Goal: Task Accomplishment & Management: Manage account settings

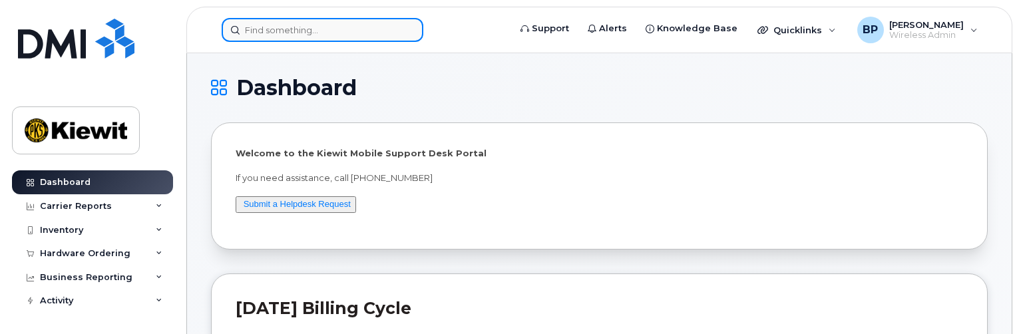
click at [270, 34] on input at bounding box center [323, 30] width 202 height 24
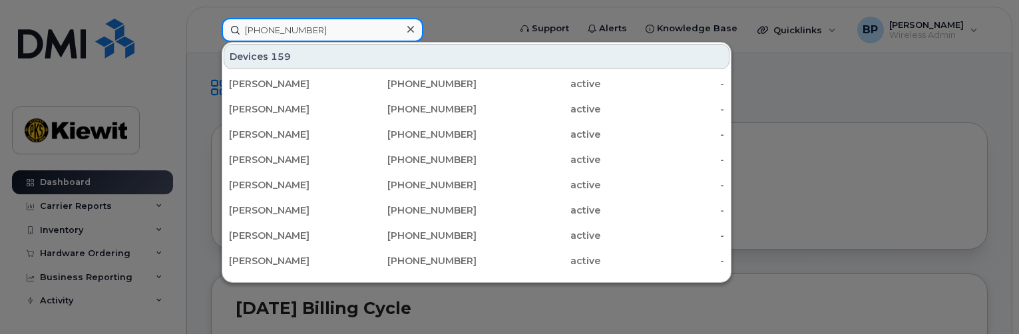
type input "[PHONE_NUMBER]"
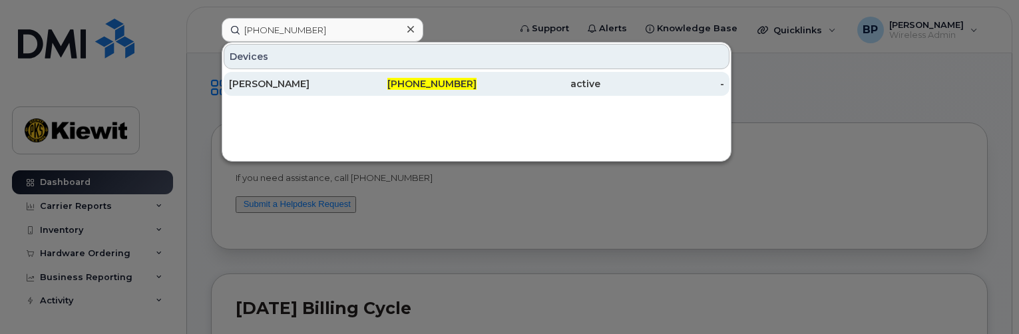
click at [285, 77] on div "[PERSON_NAME]" at bounding box center [291, 84] width 124 height 24
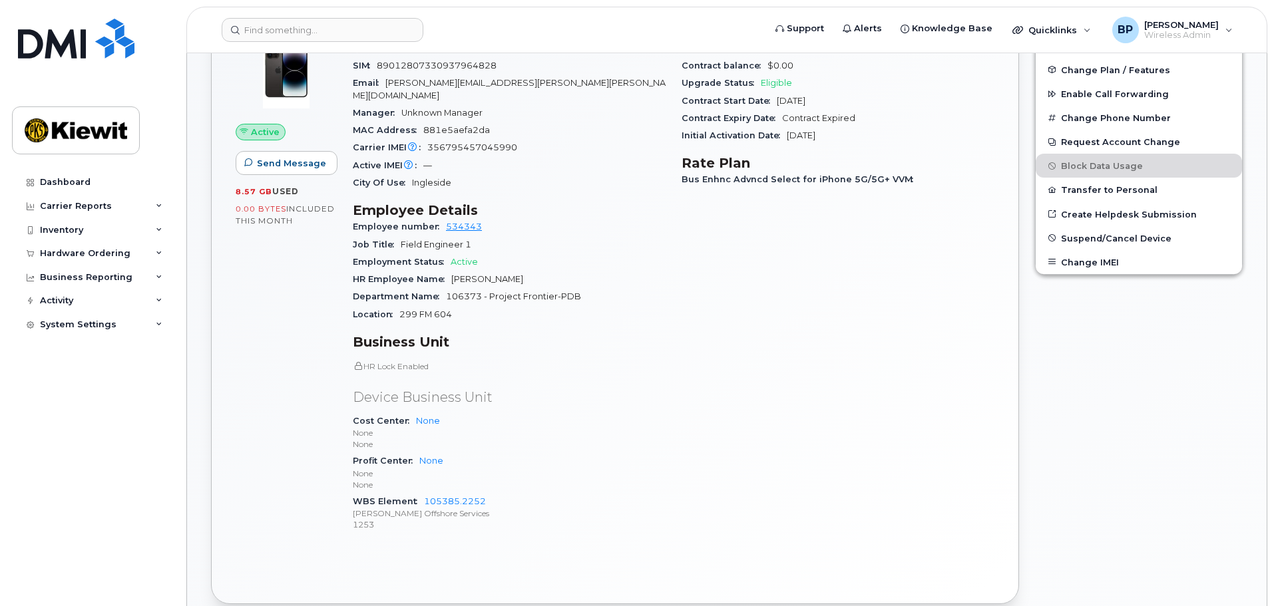
scroll to position [399, 0]
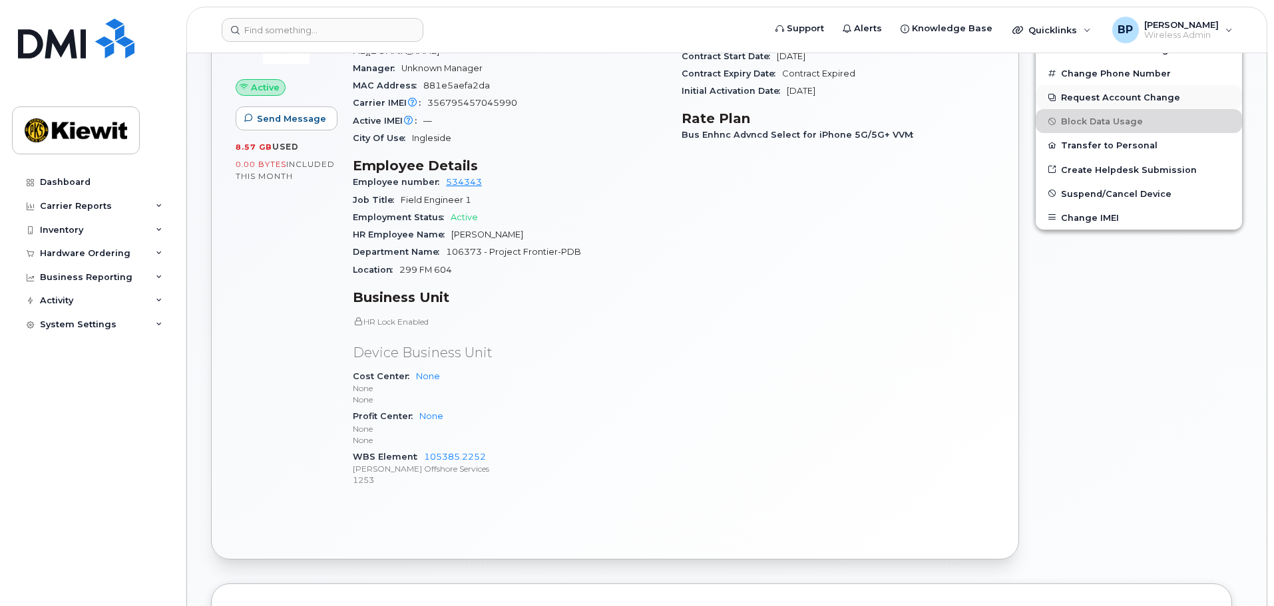
click at [1019, 100] on button "Request Account Change" at bounding box center [1139, 97] width 206 height 24
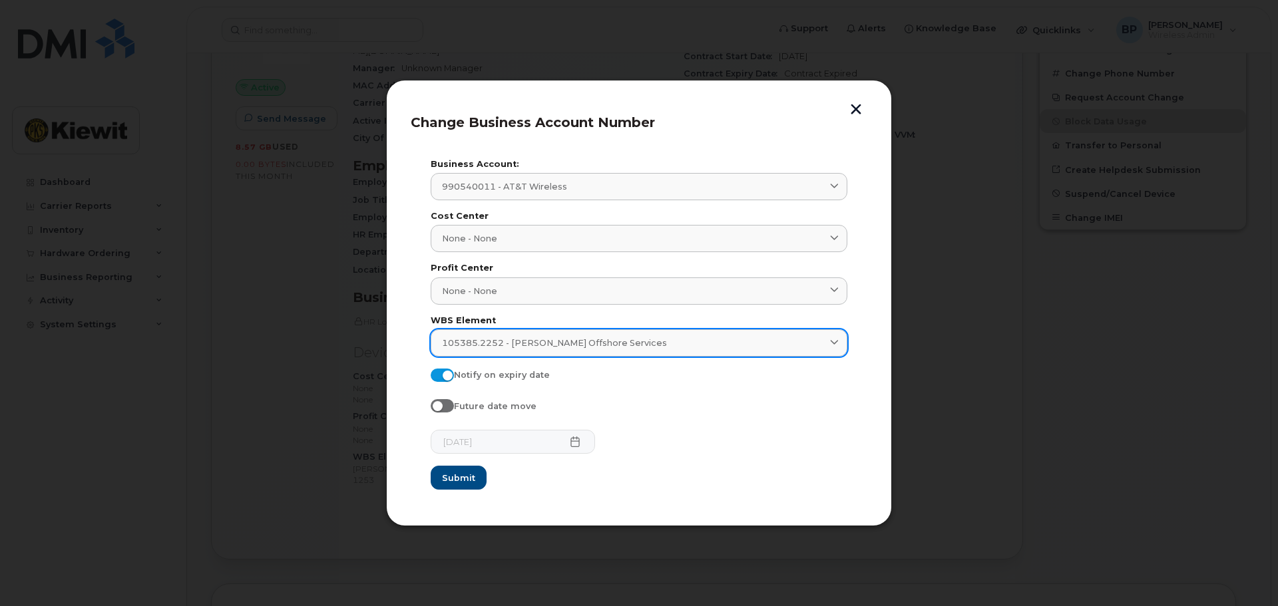
click at [835, 334] on icon at bounding box center [834, 343] width 9 height 9
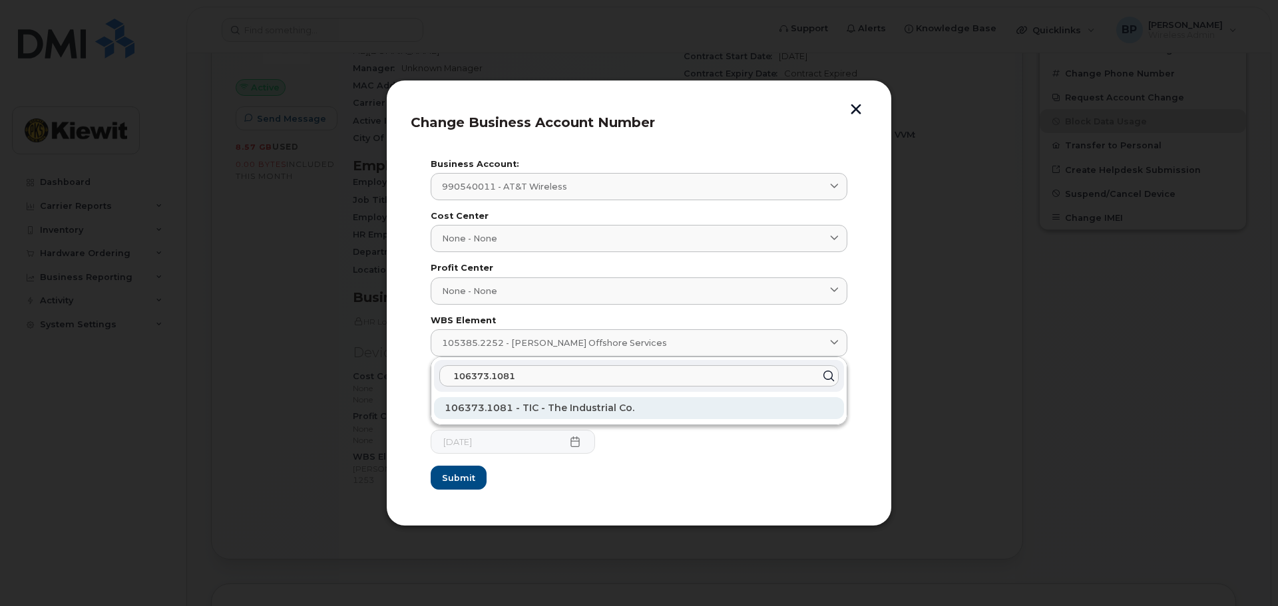
type input "106373.1081"
click at [586, 334] on span "106373.1081 - TIC - The Industrial Co." at bounding box center [540, 408] width 190 height 12
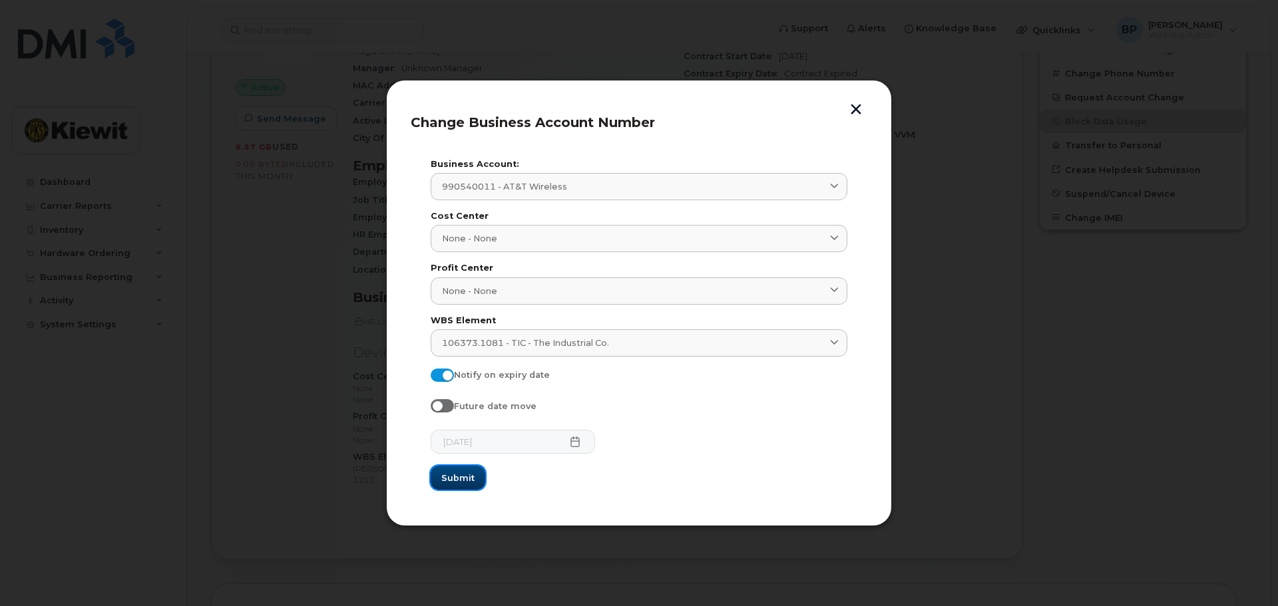
click at [452, 334] on span "Submit" at bounding box center [457, 478] width 33 height 13
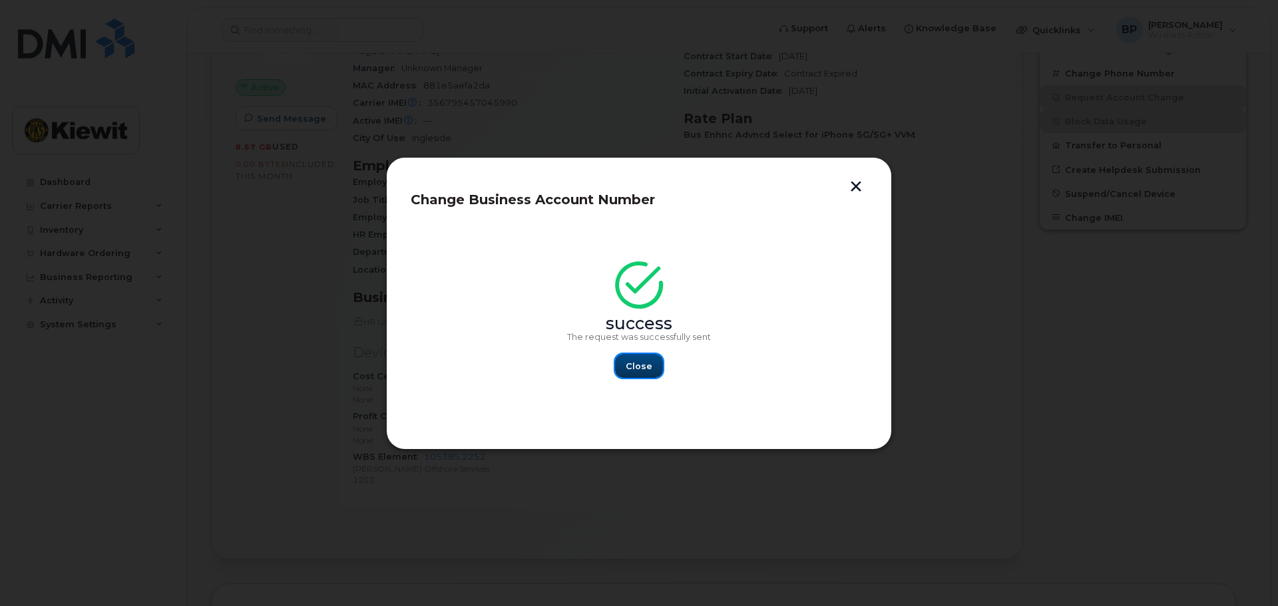
click at [634, 334] on span "Close" at bounding box center [639, 366] width 27 height 13
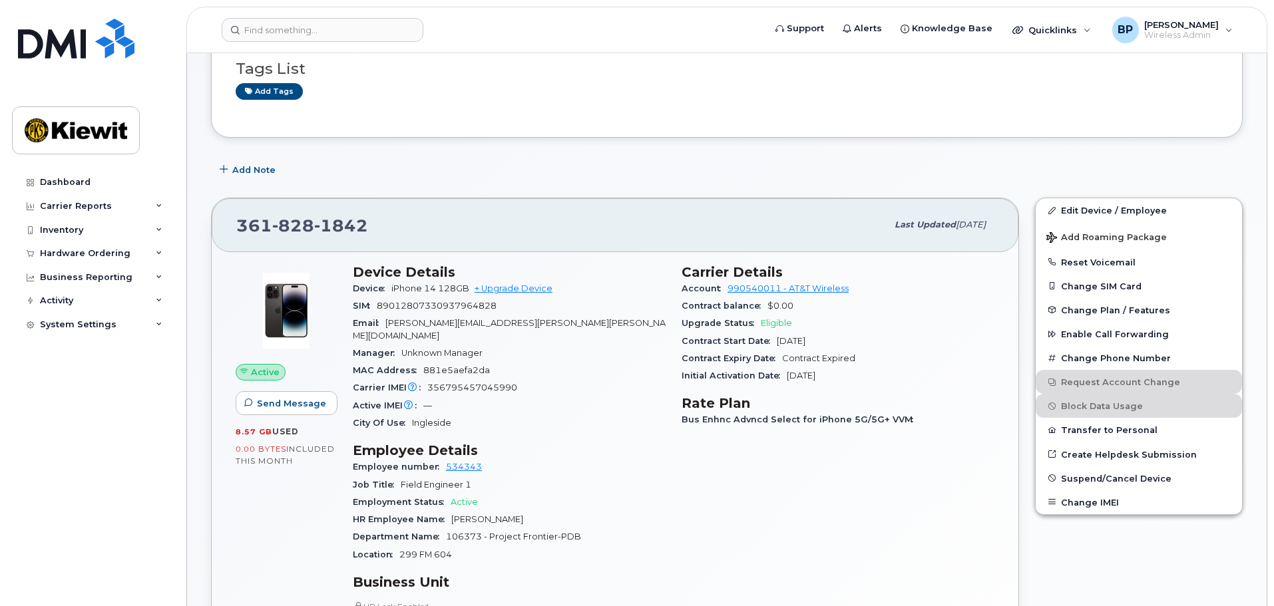
scroll to position [0, 0]
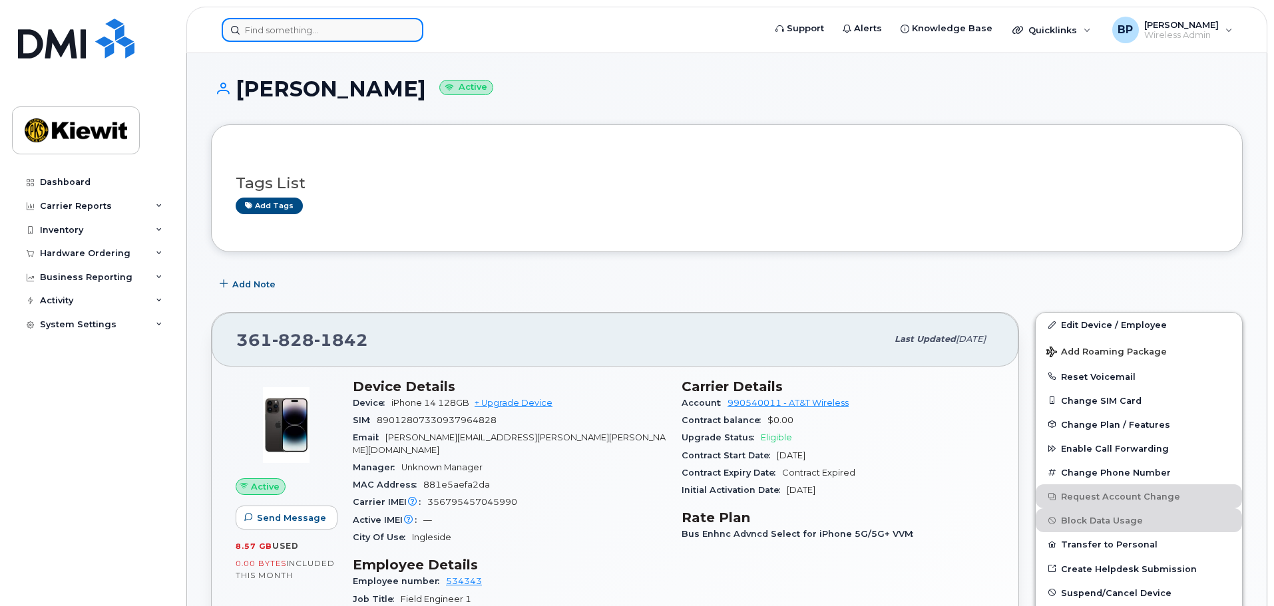
click at [298, 26] on input at bounding box center [323, 30] width 202 height 24
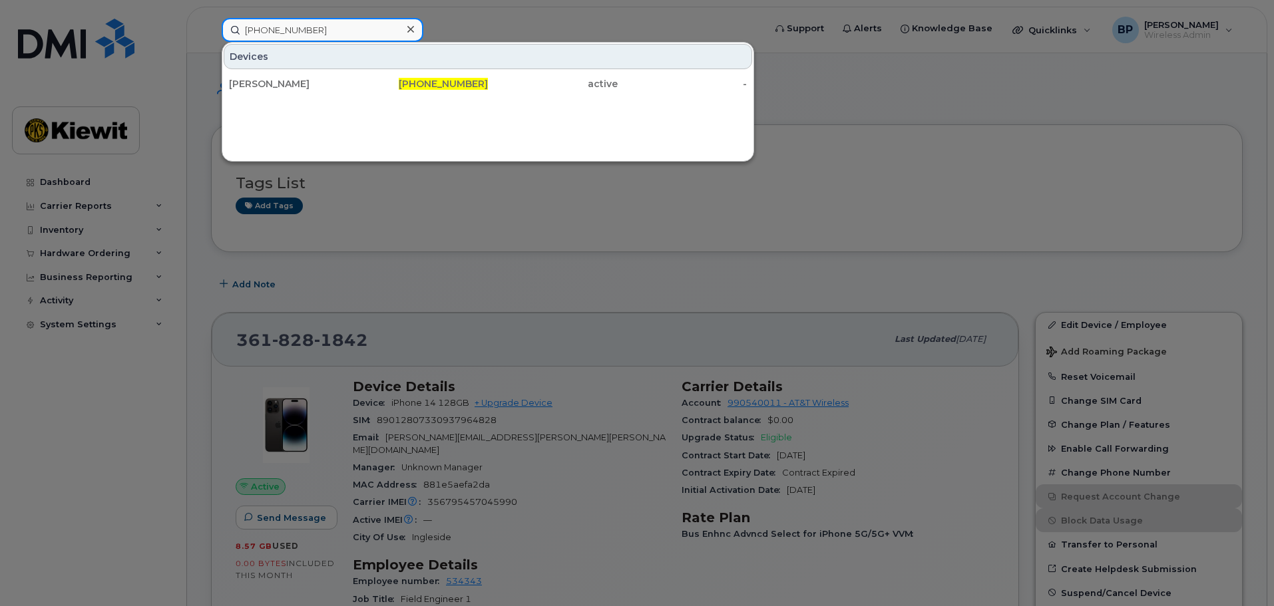
type input "361-563-6759"
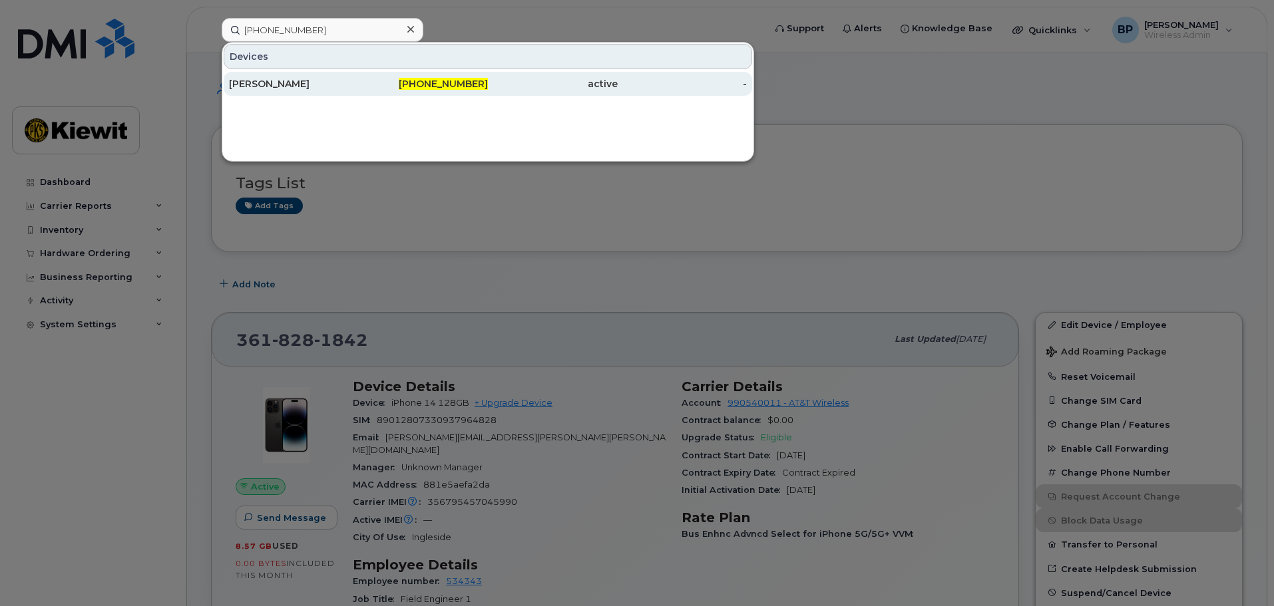
click at [270, 80] on div "SCOTT HILL" at bounding box center [294, 83] width 130 height 13
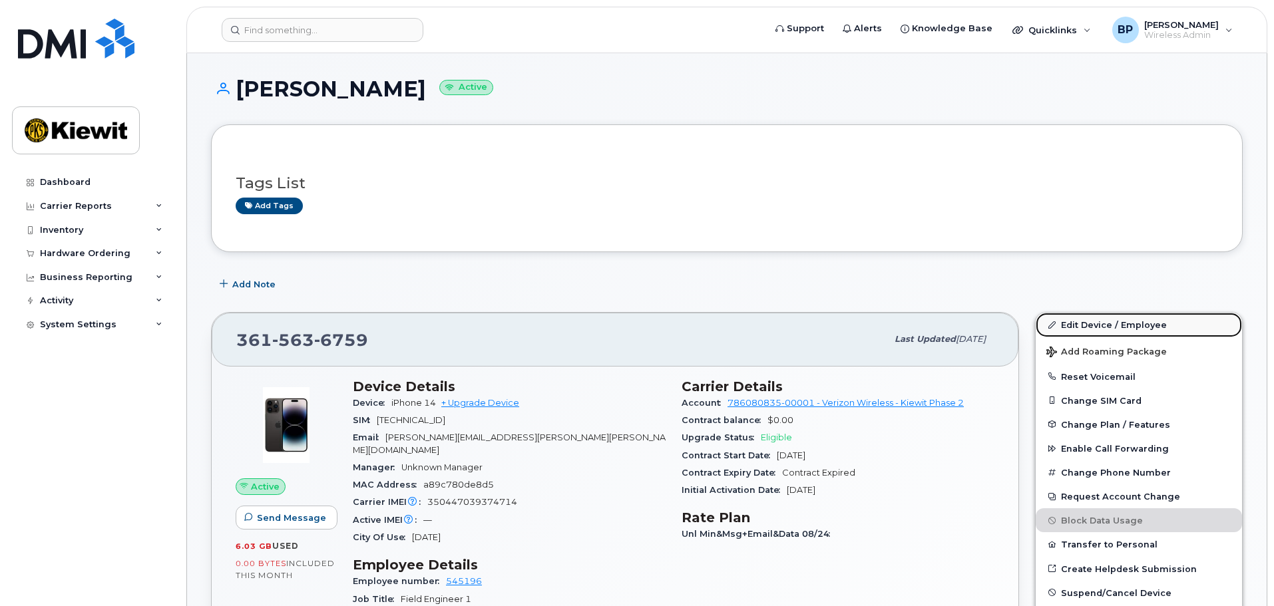
click at [1099, 326] on link "Edit Device / Employee" at bounding box center [1139, 325] width 206 height 24
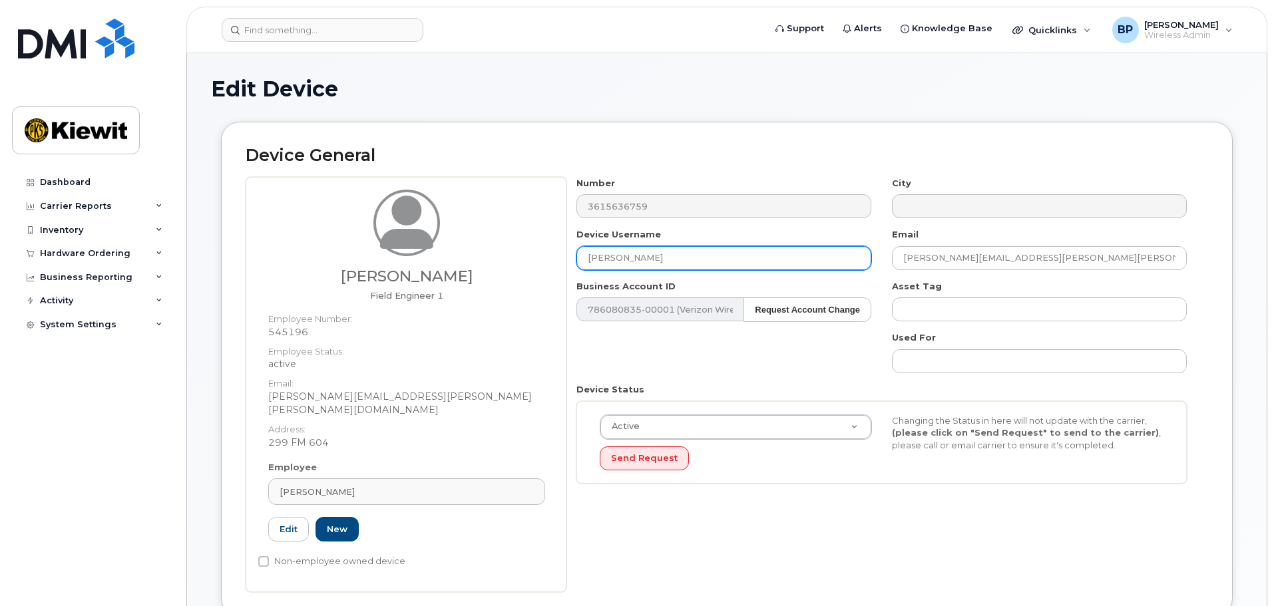
drag, startPoint x: 658, startPoint y: 261, endPoint x: 551, endPoint y: 244, distance: 108.6
click at [551, 244] on div "Brandon Calderon Field Engineer 1 Employee Number: 545196 Employee Status: acti…" at bounding box center [727, 384] width 963 height 415
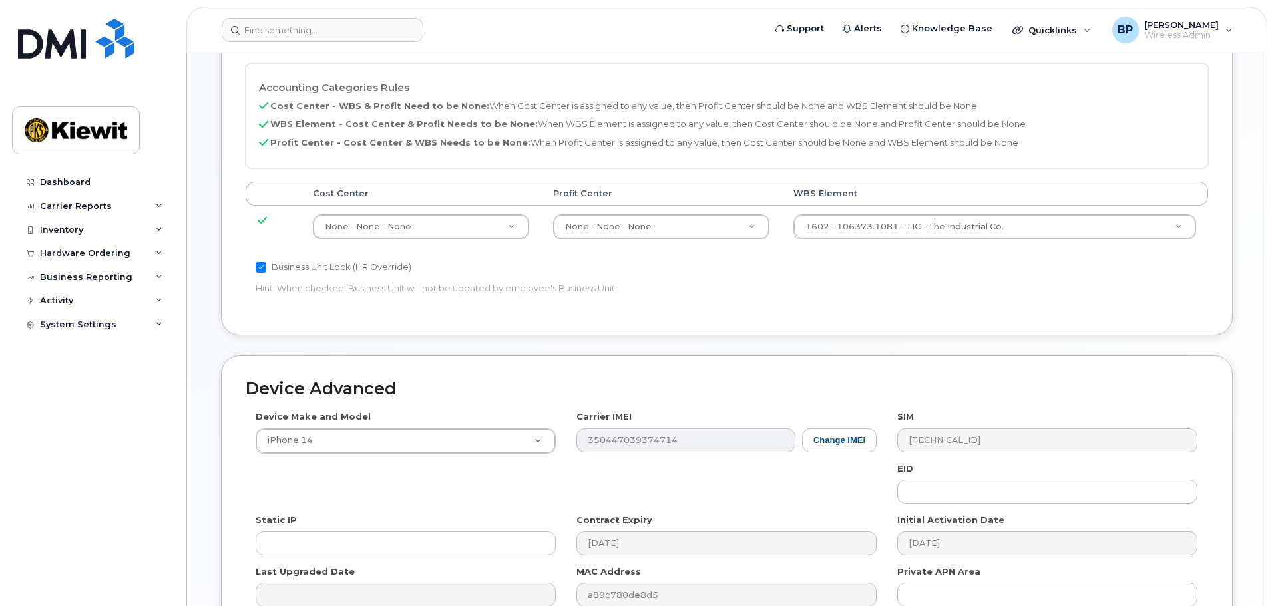
scroll to position [762, 0]
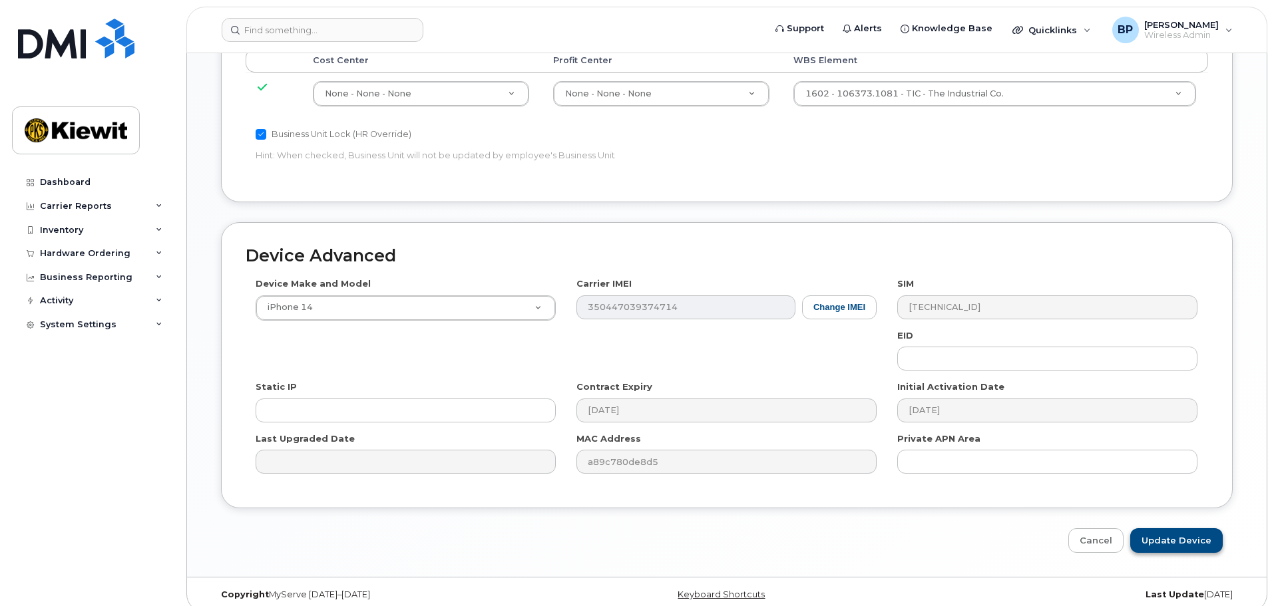
type input "Brandon Calderon"
click at [1169, 529] on input "Update Device" at bounding box center [1176, 541] width 93 height 25
type input "Saving..."
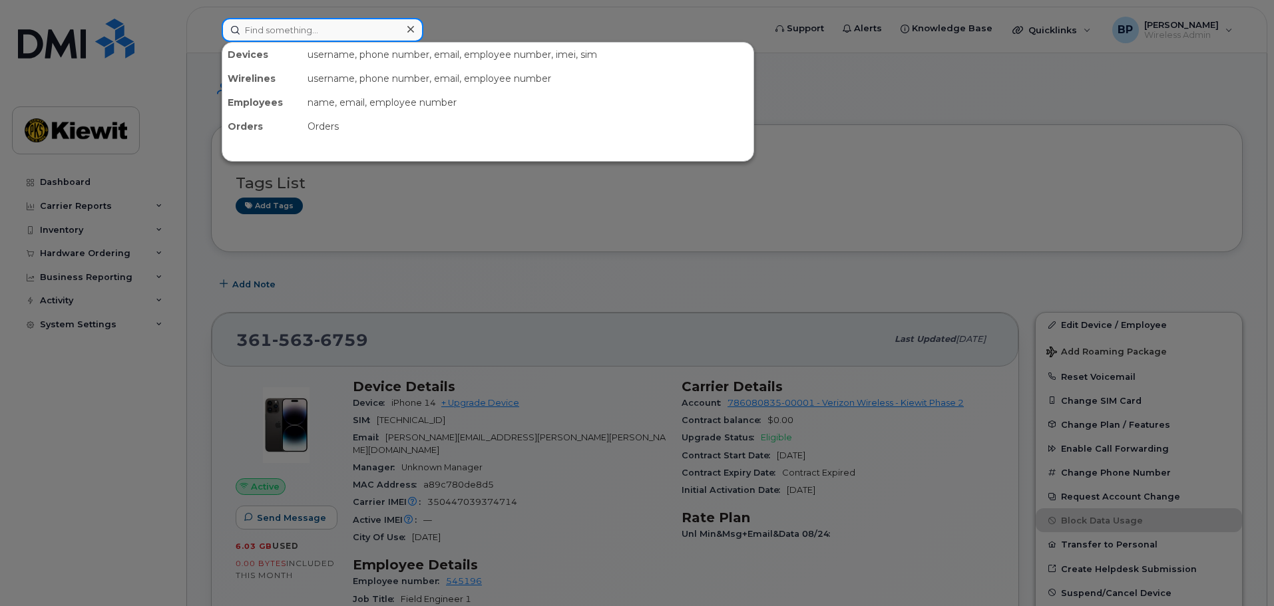
click at [323, 25] on input at bounding box center [323, 30] width 202 height 24
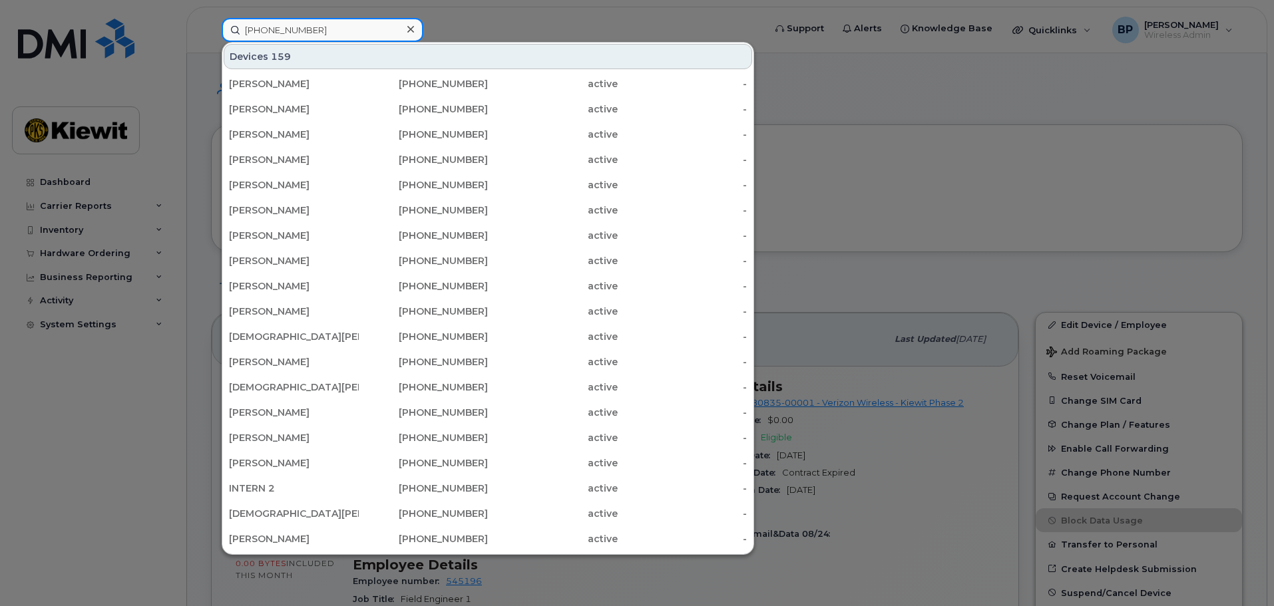
type input "361-828-1842"
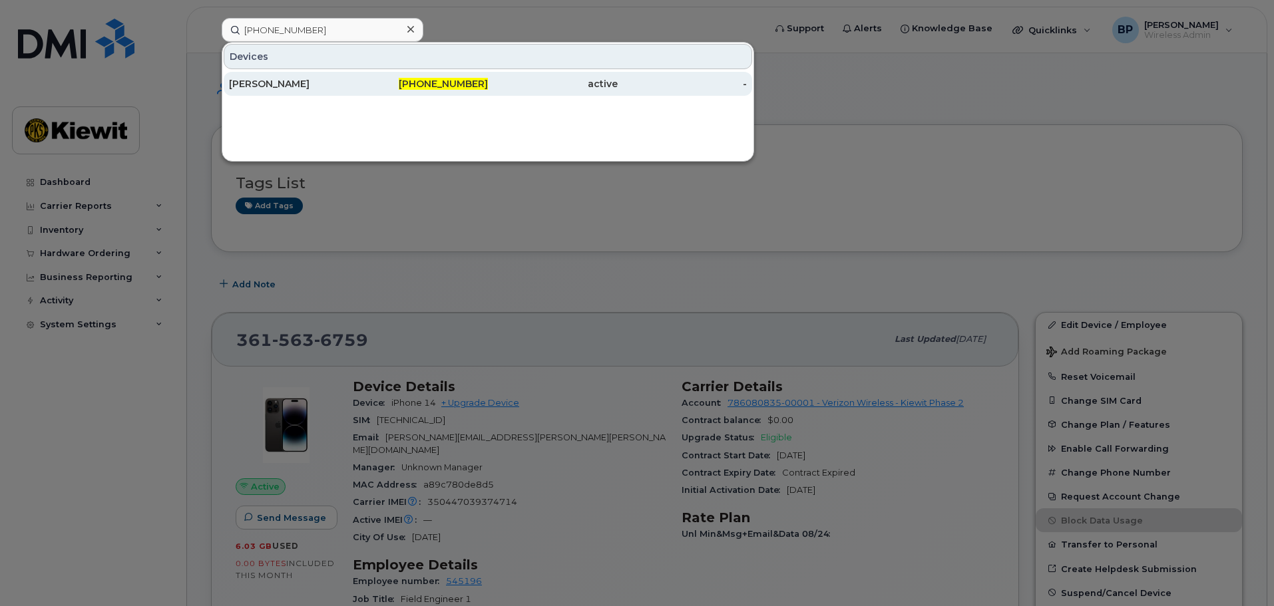
click at [271, 77] on div "CHARLES MORRISON IV" at bounding box center [294, 84] width 130 height 24
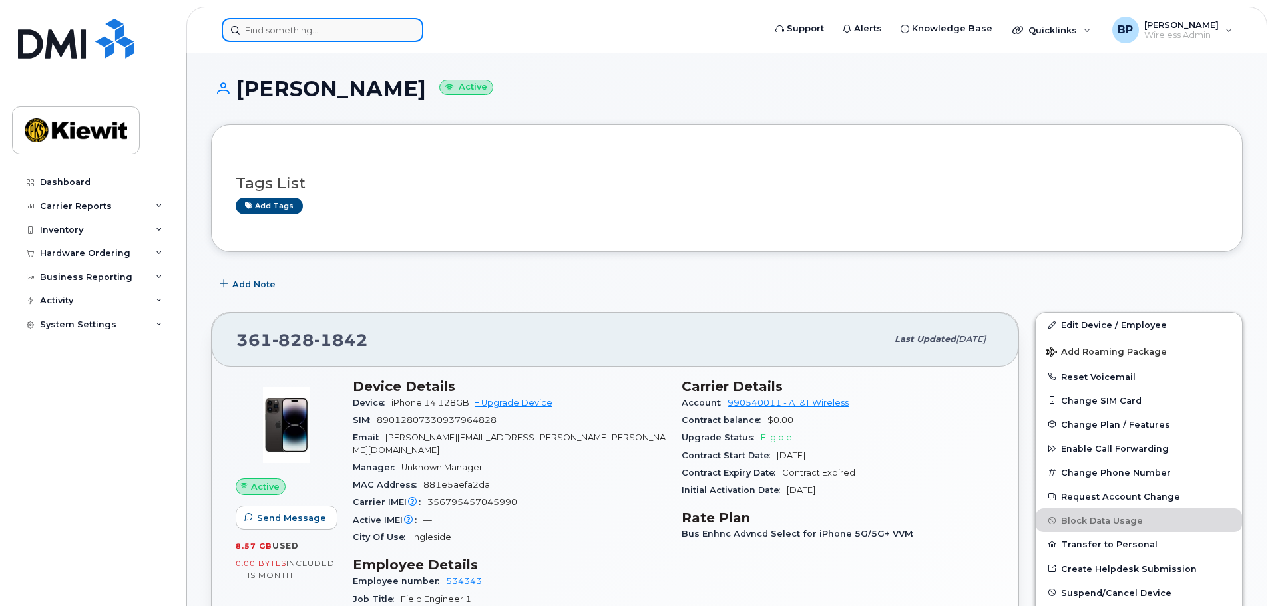
click at [317, 31] on input at bounding box center [323, 30] width 202 height 24
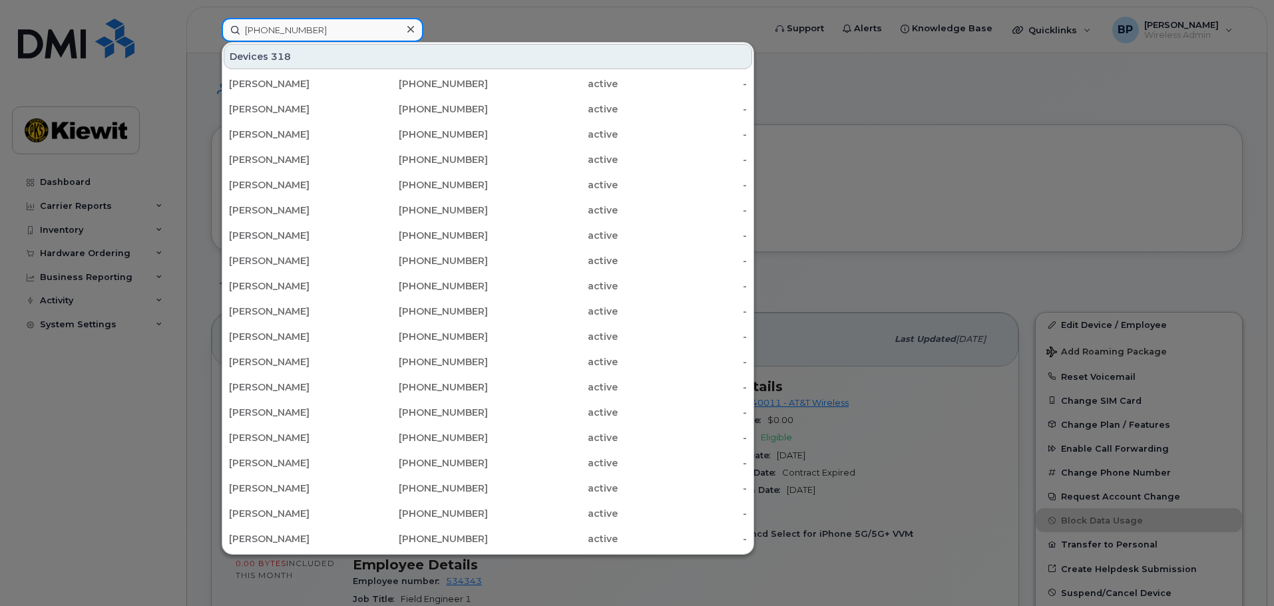
type input "[PHONE_NUMBER]"
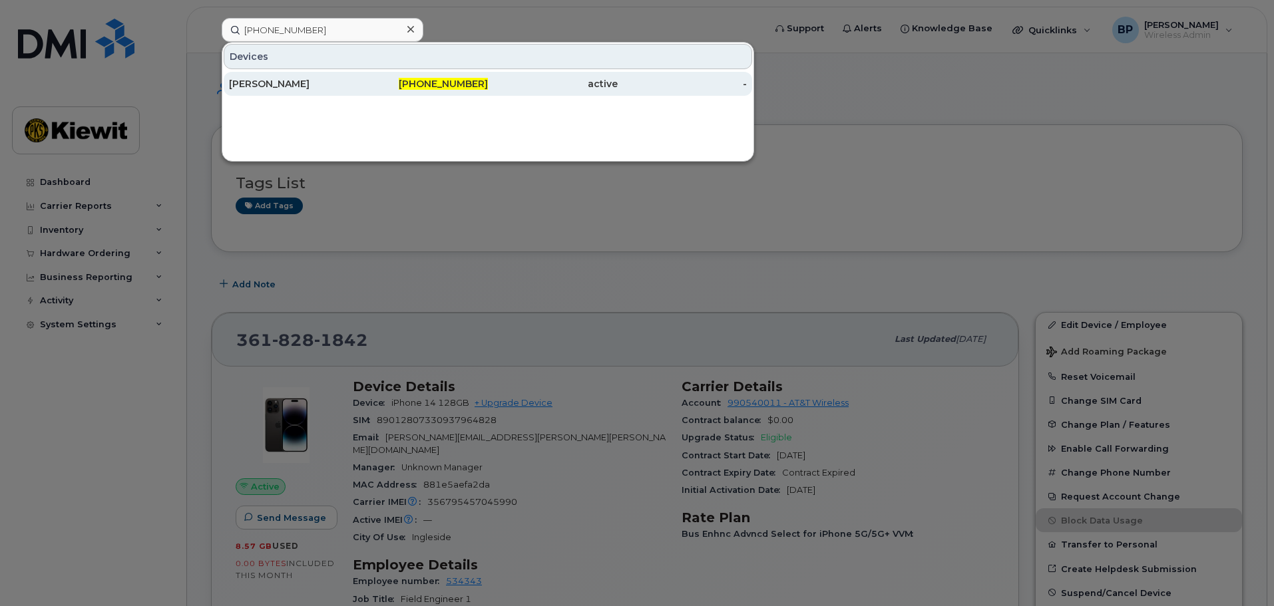
click at [302, 85] on div "[PERSON_NAME]" at bounding box center [294, 83] width 130 height 13
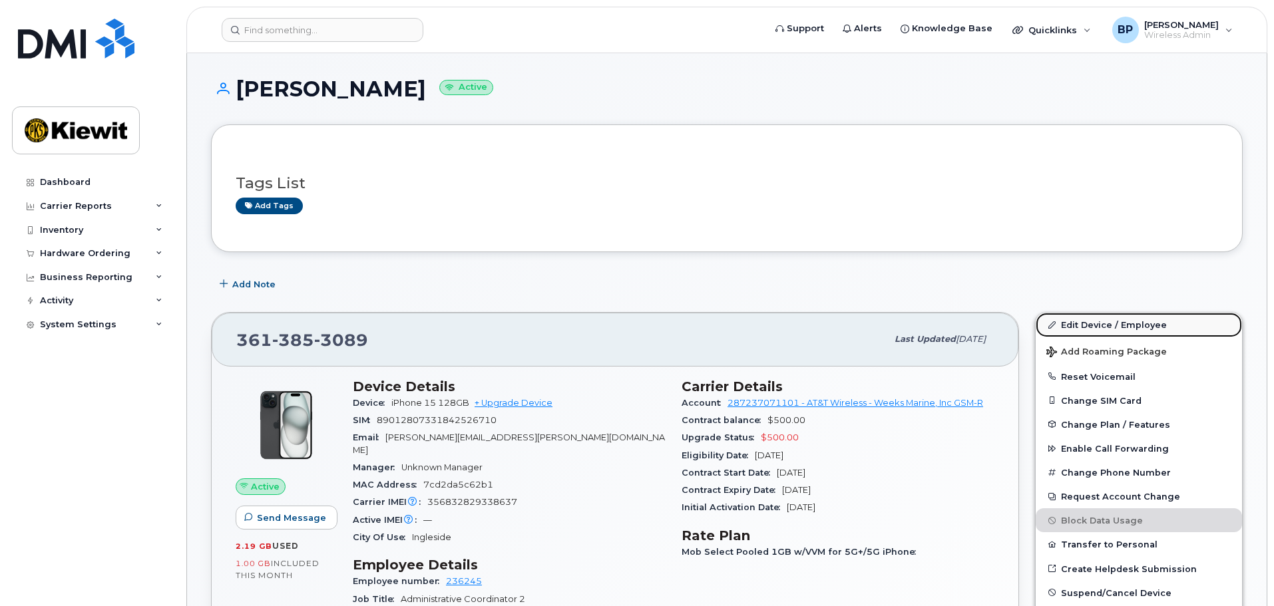
click at [1077, 326] on link "Edit Device / Employee" at bounding box center [1139, 325] width 206 height 24
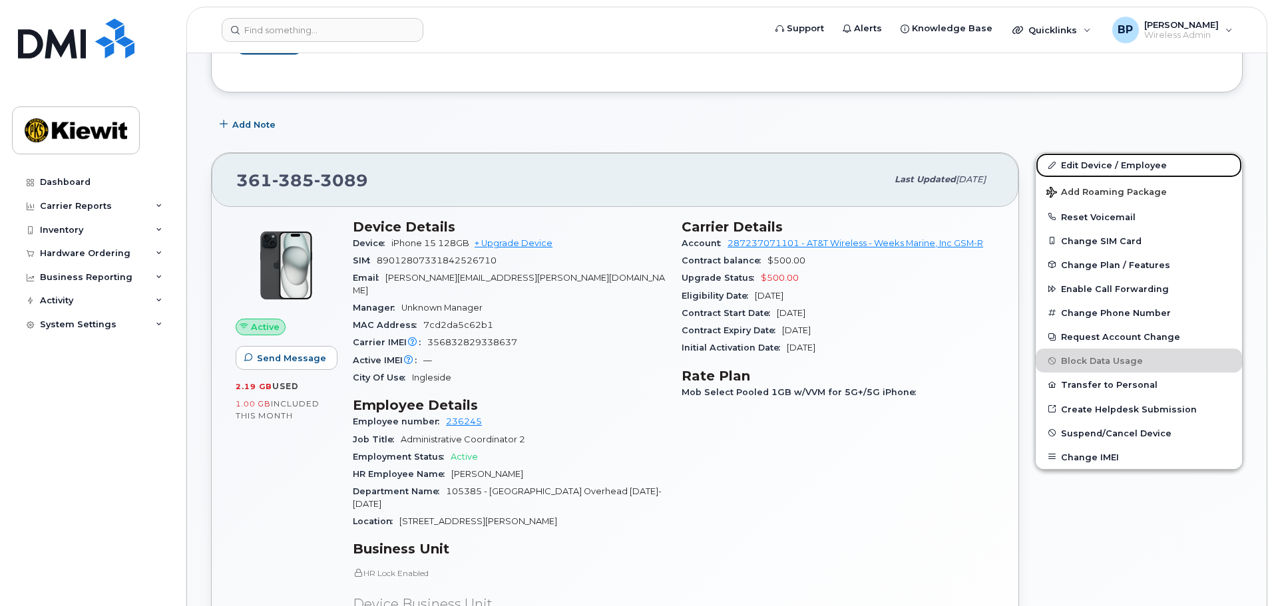
scroll to position [200, 0]
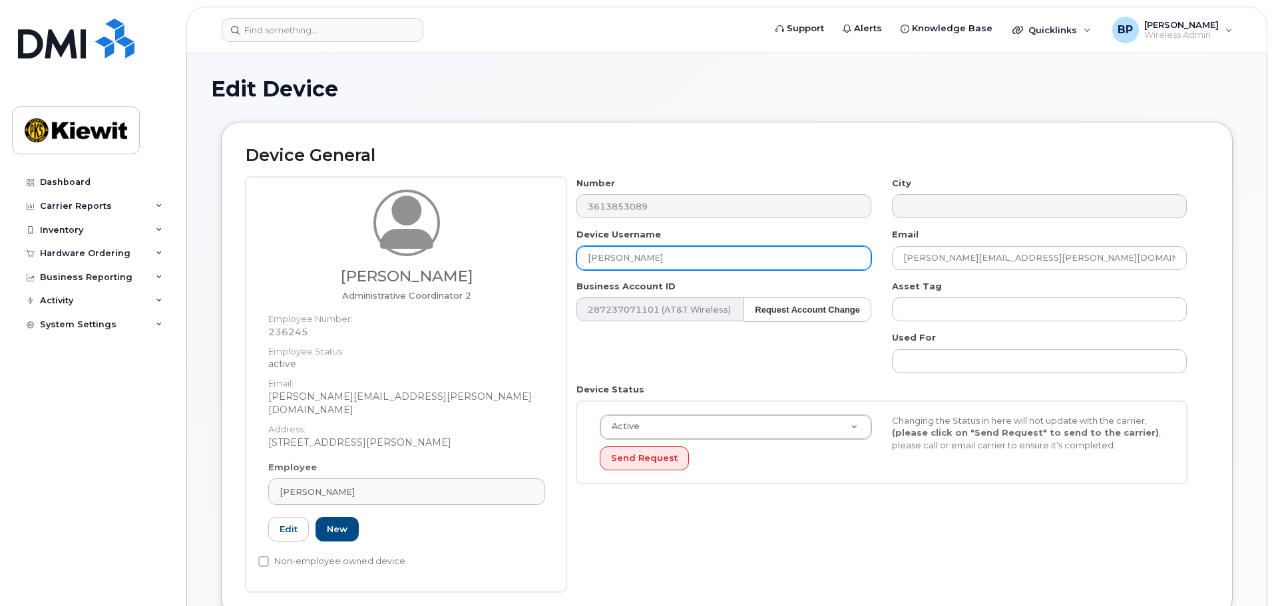
drag, startPoint x: 695, startPoint y: 260, endPoint x: 515, endPoint y: 253, distance: 180.6
click at [515, 253] on div "Nancy Ortiz Administrative Coordinator 2 Employee Number: 236245 Employee Statu…" at bounding box center [727, 384] width 963 height 415
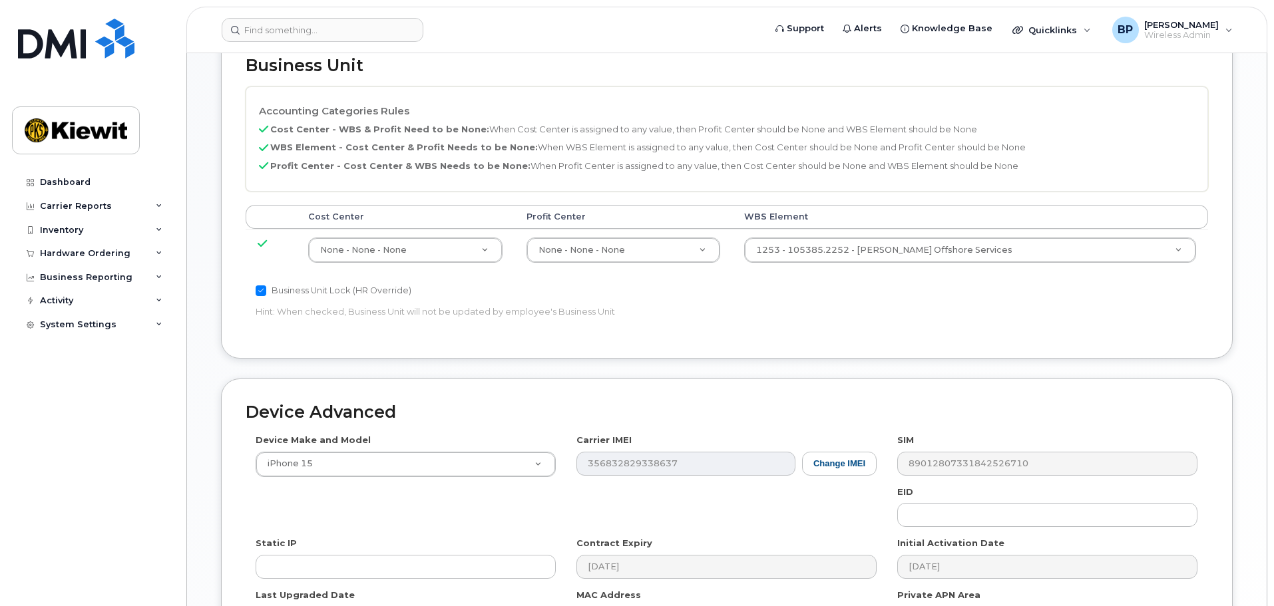
scroll to position [762, 0]
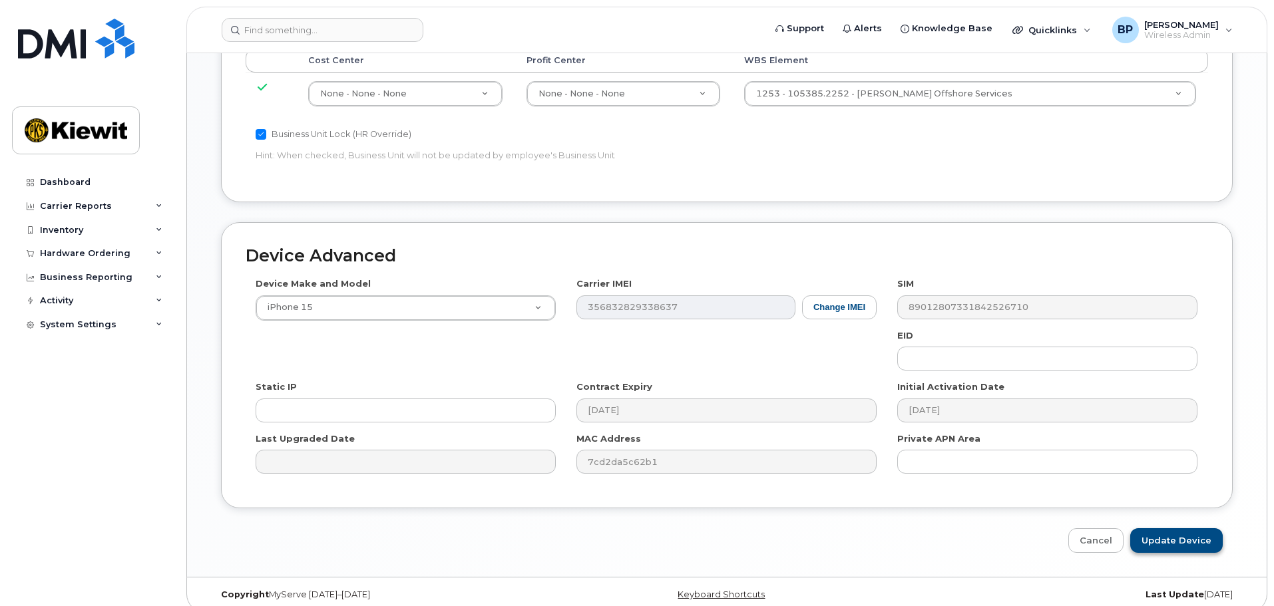
type input "Nancy Ortiz"
click at [1192, 529] on input "Update Device" at bounding box center [1176, 541] width 93 height 25
type input "Saving..."
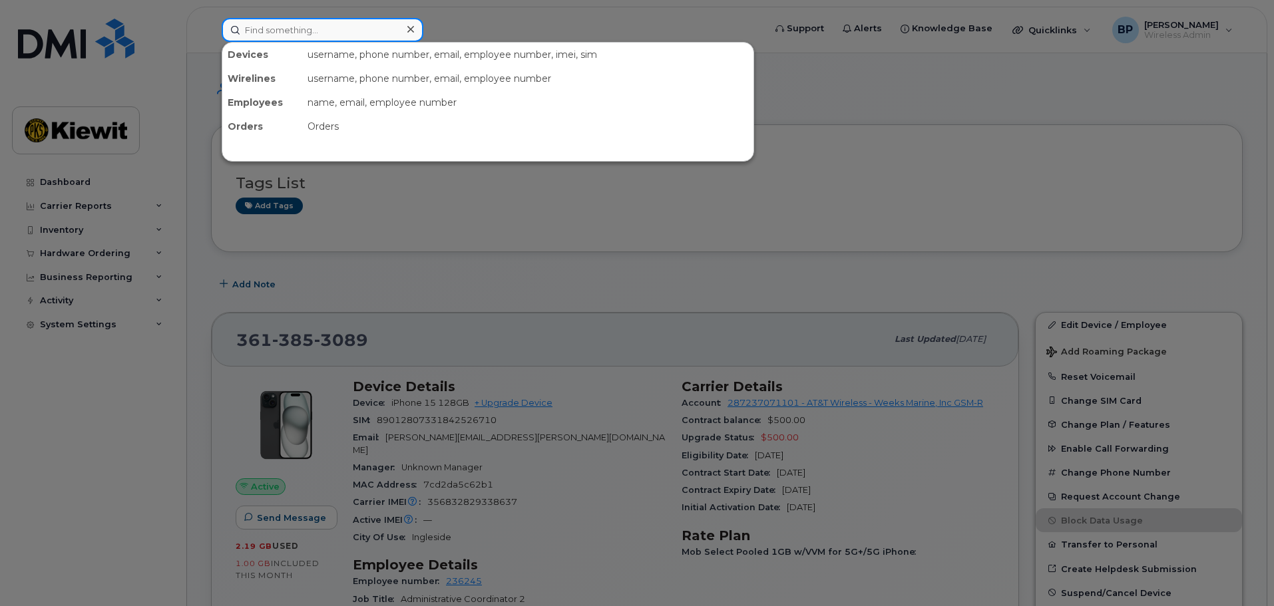
click at [316, 31] on input at bounding box center [323, 30] width 202 height 24
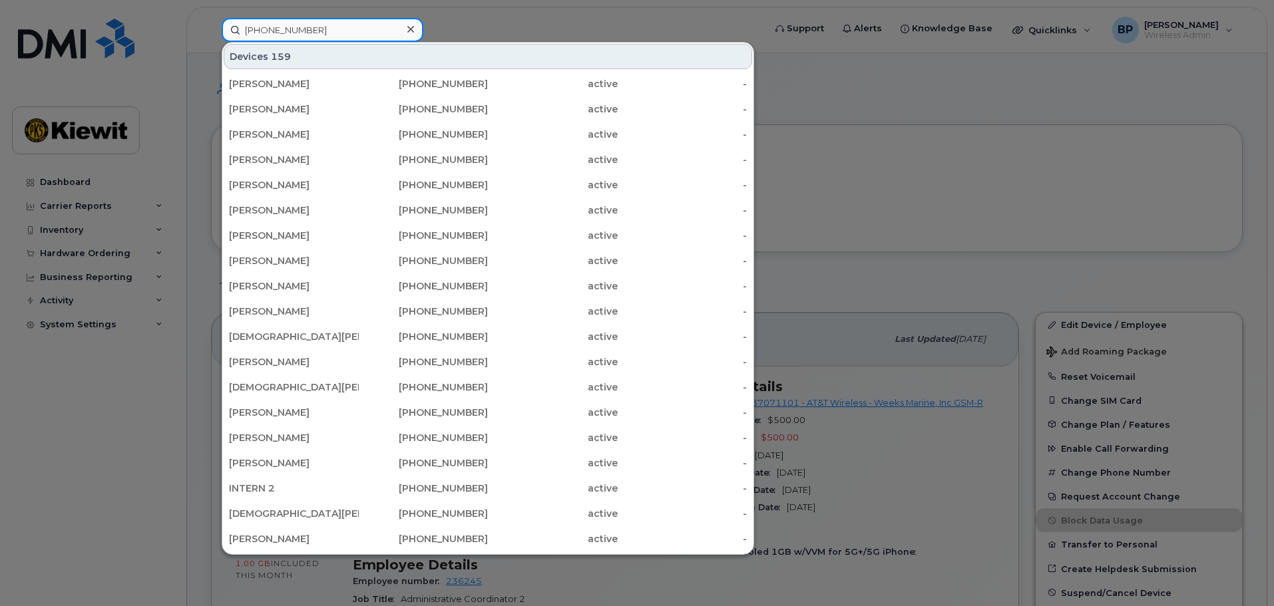
type input "361-828-1842"
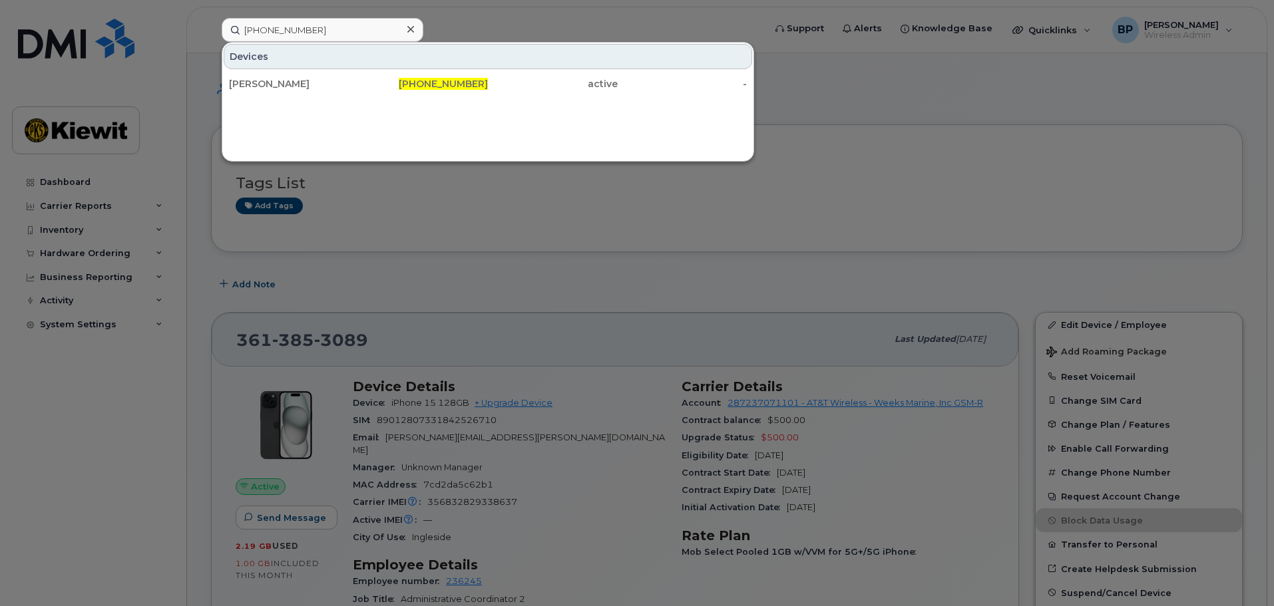
drag, startPoint x: 435, startPoint y: 80, endPoint x: 495, endPoint y: 138, distance: 83.3
click at [435, 80] on span "361-828-1842" at bounding box center [443, 84] width 89 height 12
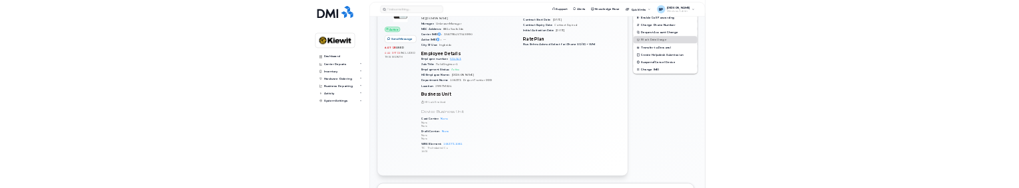
scroll to position [399, 0]
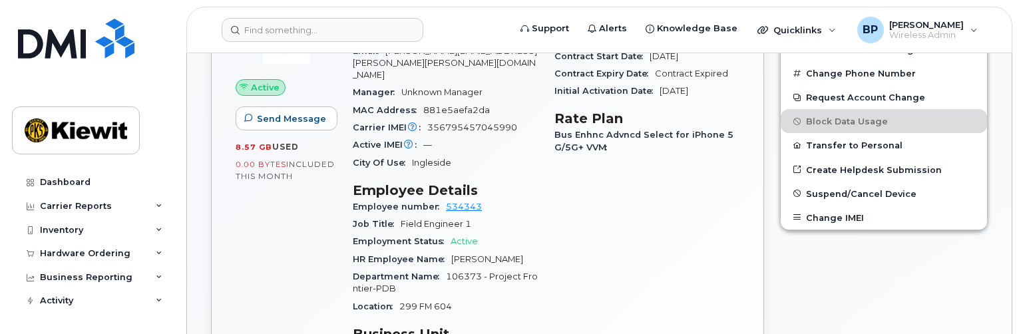
click at [559, 278] on div "Carrier Details Account 990540011 - AT&T Wireless Contract balance $0.00 Upgrad…" at bounding box center [648, 257] width 202 height 572
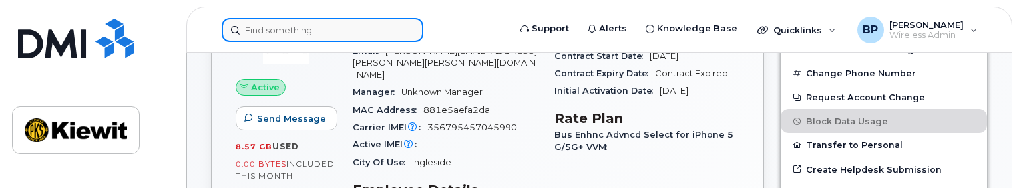
click at [313, 20] on input at bounding box center [323, 30] width 202 height 24
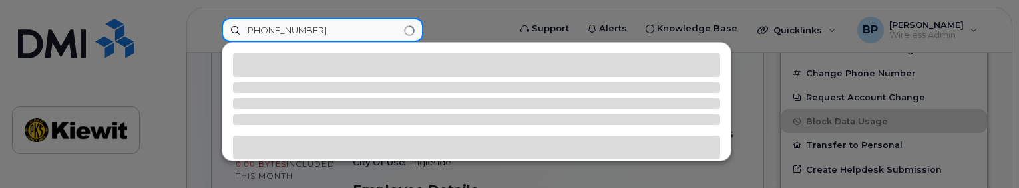
type input "[PHONE_NUMBER]"
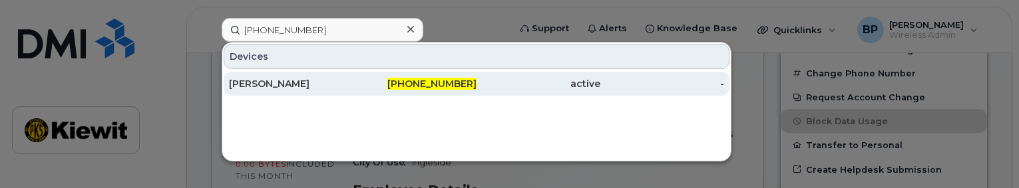
click at [266, 87] on div "[PERSON_NAME]" at bounding box center [291, 83] width 124 height 13
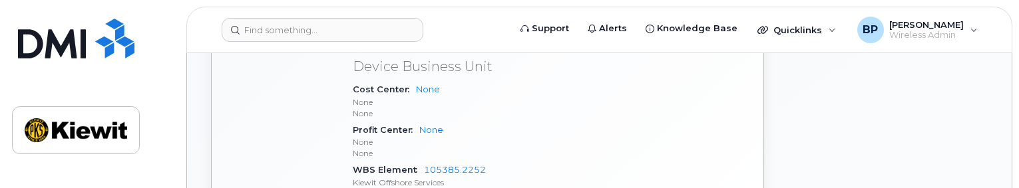
scroll to position [732, 0]
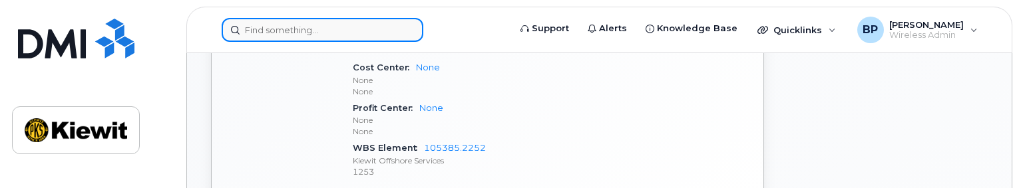
click at [301, 25] on input at bounding box center [323, 30] width 202 height 24
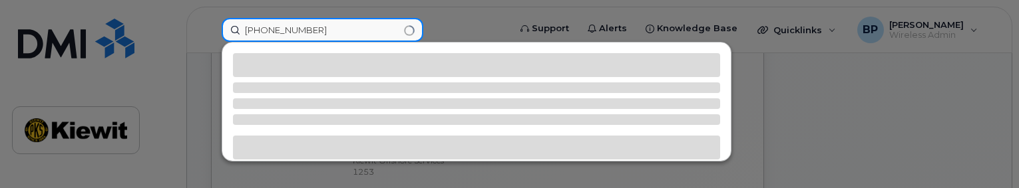
type input "[PHONE_NUMBER]"
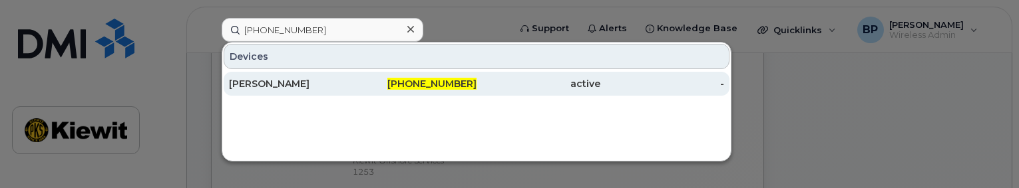
click at [288, 80] on div "[PERSON_NAME]" at bounding box center [291, 83] width 124 height 13
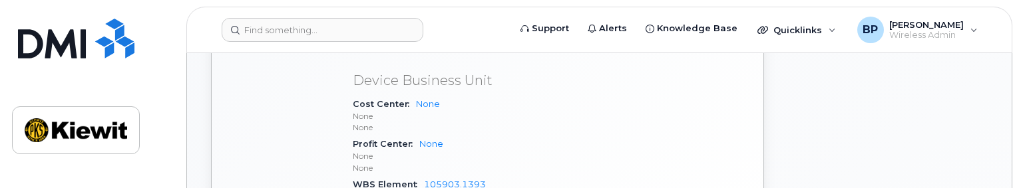
scroll to position [732, 0]
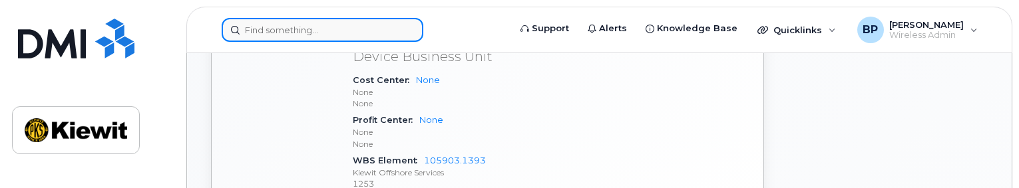
click at [290, 25] on input at bounding box center [323, 30] width 202 height 24
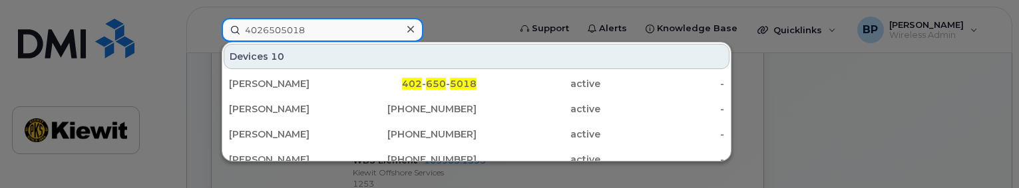
type input "4026505018"
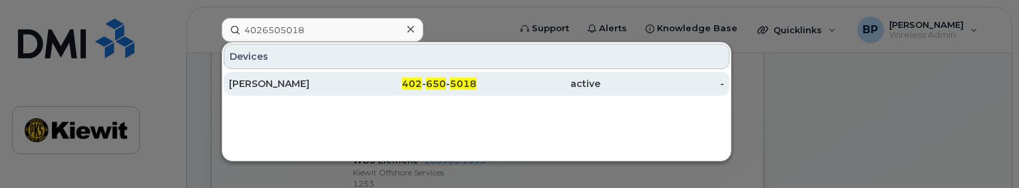
click at [279, 86] on div "[PERSON_NAME]" at bounding box center [291, 83] width 124 height 13
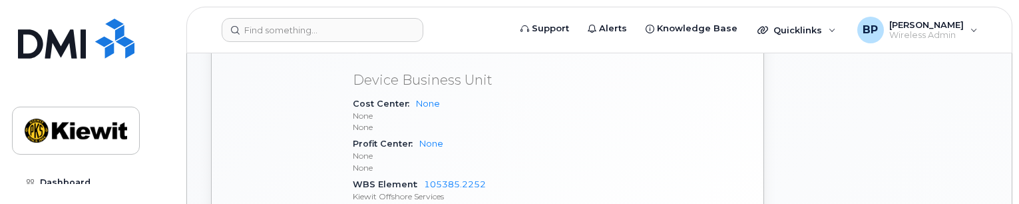
scroll to position [732, 0]
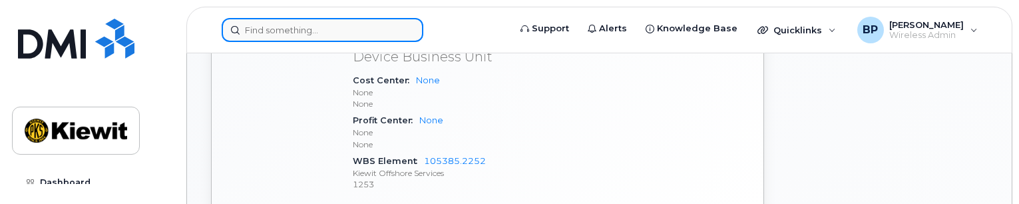
click at [286, 31] on input at bounding box center [323, 30] width 202 height 24
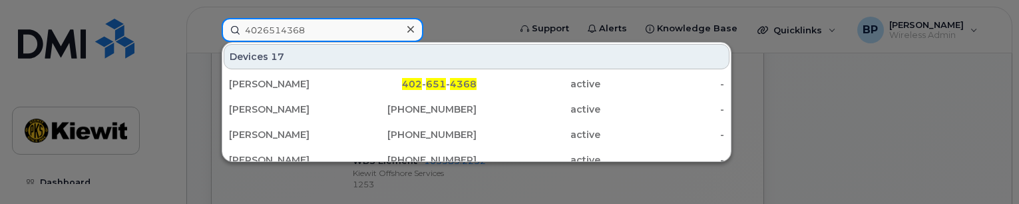
type input "4026514368"
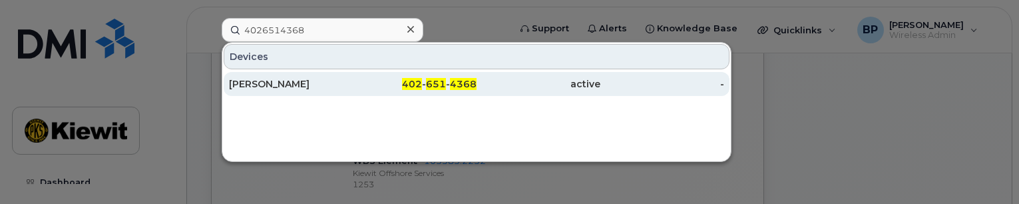
click at [260, 85] on div "[PERSON_NAME]" at bounding box center [291, 83] width 124 height 13
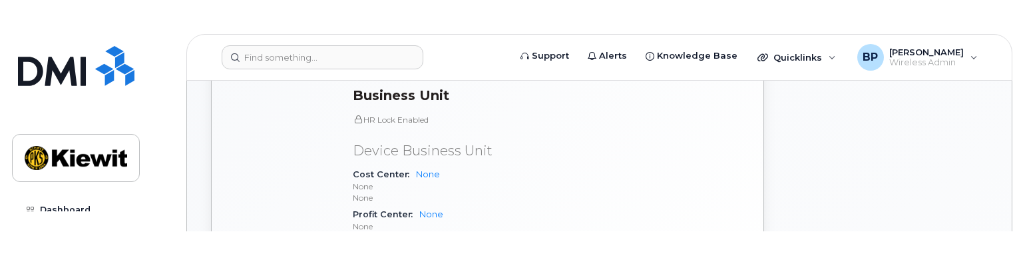
scroll to position [732, 0]
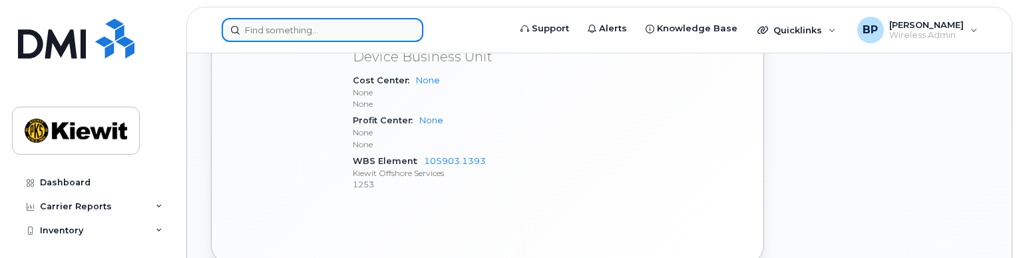
click at [274, 30] on input at bounding box center [323, 30] width 202 height 24
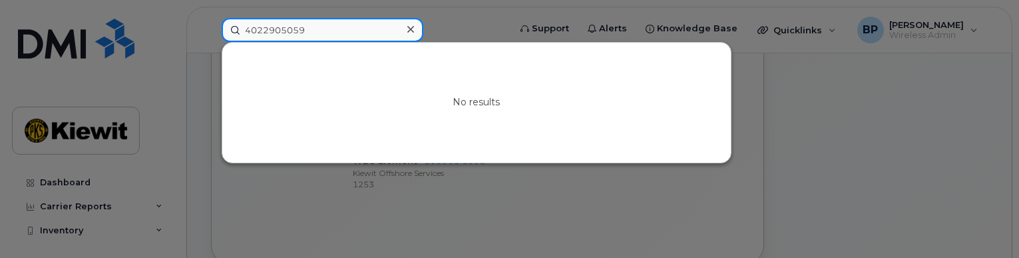
drag, startPoint x: 314, startPoint y: 27, endPoint x: 158, endPoint y: 23, distance: 155.8
click at [211, 23] on div "4022905059 No results" at bounding box center [361, 30] width 300 height 24
click at [298, 28] on input "4022905059" at bounding box center [323, 30] width 202 height 24
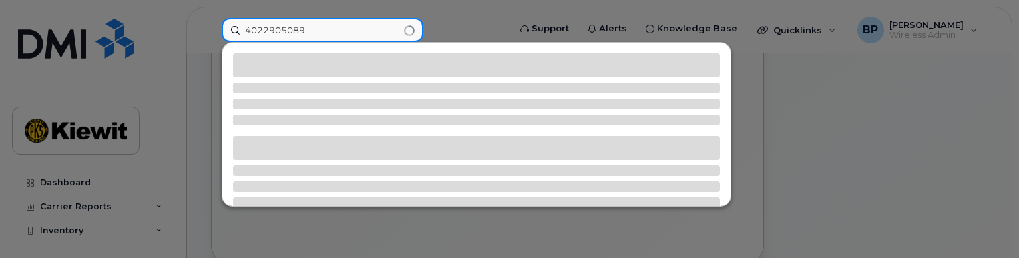
type input "4022905089"
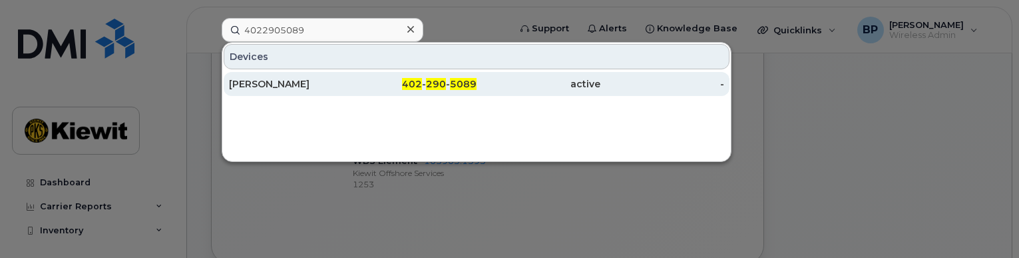
click at [258, 87] on div "Kevin Vrooman" at bounding box center [291, 83] width 124 height 13
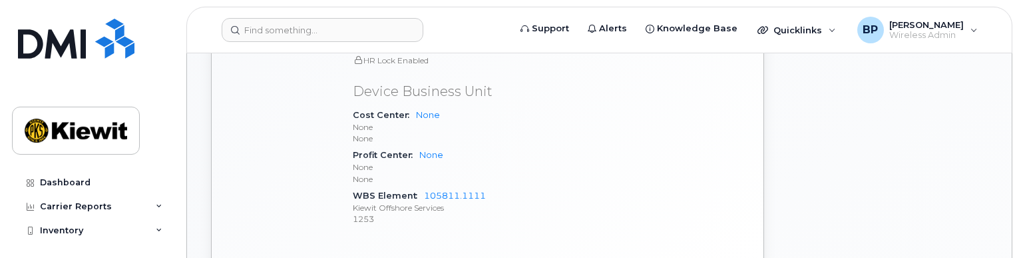
scroll to position [666, 0]
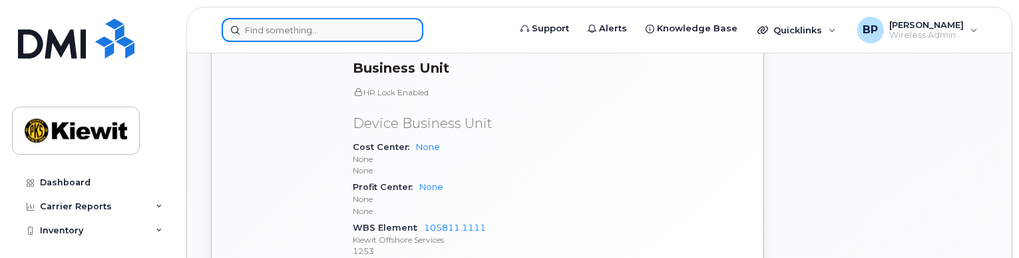
click at [298, 38] on input at bounding box center [323, 30] width 202 height 24
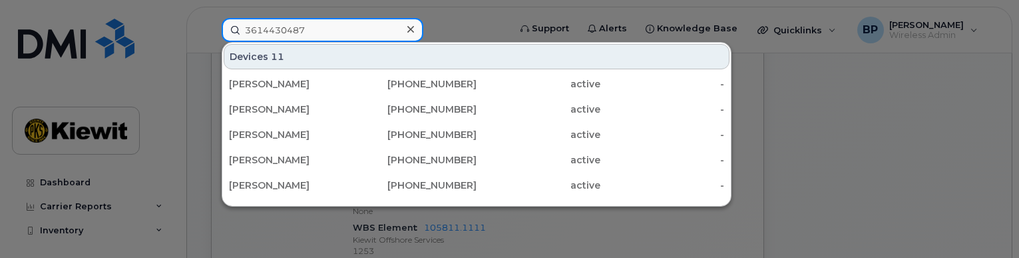
type input "3614430487"
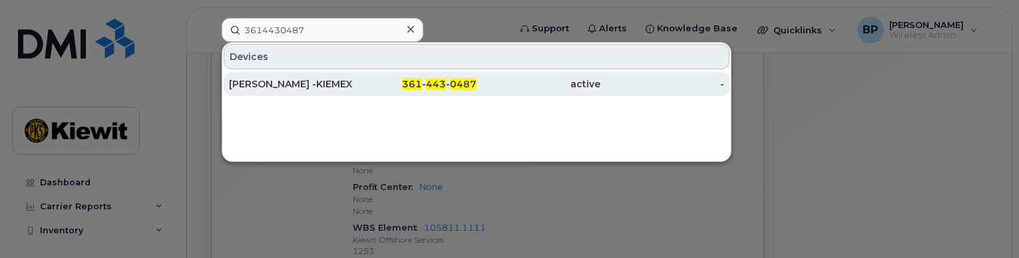
click at [283, 84] on div "[PERSON_NAME] -KIEMEX" at bounding box center [291, 83] width 124 height 13
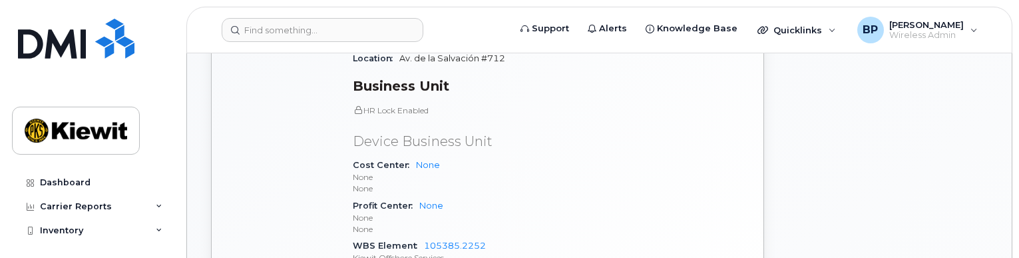
scroll to position [732, 0]
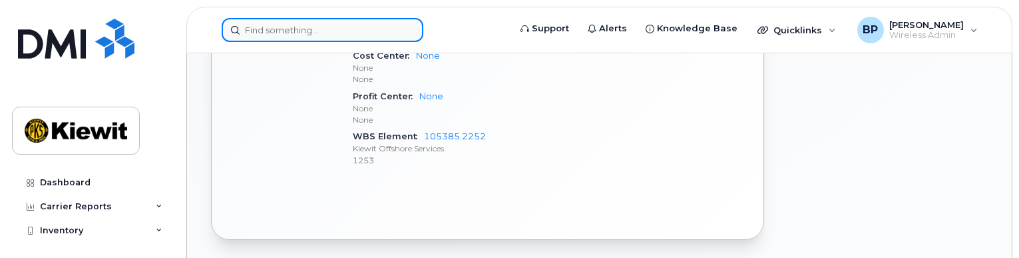
click at [263, 26] on input at bounding box center [323, 30] width 202 height 24
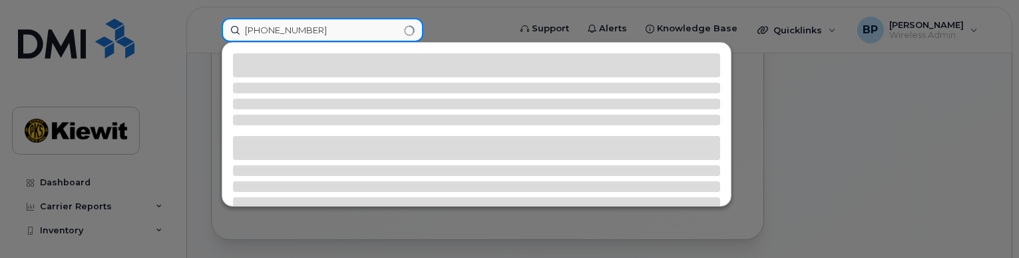
type input "361-828-1847"
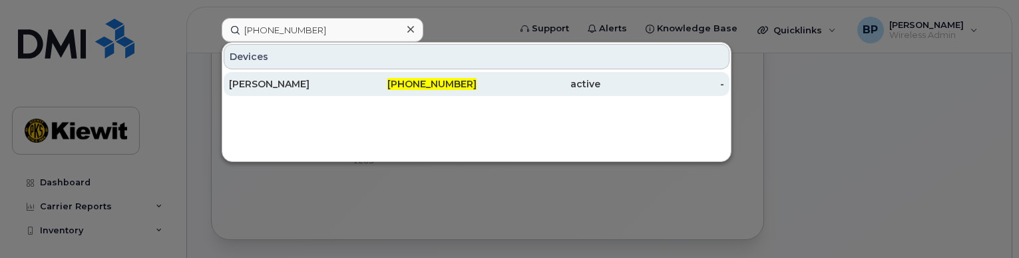
click at [256, 81] on div "PIPER BLACKBURN" at bounding box center [291, 83] width 124 height 13
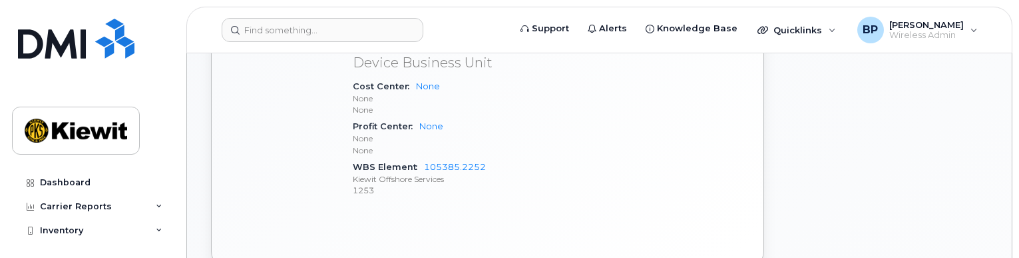
scroll to position [732, 0]
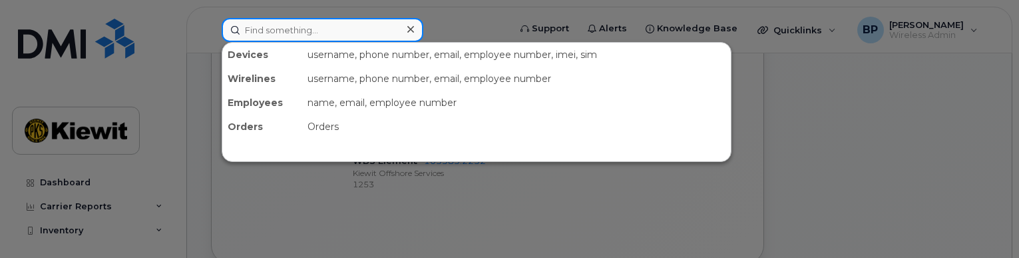
click at [298, 29] on input at bounding box center [323, 30] width 202 height 24
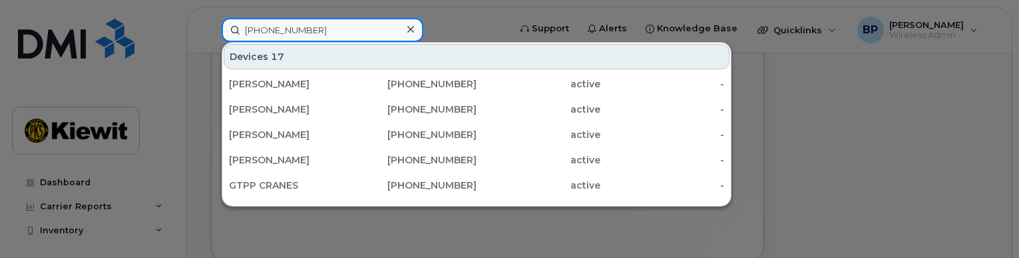
type input "[PHONE_NUMBER]"
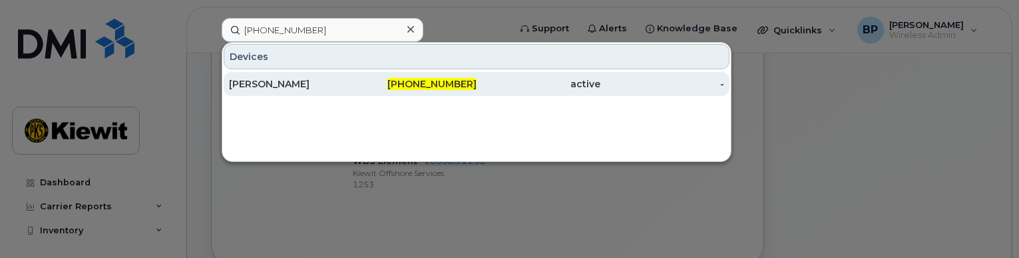
click at [294, 81] on div "[PERSON_NAME]" at bounding box center [291, 83] width 124 height 13
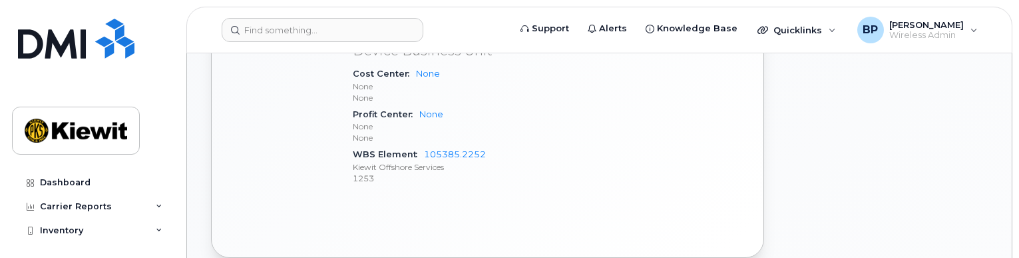
scroll to position [732, 0]
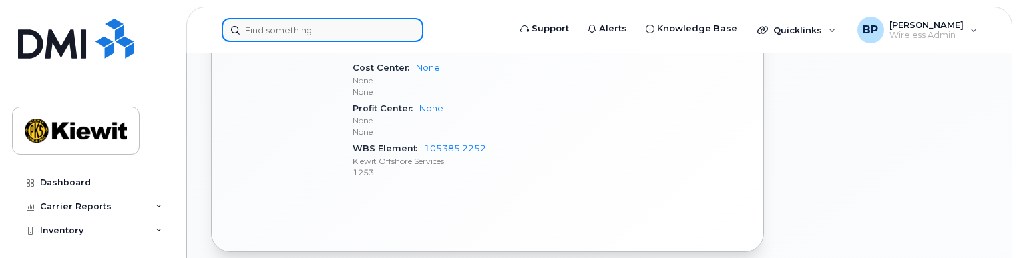
click at [282, 41] on input at bounding box center [323, 30] width 202 height 24
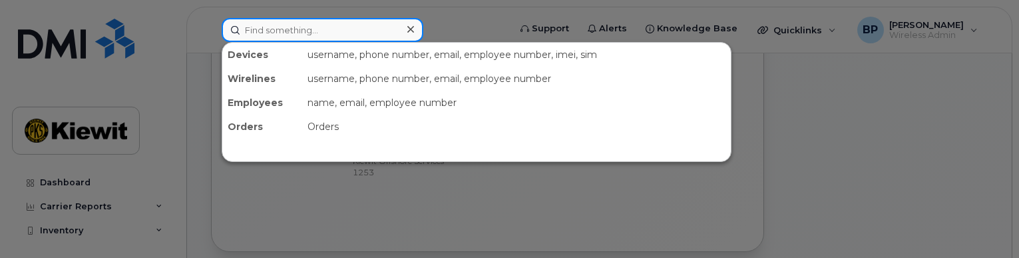
click at [283, 33] on input at bounding box center [323, 30] width 202 height 24
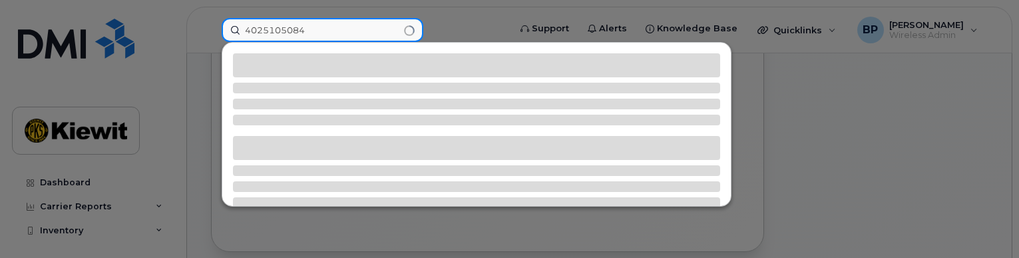
type input "4025105084"
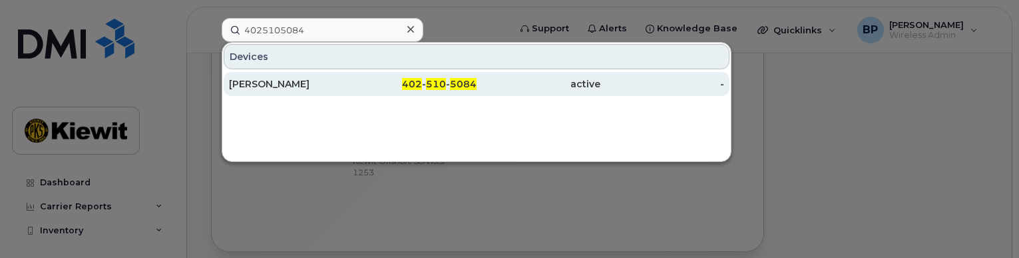
click at [285, 79] on div "ZACHARY BECKMAN" at bounding box center [291, 83] width 124 height 13
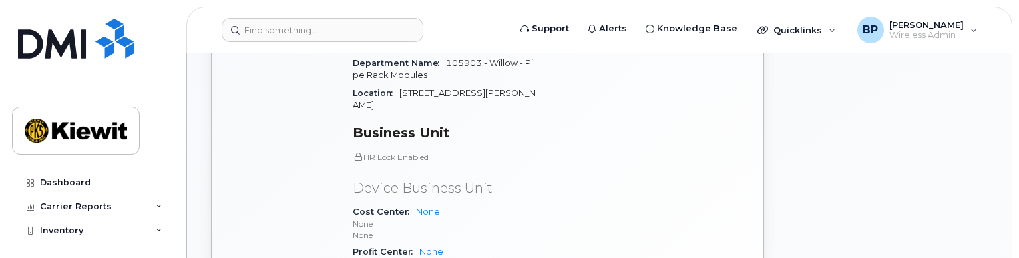
scroll to position [666, 0]
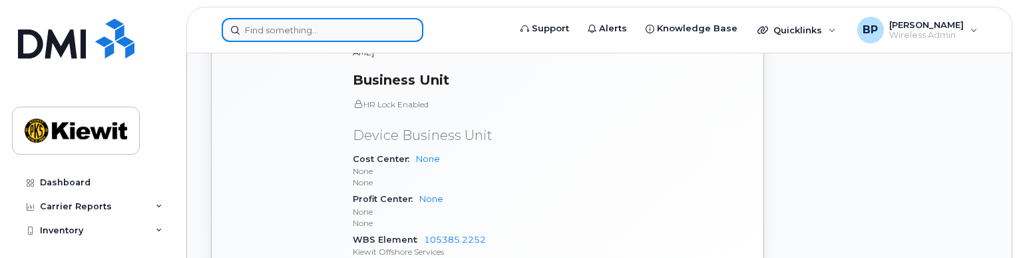
click at [302, 27] on input at bounding box center [323, 30] width 202 height 24
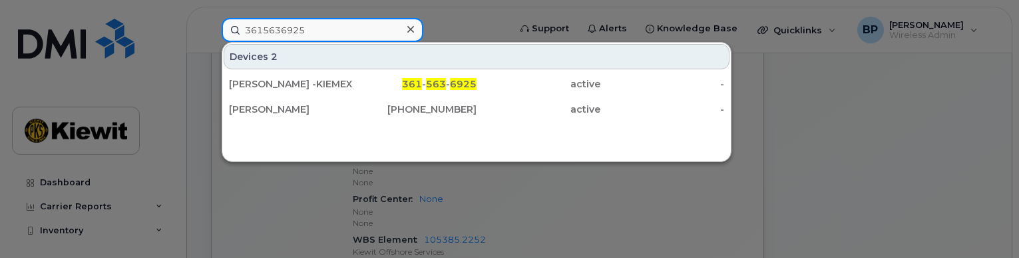
type input "3615636925"
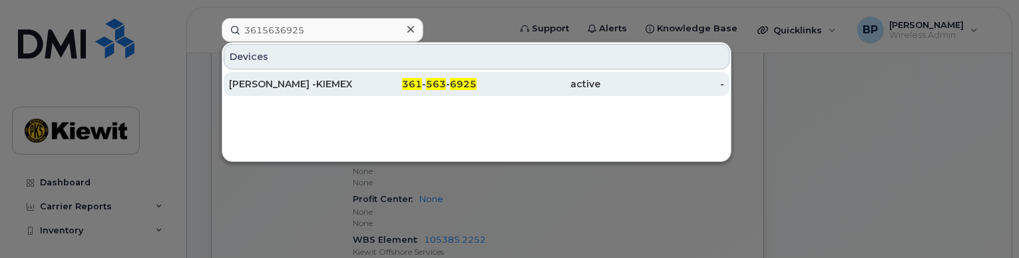
click at [314, 87] on div "[PERSON_NAME] -KIEMEX" at bounding box center [291, 83] width 124 height 13
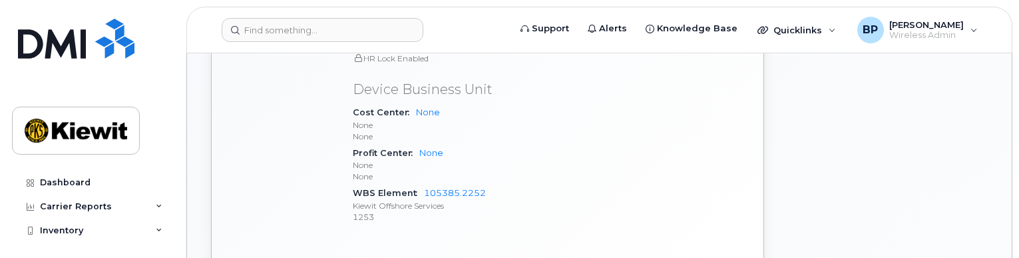
scroll to position [732, 0]
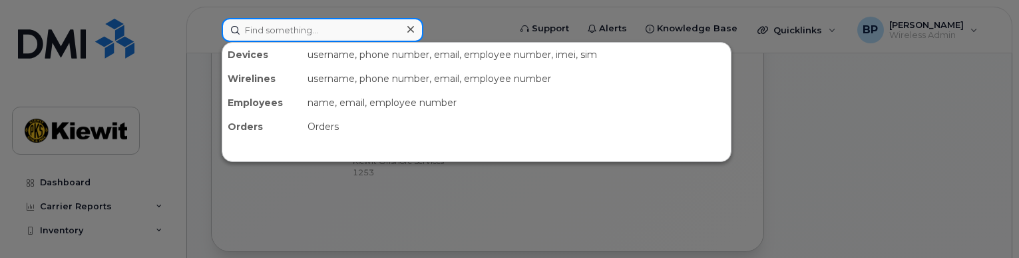
click at [321, 25] on input at bounding box center [323, 30] width 202 height 24
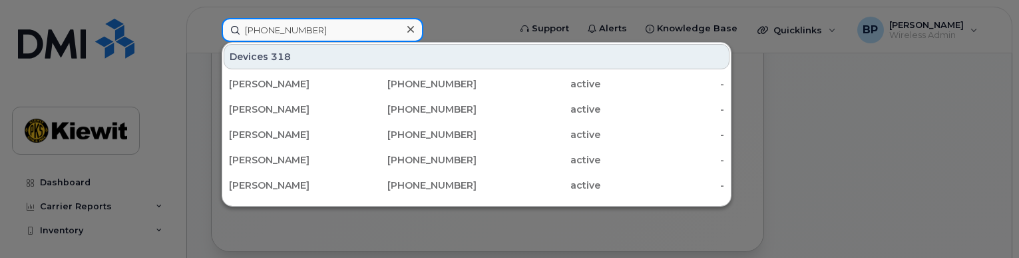
type input "361-385-3089"
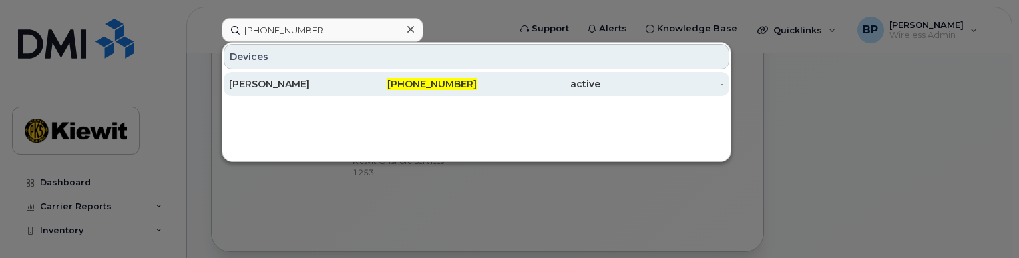
click at [265, 84] on div "Nancy Ortiz" at bounding box center [291, 83] width 124 height 13
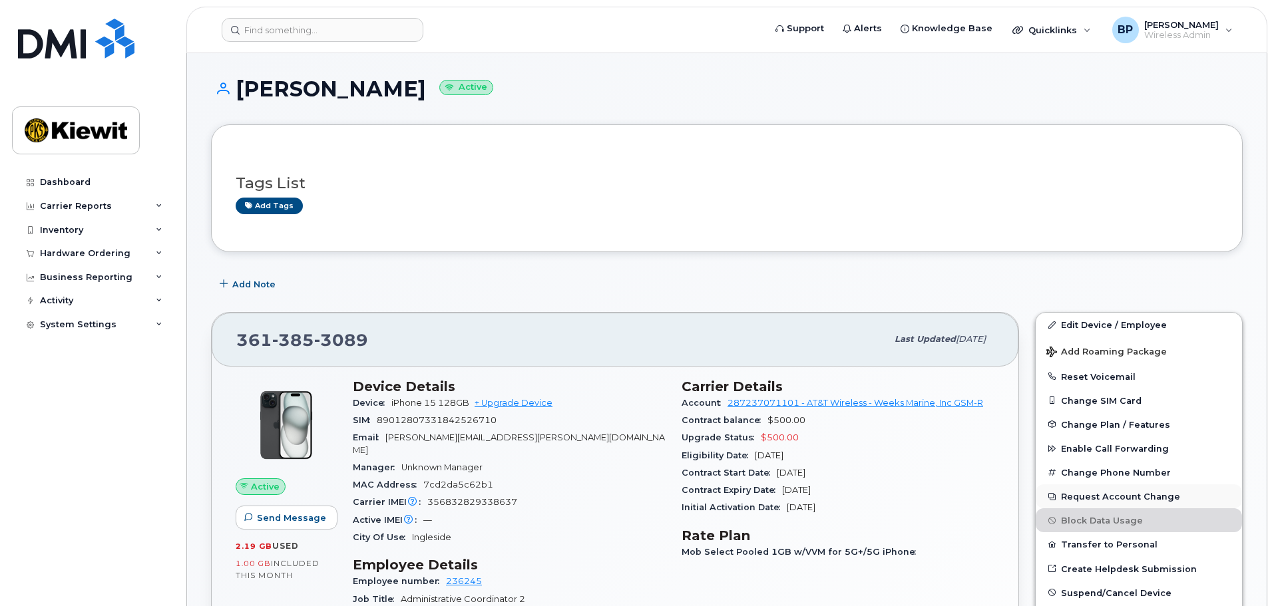
click at [1019, 257] on button "Request Account Change" at bounding box center [1139, 497] width 206 height 24
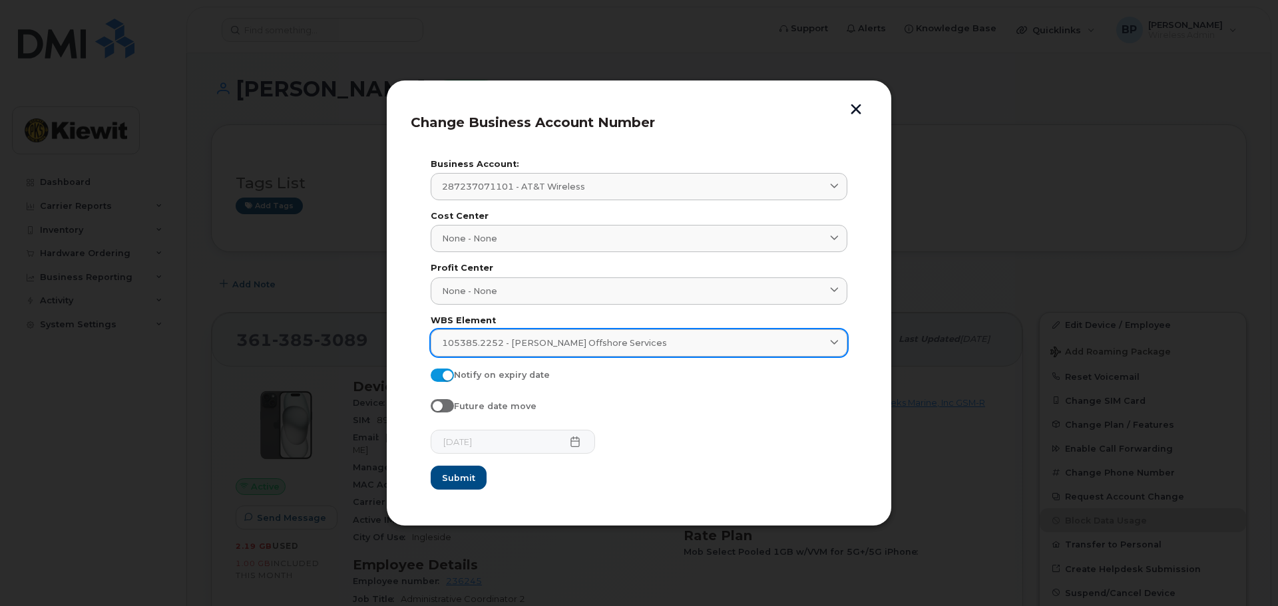
click at [830, 257] on span at bounding box center [834, 343] width 13 height 13
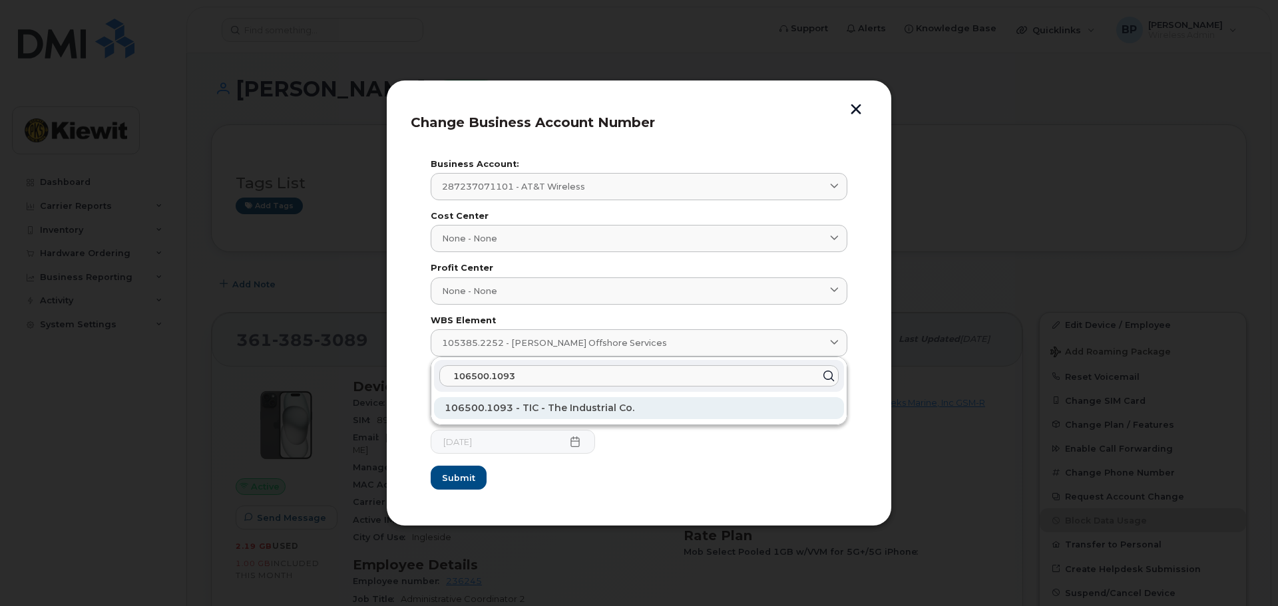
type input "106500.1093"
click at [492, 257] on span "106500.1093 - TIC - The Industrial Co." at bounding box center [540, 408] width 190 height 12
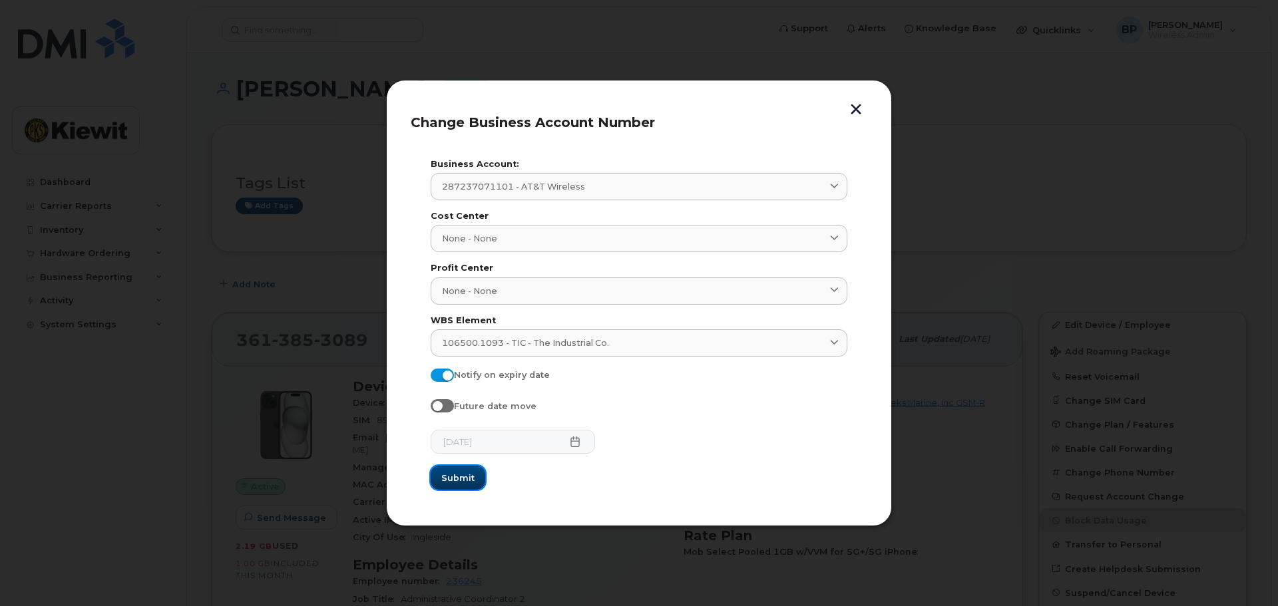
click at [462, 257] on span "Submit" at bounding box center [457, 478] width 33 height 13
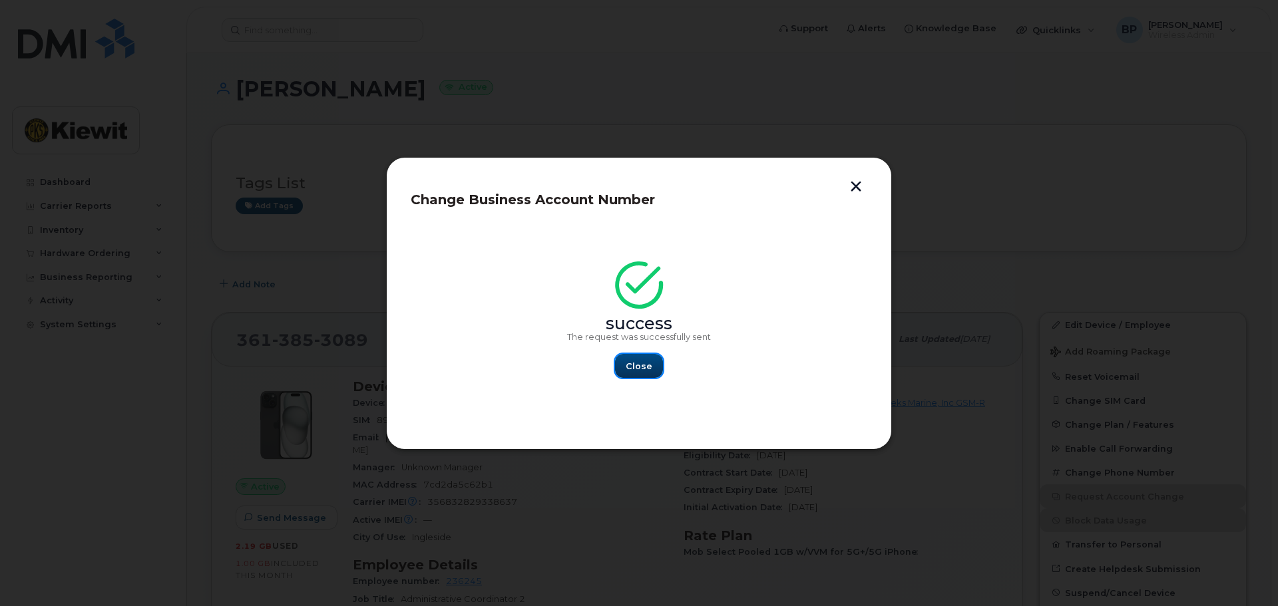
click at [637, 257] on span "Close" at bounding box center [639, 366] width 27 height 13
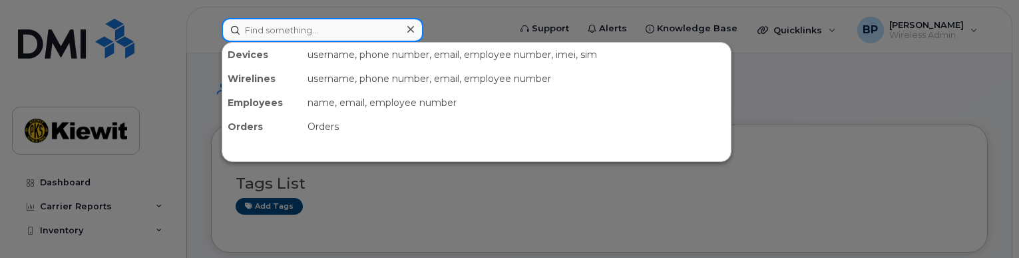
click at [355, 33] on input at bounding box center [323, 30] width 202 height 24
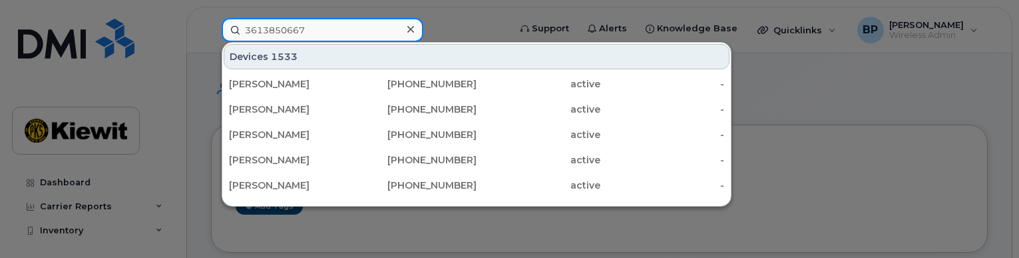
type input "3613850667"
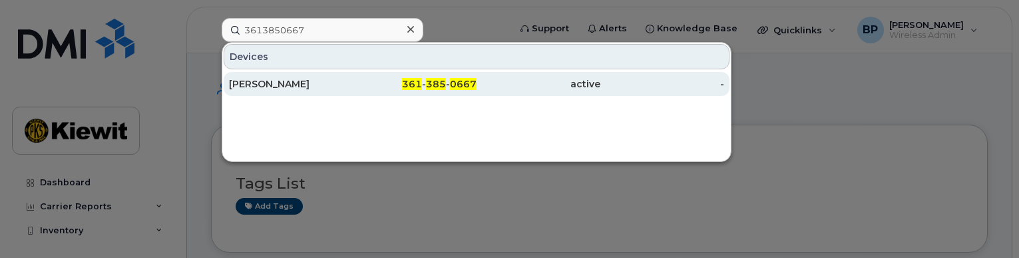
click at [248, 79] on div "John Huber" at bounding box center [291, 83] width 124 height 13
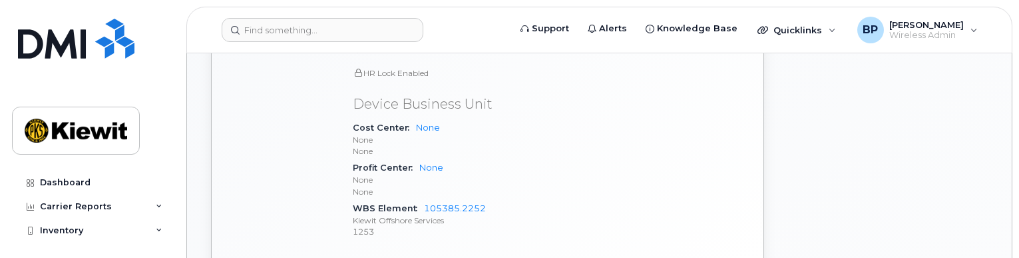
scroll to position [799, 0]
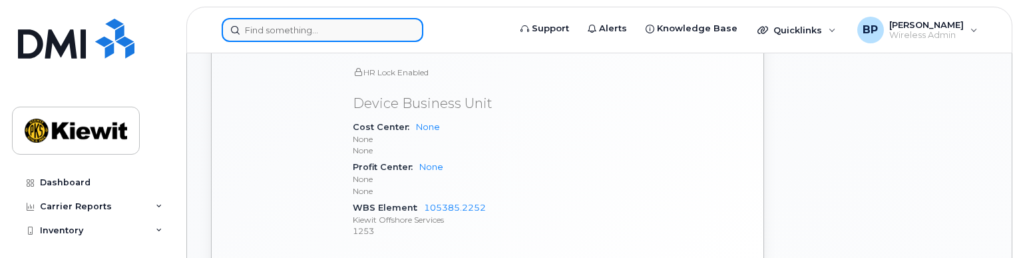
click at [331, 25] on input at bounding box center [323, 30] width 202 height 24
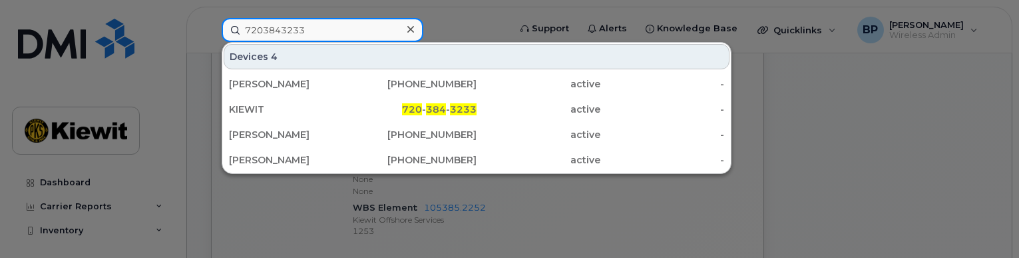
type input "7203843233"
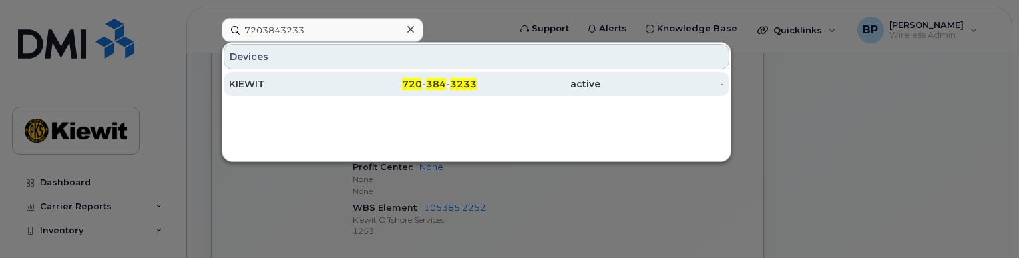
click at [250, 82] on div "KIEWIT" at bounding box center [291, 83] width 124 height 13
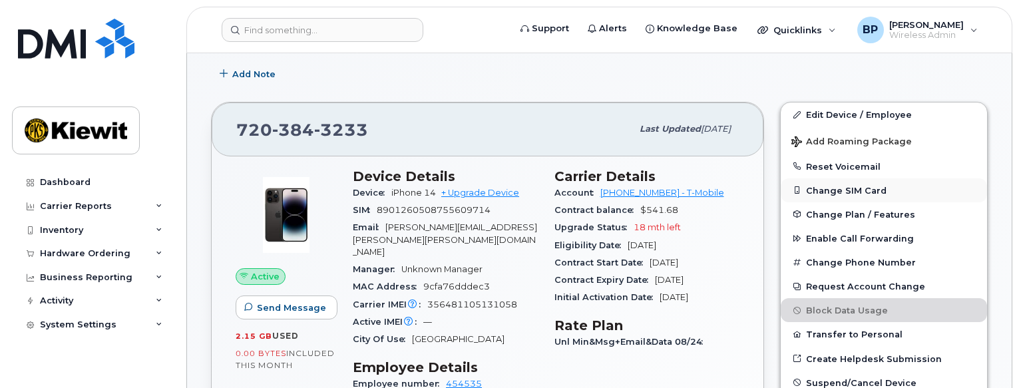
scroll to position [133, 0]
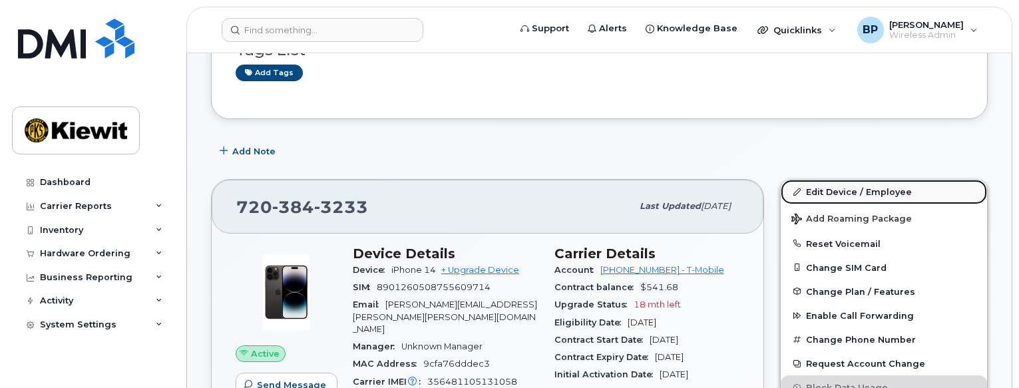
click at [837, 192] on link "Edit Device / Employee" at bounding box center [884, 192] width 206 height 24
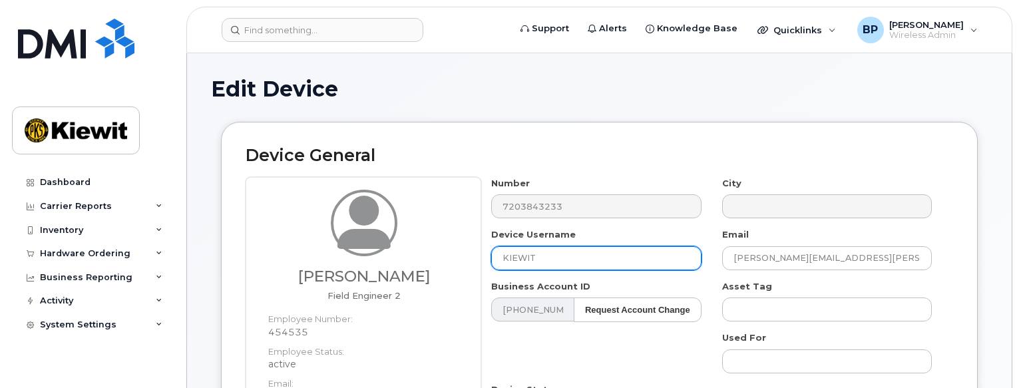
drag, startPoint x: 552, startPoint y: 263, endPoint x: 544, endPoint y: 262, distance: 8.1
click at [545, 262] on input "KIEWIT" at bounding box center [596, 258] width 210 height 24
type input "K"
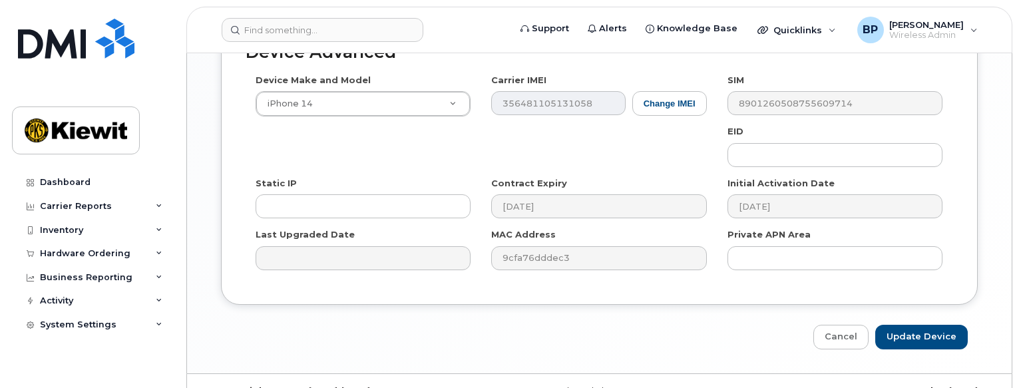
scroll to position [1017, 0]
type input "Heidi Sepulveda"
click at [927, 324] on input "Update Device" at bounding box center [921, 336] width 93 height 25
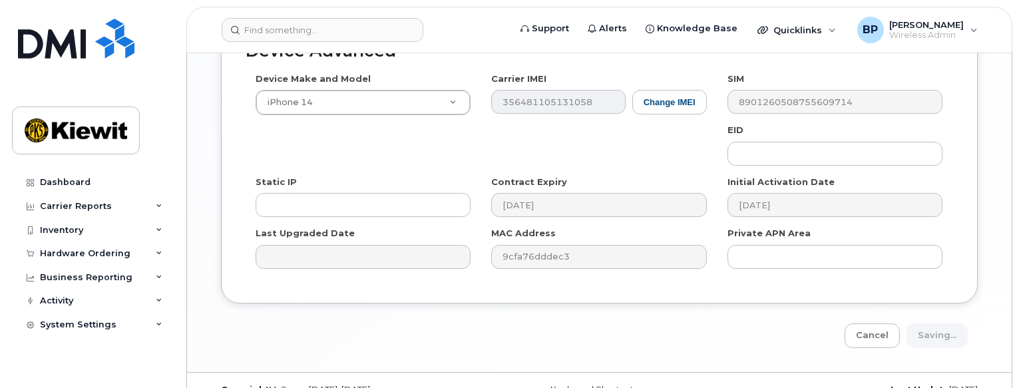
type input "Saving..."
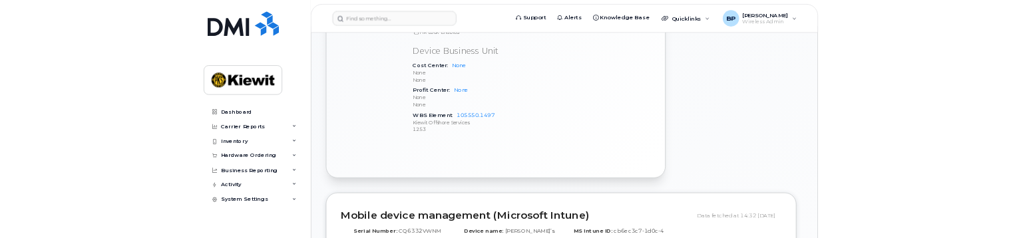
scroll to position [666, 0]
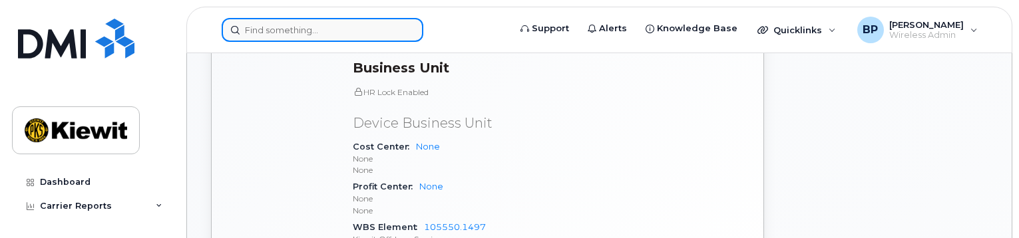
click at [282, 27] on input at bounding box center [323, 30] width 202 height 24
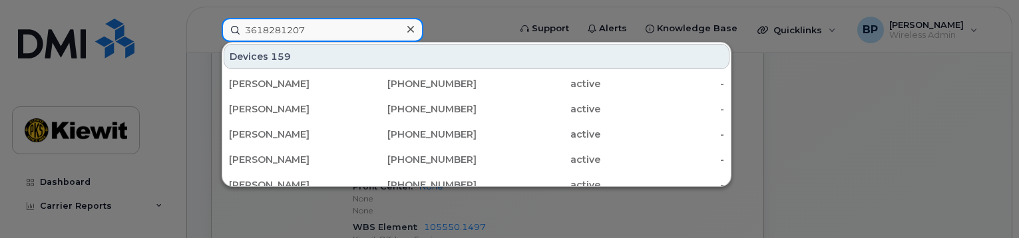
type input "3618281207"
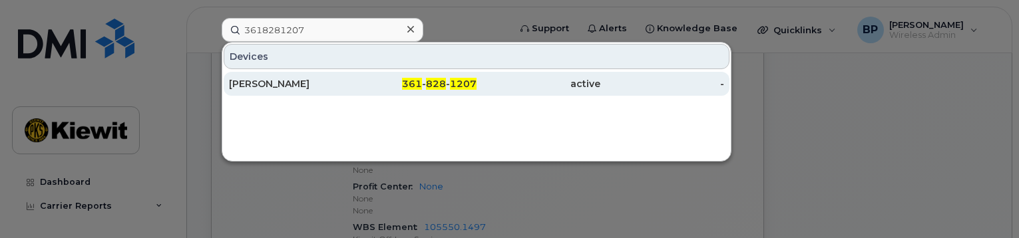
click at [283, 80] on div "[PERSON_NAME]" at bounding box center [291, 83] width 124 height 13
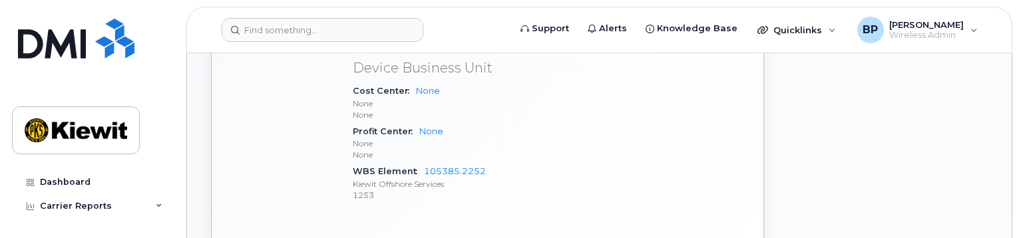
scroll to position [732, 0]
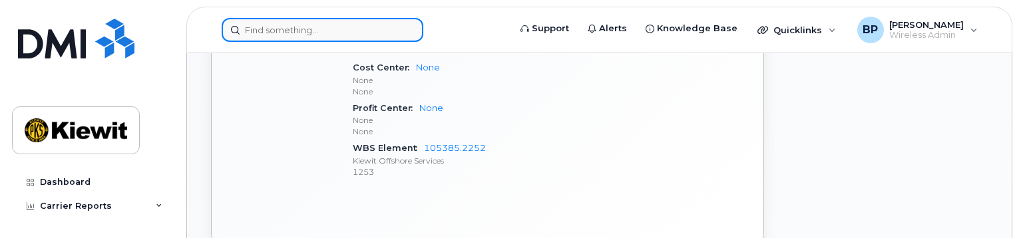
click at [274, 30] on input at bounding box center [323, 30] width 202 height 24
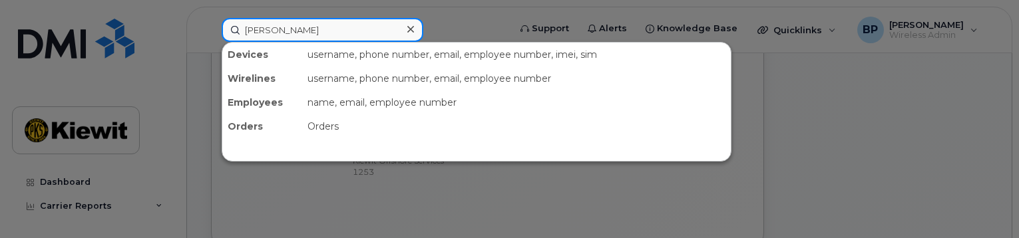
type input "[PERSON_NAME]"
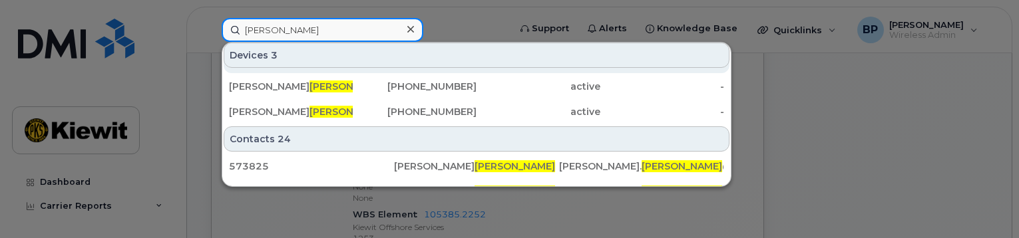
scroll to position [0, 0]
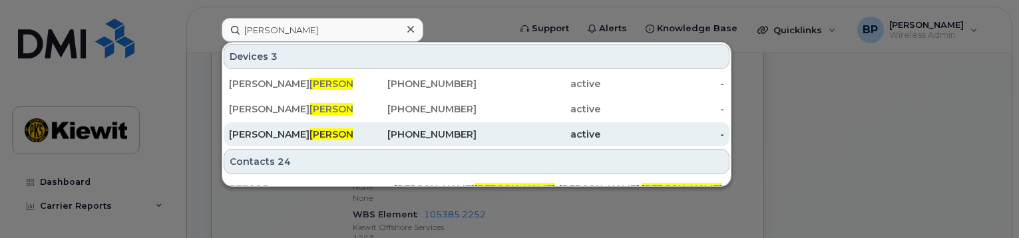
click at [310, 132] on span "[PERSON_NAME]" at bounding box center [350, 134] width 81 height 12
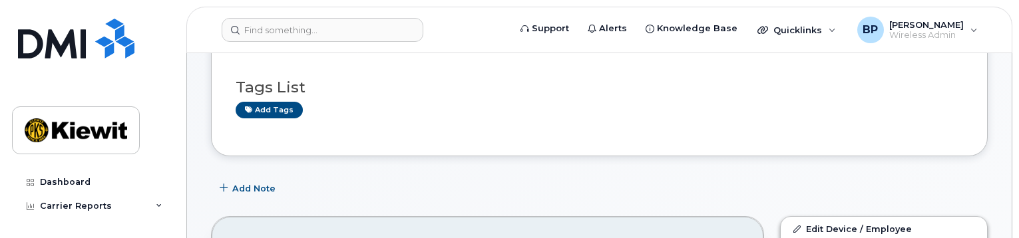
scroll to position [67, 0]
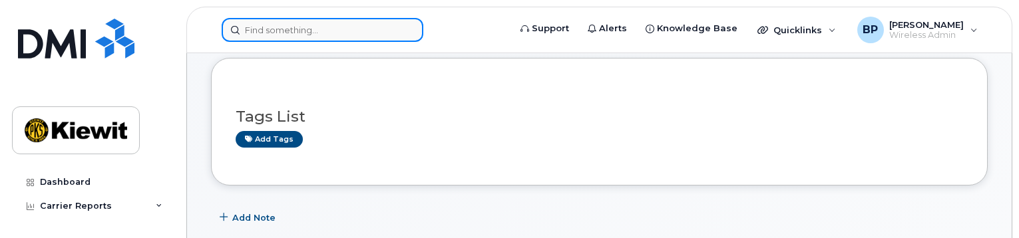
click at [271, 27] on input at bounding box center [323, 30] width 202 height 24
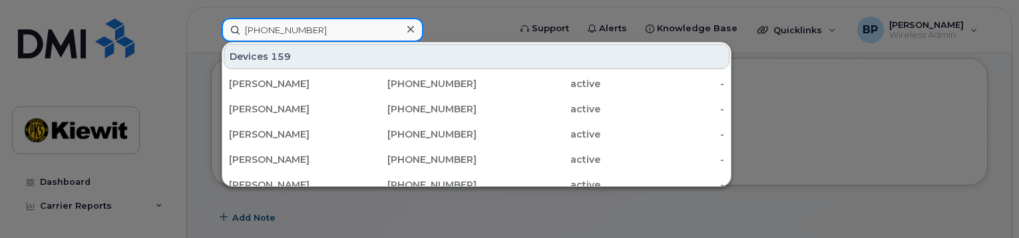
type input "[PHONE_NUMBER]"
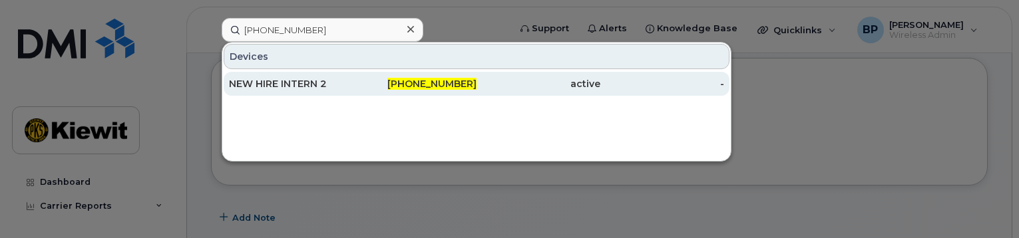
click at [279, 85] on div "NEW HIRE INTERN 2" at bounding box center [291, 83] width 124 height 13
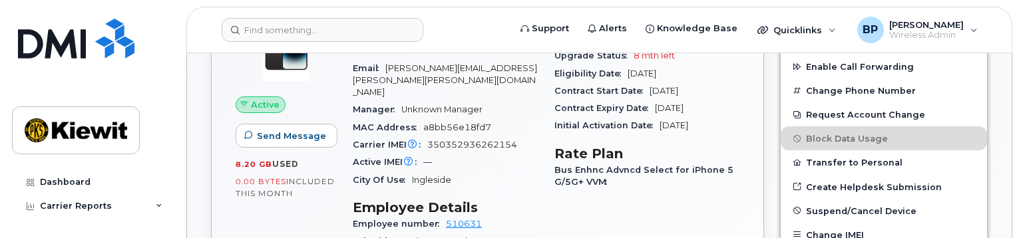
scroll to position [133, 0]
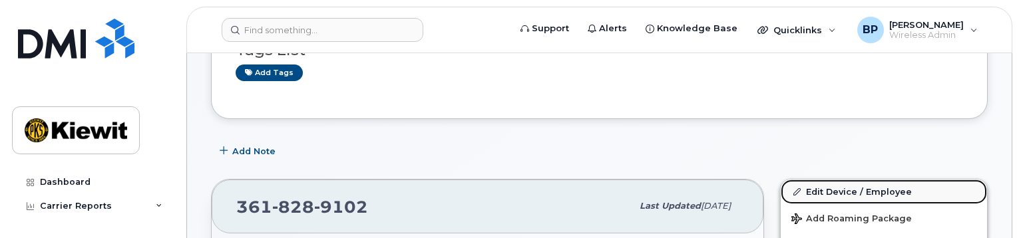
click at [829, 190] on link "Edit Device / Employee" at bounding box center [884, 192] width 206 height 24
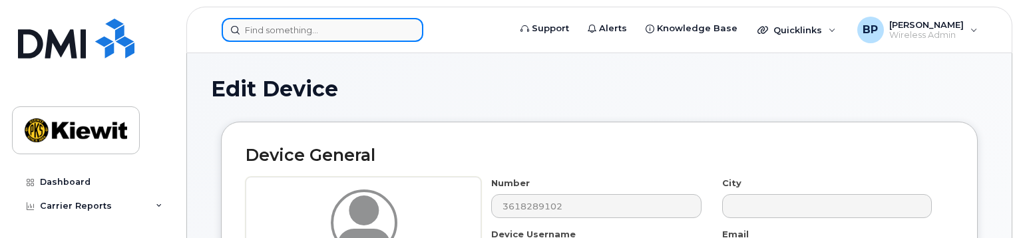
click at [315, 29] on input at bounding box center [323, 30] width 202 height 24
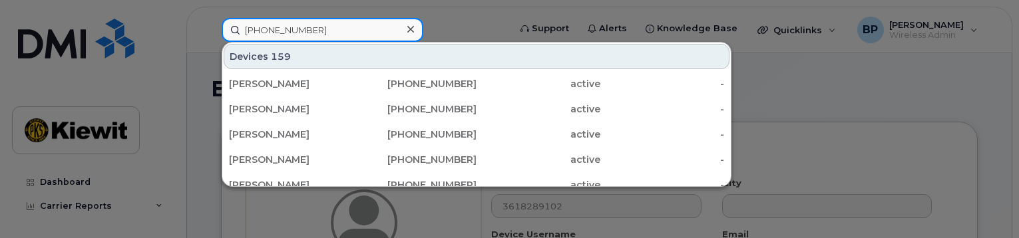
type input "[PHONE_NUMBER]"
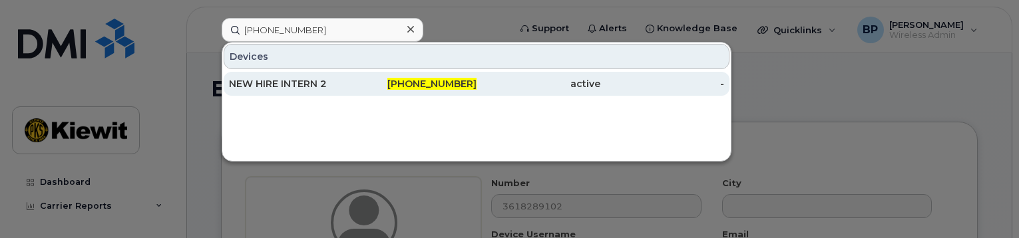
click at [290, 82] on div "NEW HIRE INTERN 2" at bounding box center [291, 83] width 124 height 13
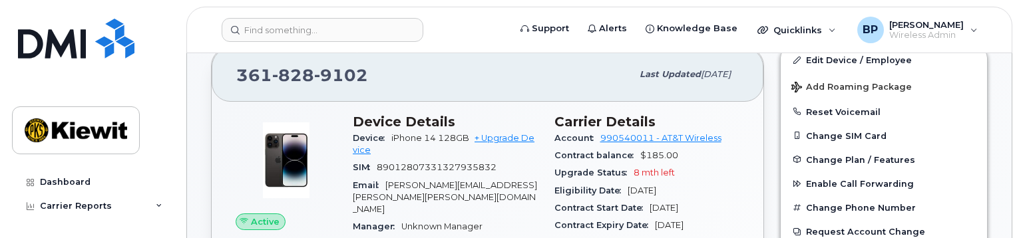
scroll to position [133, 0]
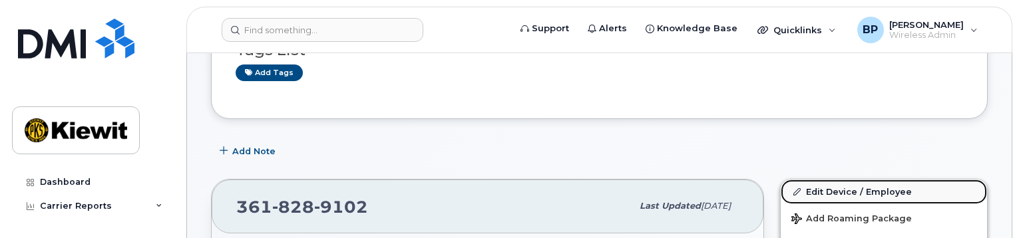
click at [831, 191] on link "Edit Device / Employee" at bounding box center [884, 192] width 206 height 24
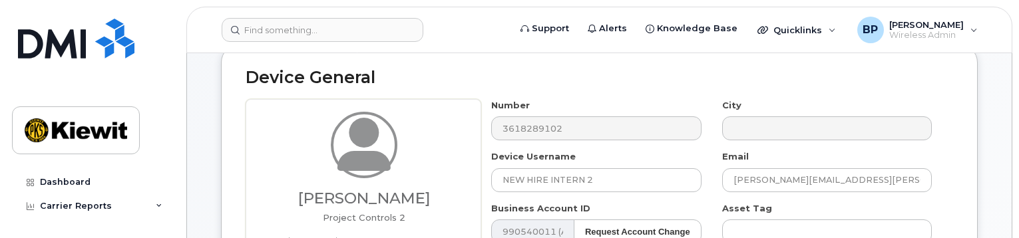
scroll to position [133, 0]
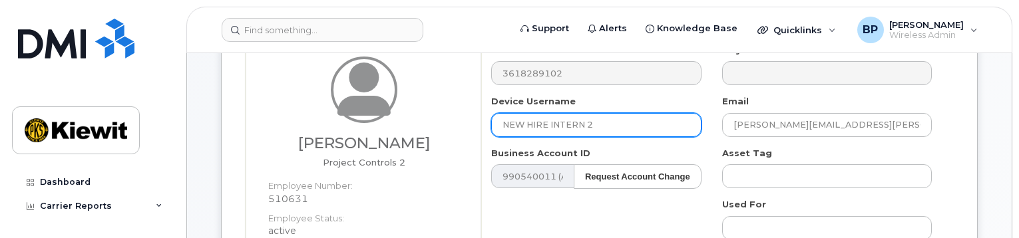
drag, startPoint x: 595, startPoint y: 126, endPoint x: 463, endPoint y: 123, distance: 131.8
type input "A"
type input "[PERSON_NAME]"
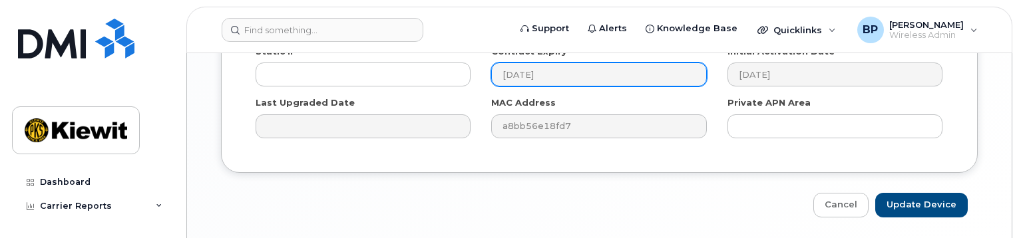
scroll to position [1184, 0]
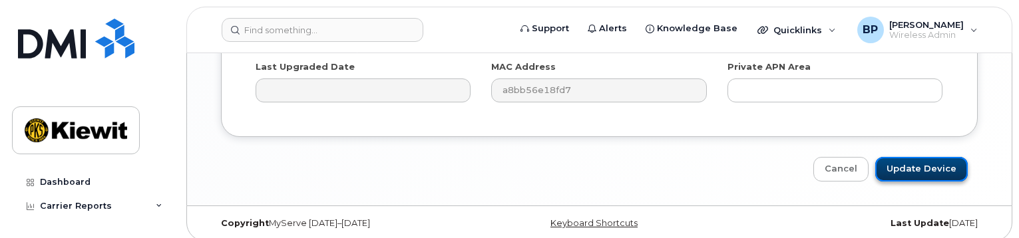
click at [921, 157] on input "Update Device" at bounding box center [921, 169] width 93 height 25
type input "Saving..."
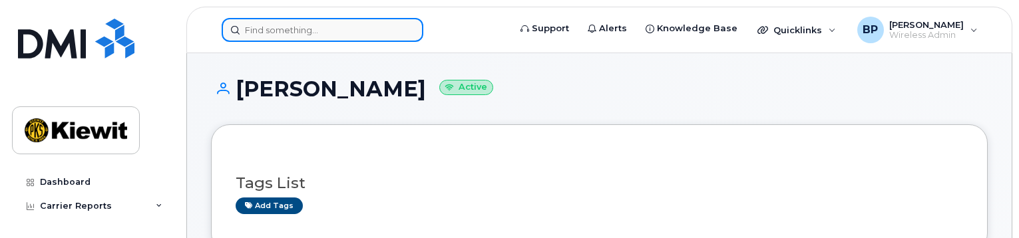
click at [300, 34] on input at bounding box center [323, 30] width 202 height 24
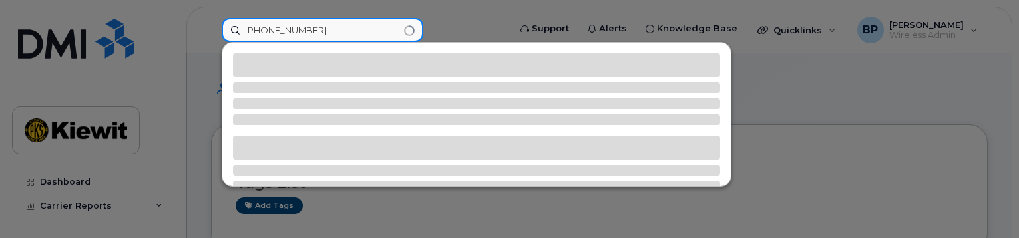
type input "361-230-3009"
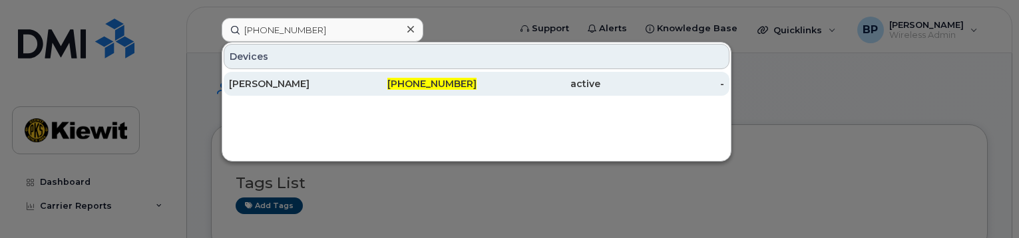
click at [301, 80] on div "[PERSON_NAME]" at bounding box center [291, 83] width 124 height 13
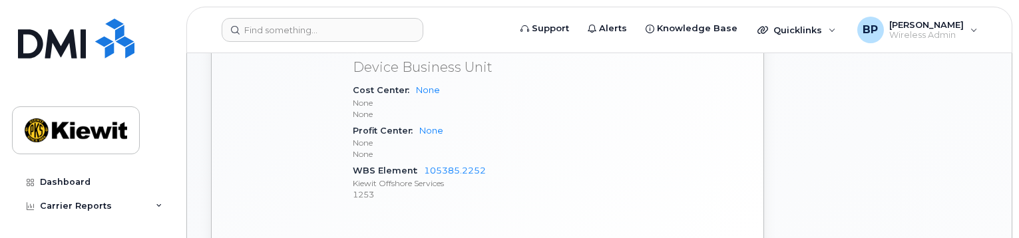
scroll to position [732, 0]
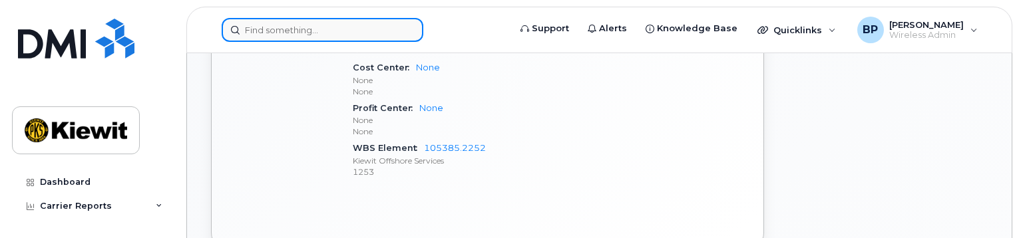
click at [291, 29] on input at bounding box center [323, 30] width 202 height 24
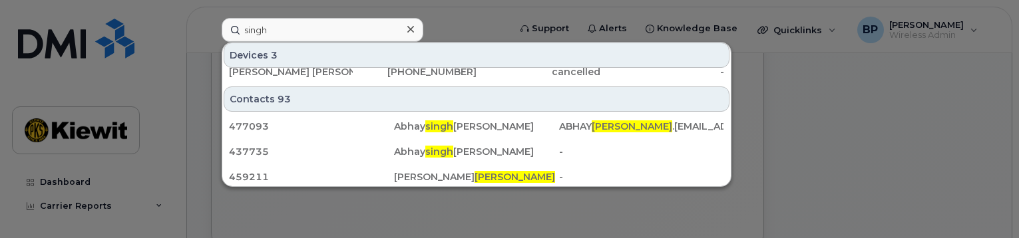
scroll to position [67, 0]
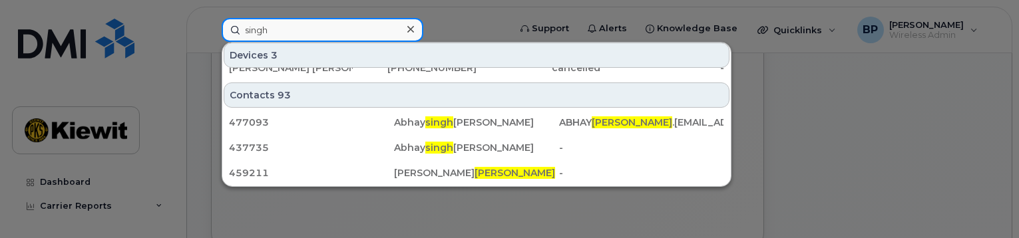
click at [268, 27] on input "singh" at bounding box center [323, 30] width 202 height 24
drag, startPoint x: 274, startPoint y: 31, endPoint x: 194, endPoint y: 29, distance: 79.9
click at [211, 30] on div "singh Devices 3 JASBIR SINGH 402-889-9839 active - RANEETHA WEERA SINGH 531-710…" at bounding box center [361, 30] width 300 height 24
click at [298, 26] on input "singh" at bounding box center [323, 30] width 202 height 24
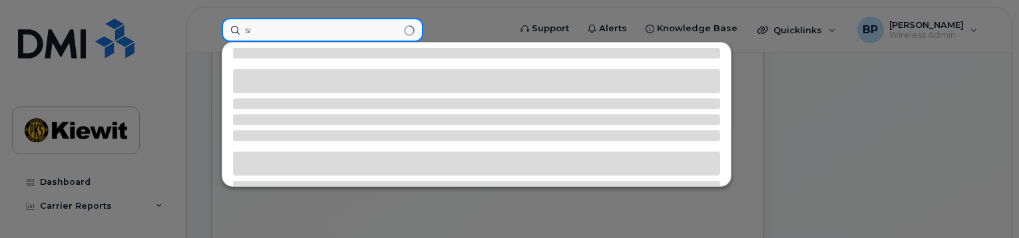
type input "s"
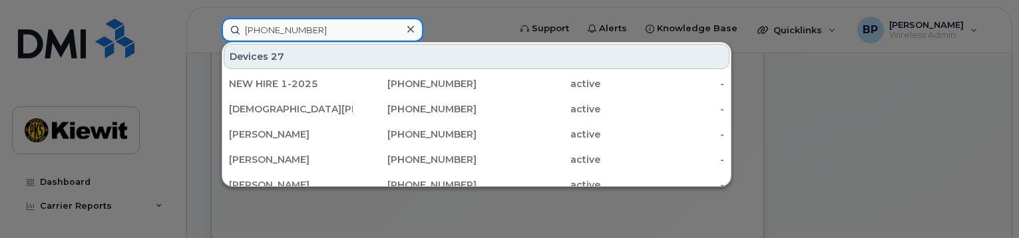
type input "[PHONE_NUMBER]"
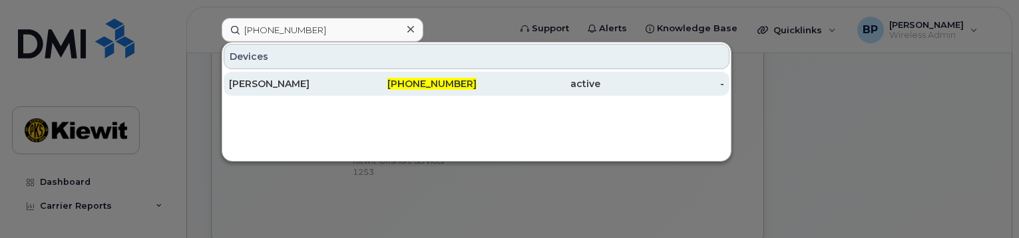
click at [280, 83] on div "[PERSON_NAME]" at bounding box center [291, 83] width 124 height 13
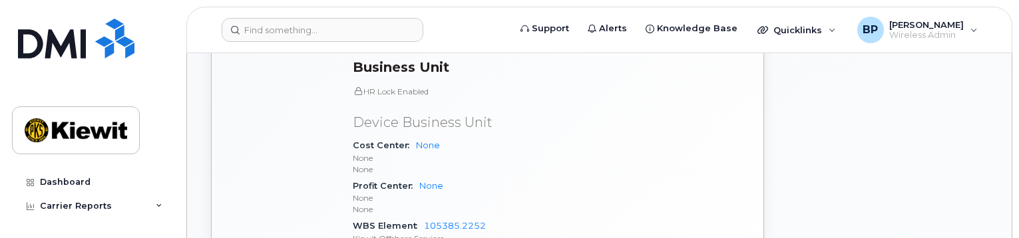
scroll to position [666, 0]
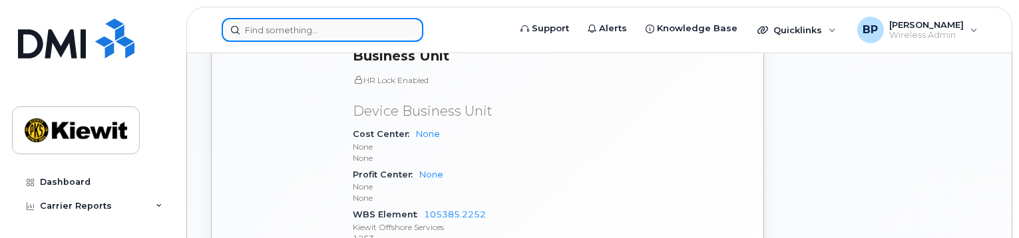
click at [315, 29] on input at bounding box center [323, 30] width 202 height 24
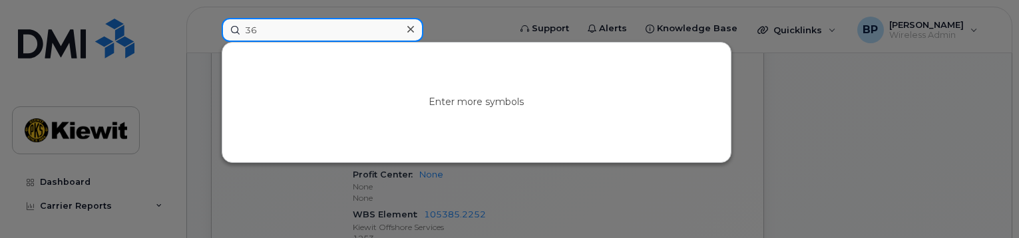
type input "3"
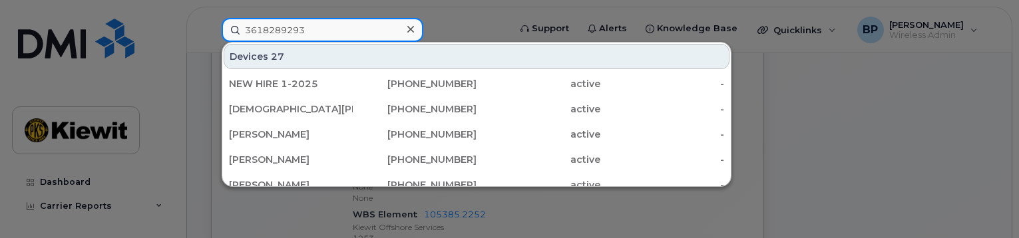
type input "3618289293"
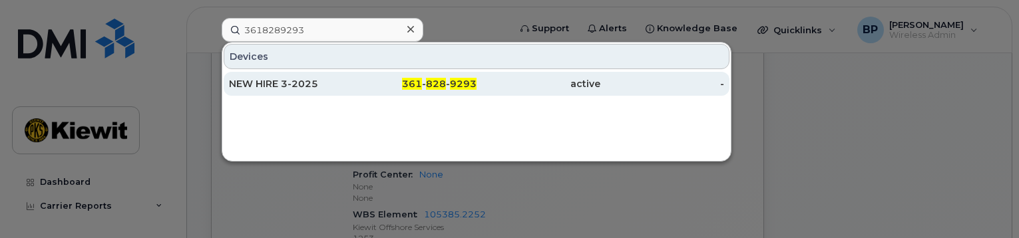
click at [284, 83] on div "NEW HIRE 3-2025" at bounding box center [291, 83] width 124 height 13
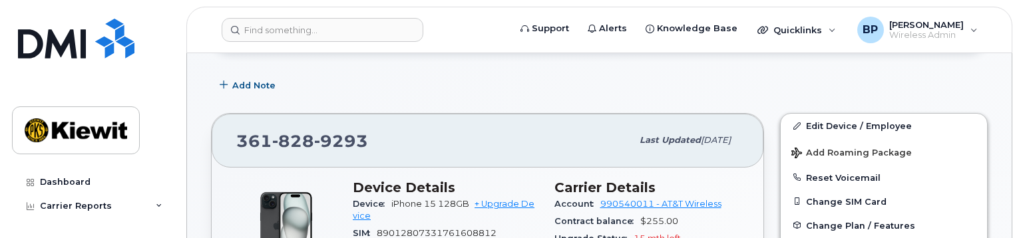
scroll to position [200, 0]
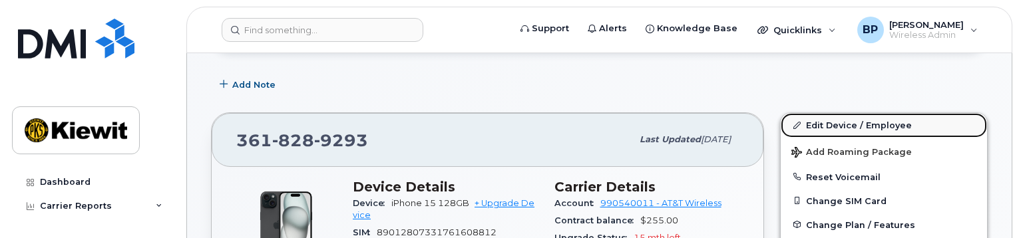
click at [841, 122] on link "Edit Device / Employee" at bounding box center [884, 125] width 206 height 24
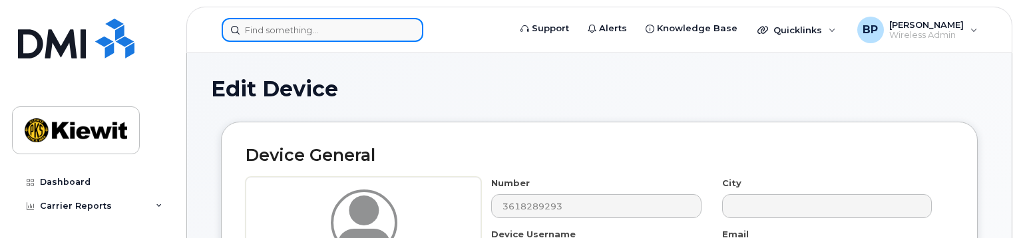
click at [264, 35] on input at bounding box center [323, 30] width 202 height 24
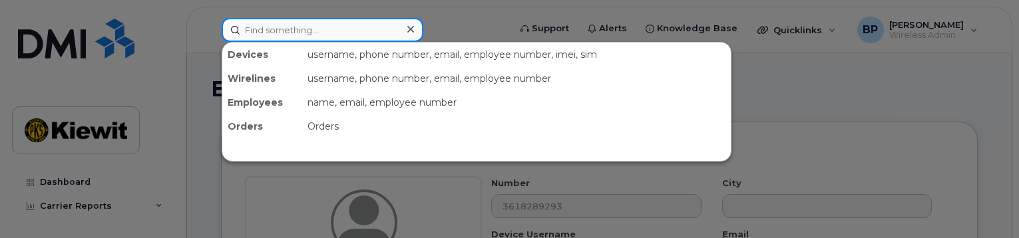
type input "b"
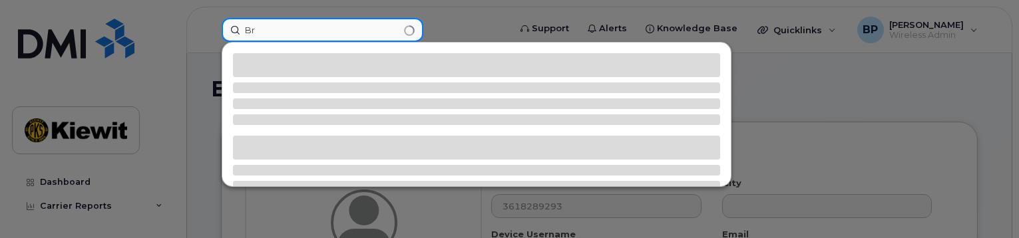
type input "B"
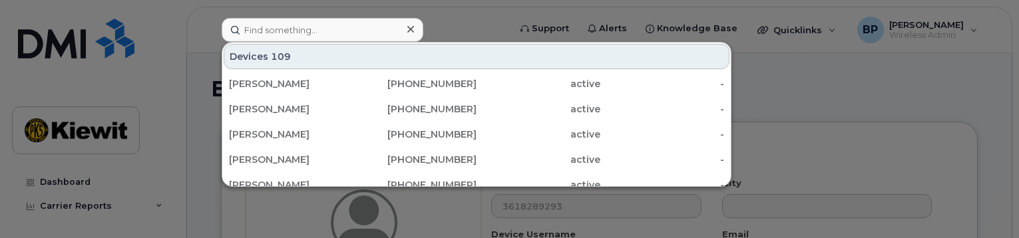
click at [799, 93] on div at bounding box center [509, 119] width 1019 height 238
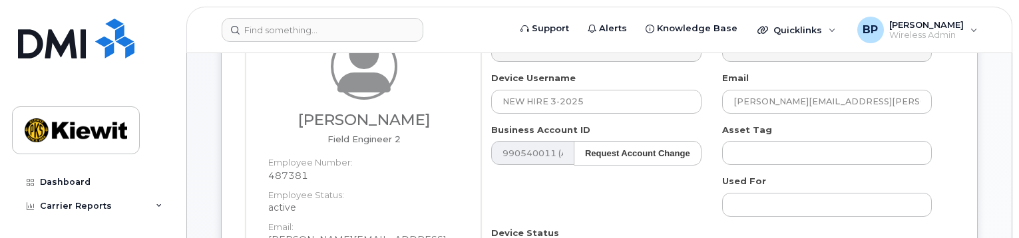
scroll to position [133, 0]
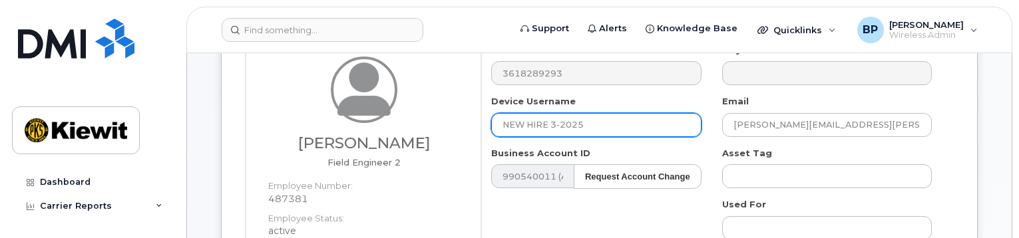
drag, startPoint x: 588, startPoint y: 118, endPoint x: 400, endPoint y: 119, distance: 187.7
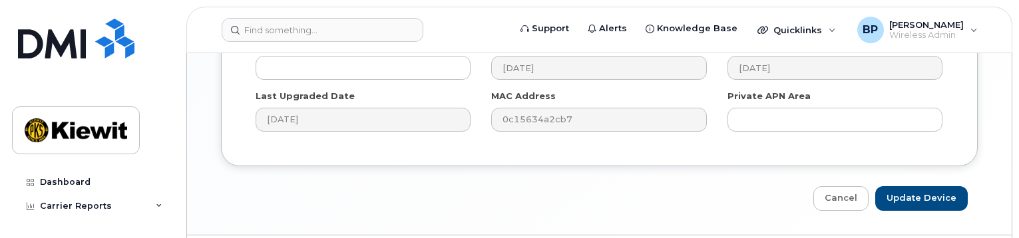
scroll to position [1167, 0]
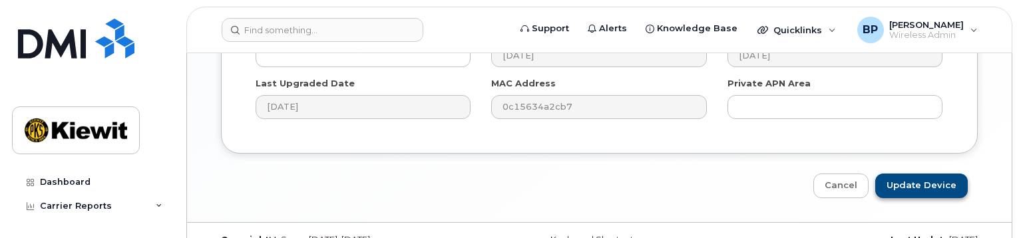
type input "Brandon Olvera"
click at [917, 174] on input "Update Device" at bounding box center [921, 186] width 93 height 25
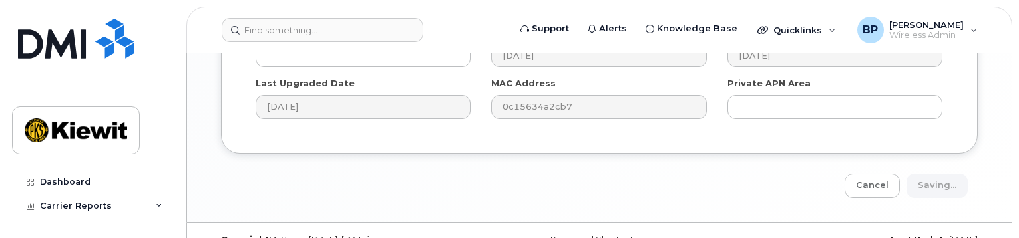
type input "Saving..."
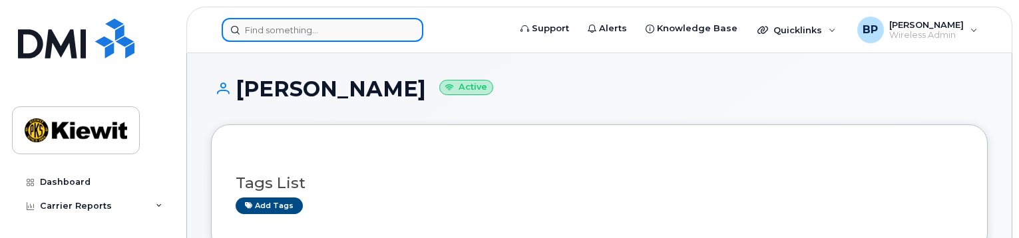
click at [315, 25] on input at bounding box center [323, 30] width 202 height 24
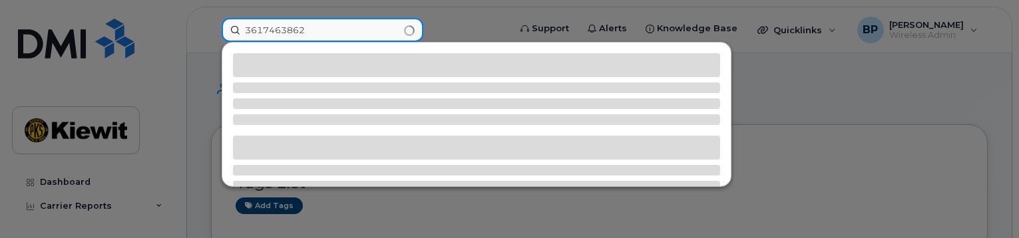
type input "3617463862"
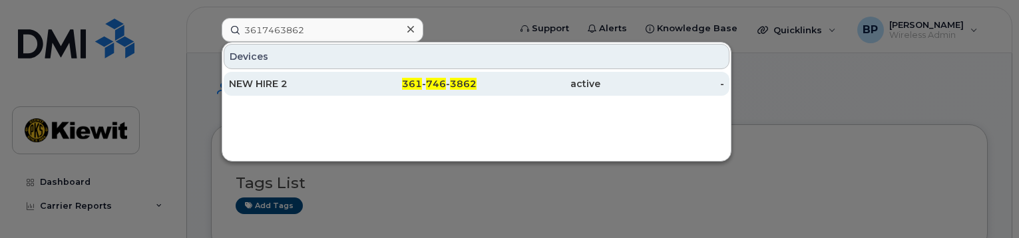
click at [285, 85] on div "NEW HIRE 2" at bounding box center [291, 83] width 124 height 13
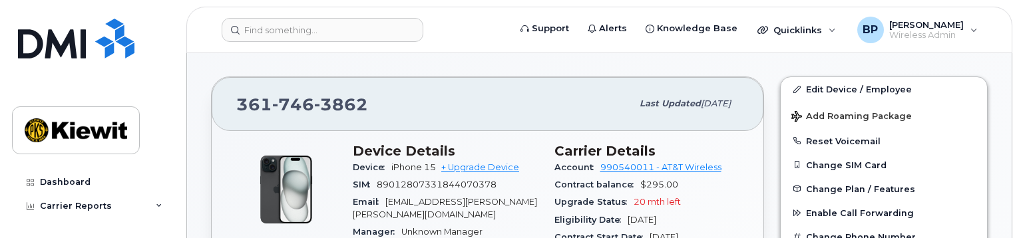
scroll to position [200, 0]
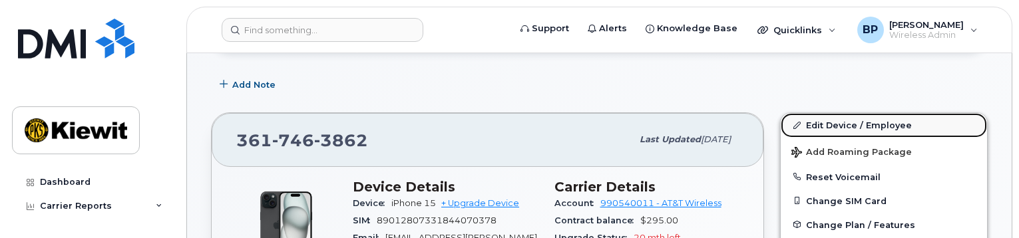
click at [825, 124] on link "Edit Device / Employee" at bounding box center [884, 125] width 206 height 24
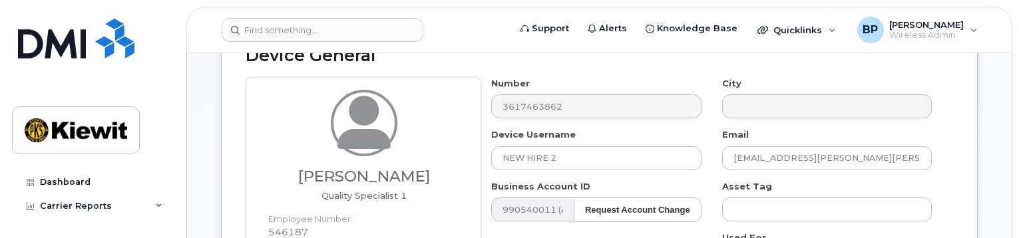
scroll to position [133, 0]
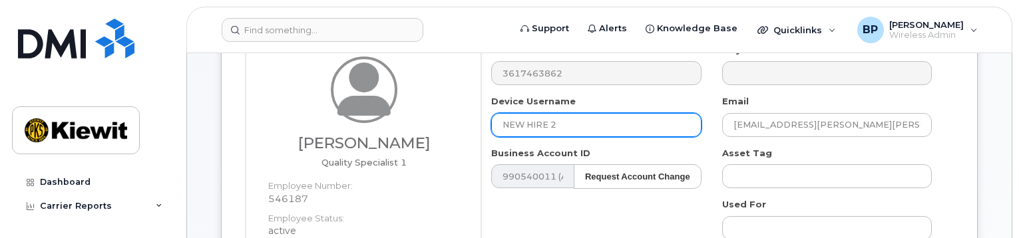
click at [543, 124] on input "NEW HIRE 2" at bounding box center [596, 125] width 210 height 24
drag, startPoint x: 572, startPoint y: 124, endPoint x: 387, endPoint y: 108, distance: 185.8
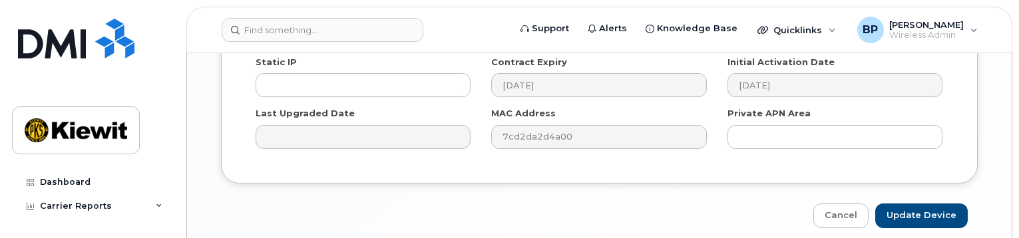
scroll to position [1167, 0]
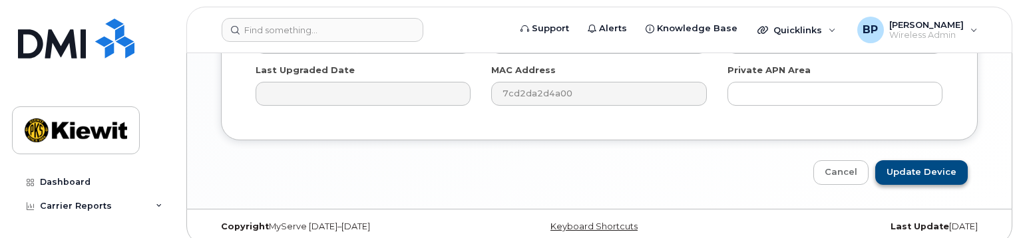
type input "Francisco Villasana"
click at [921, 160] on input "Update Device" at bounding box center [921, 172] width 93 height 25
type input "Saving..."
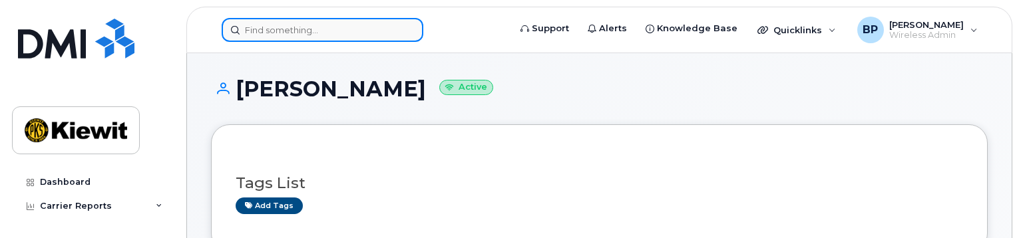
drag, startPoint x: 343, startPoint y: 28, endPoint x: 397, endPoint y: 23, distance: 54.1
click at [345, 25] on input at bounding box center [323, 30] width 202 height 24
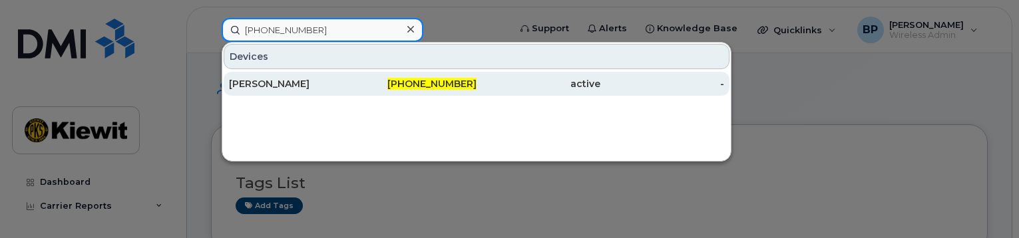
type input "703-967-7952"
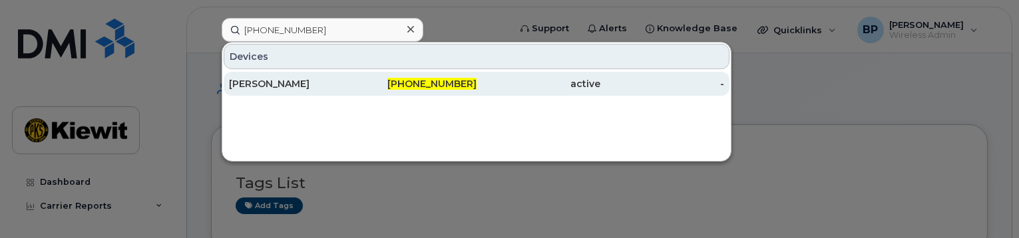
click at [414, 79] on span "703-967-7952" at bounding box center [431, 84] width 89 height 12
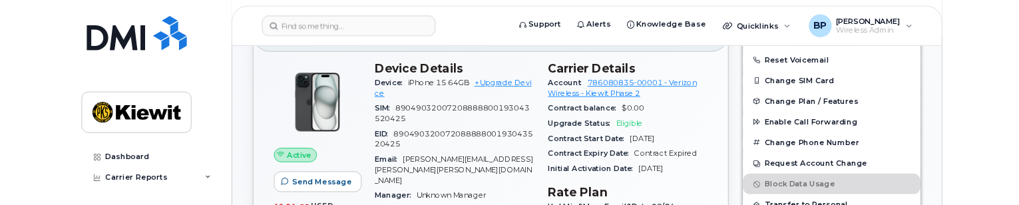
scroll to position [333, 0]
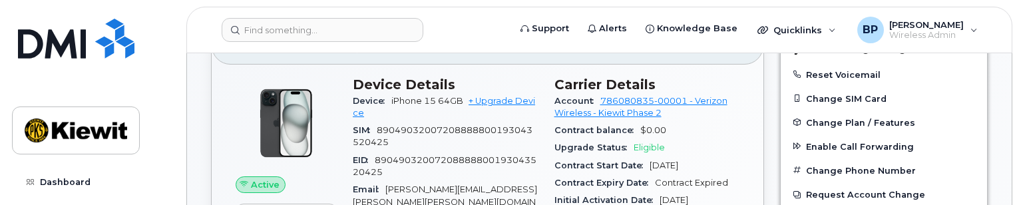
click at [280, 14] on header "Support Alerts Knowledge Base Quicklinks Suspend / Cancel Device Change SIM Car…" at bounding box center [599, 30] width 826 height 47
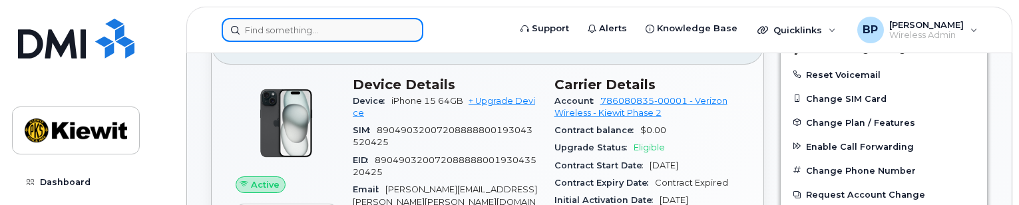
drag, startPoint x: 297, startPoint y: 28, endPoint x: 312, endPoint y: 27, distance: 15.4
click at [307, 27] on input at bounding box center [323, 30] width 202 height 24
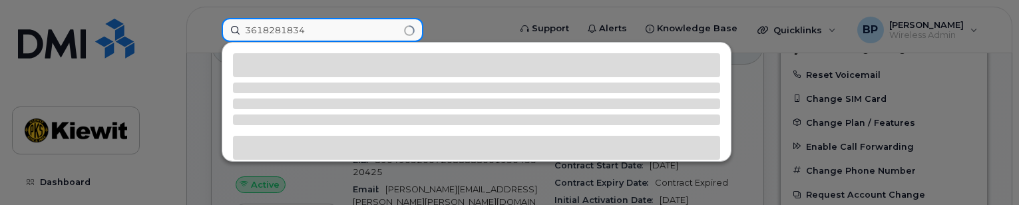
type input "3618281834"
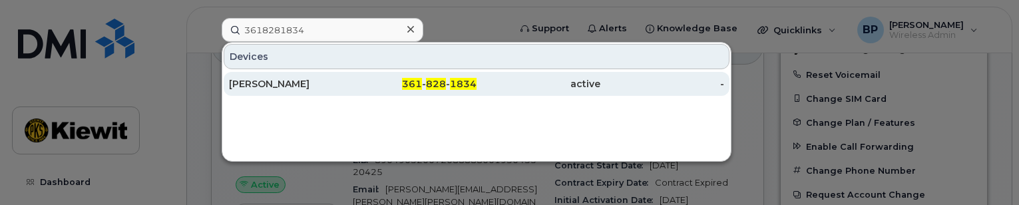
click at [304, 83] on div "[PERSON_NAME]" at bounding box center [291, 83] width 124 height 13
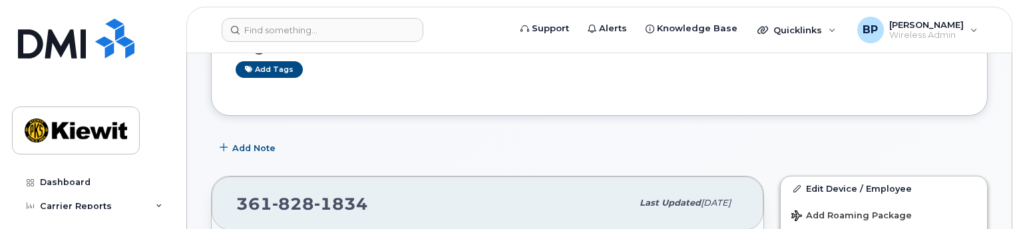
scroll to position [133, 0]
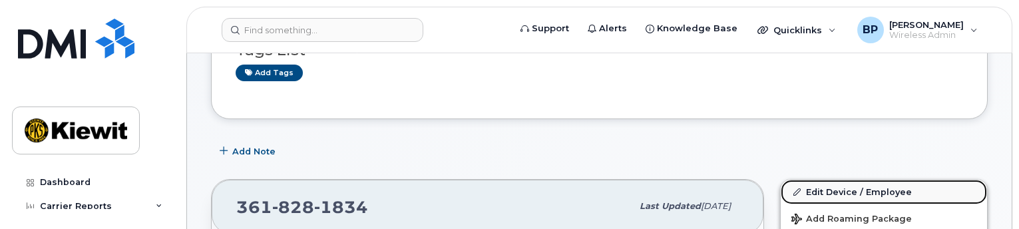
click at [818, 188] on link "Edit Device / Employee" at bounding box center [884, 192] width 206 height 24
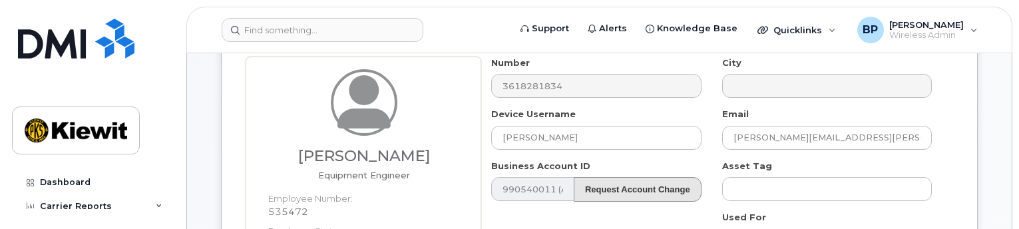
scroll to position [133, 0]
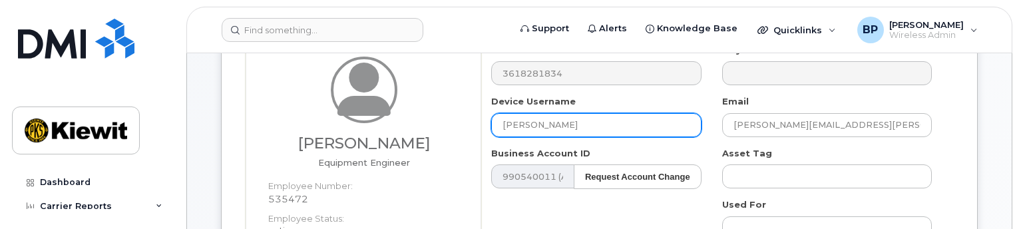
drag, startPoint x: 594, startPoint y: 126, endPoint x: 433, endPoint y: 103, distance: 163.3
type input "J"
type input "j"
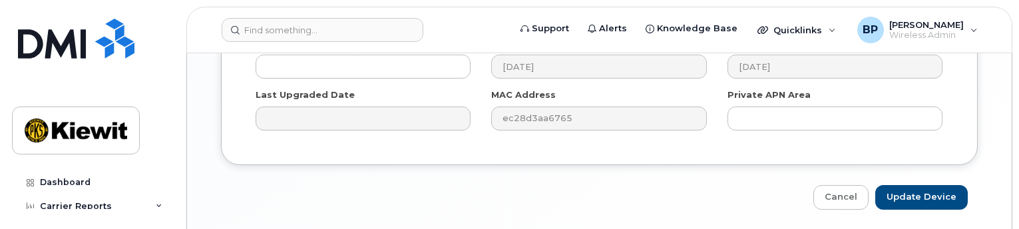
scroll to position [1176, 0]
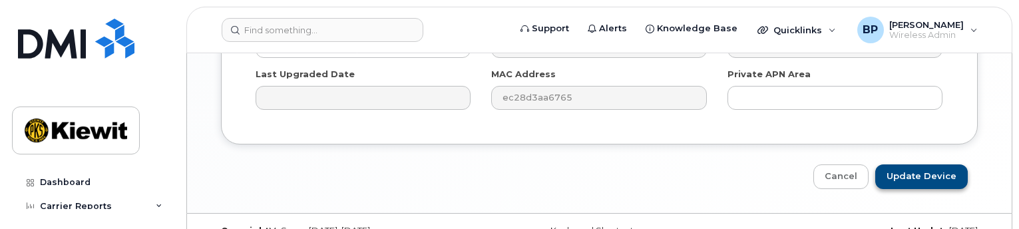
type input "[PERSON_NAME]"
click at [897, 164] on input "Update Device" at bounding box center [921, 176] width 93 height 25
type input "Saving..."
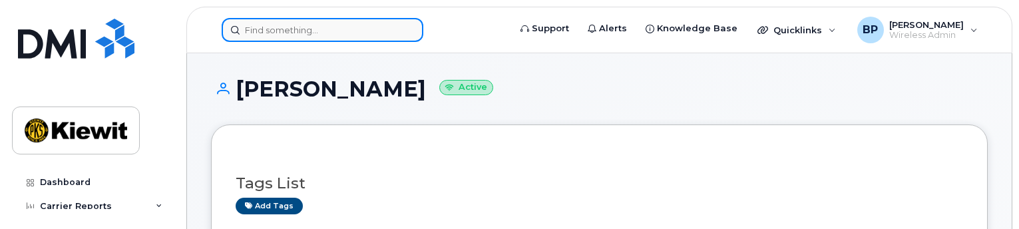
click at [276, 24] on input at bounding box center [323, 30] width 202 height 24
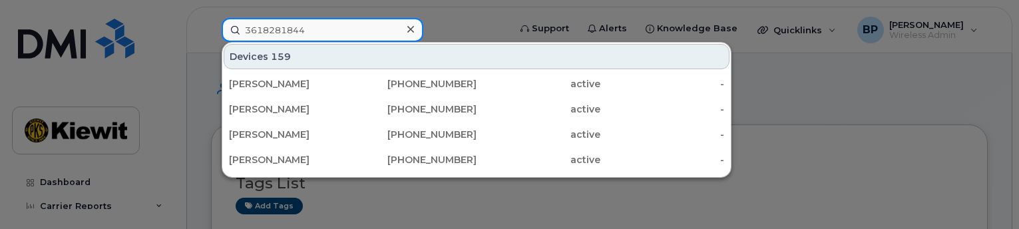
type input "3618281844"
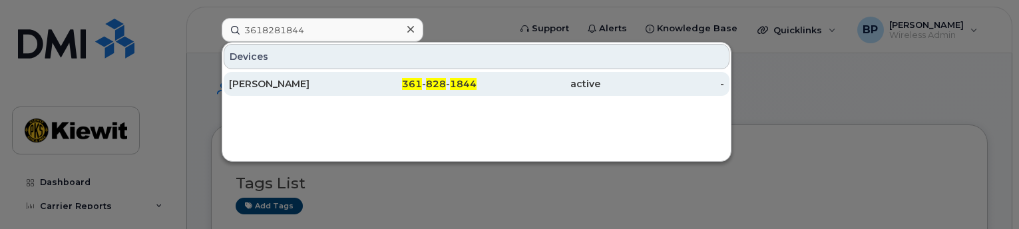
click at [253, 88] on div "[PERSON_NAME]" at bounding box center [291, 83] width 124 height 13
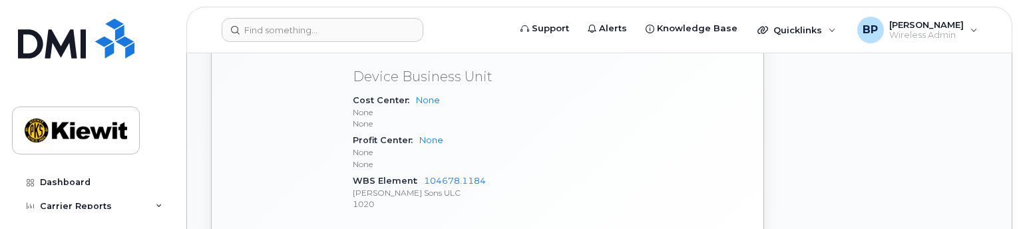
scroll to position [732, 0]
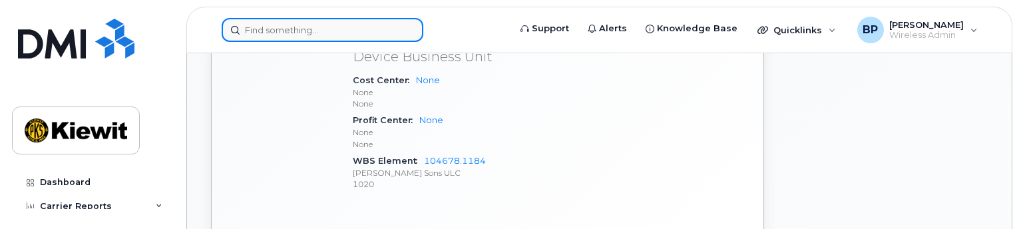
click at [306, 34] on input at bounding box center [323, 30] width 202 height 24
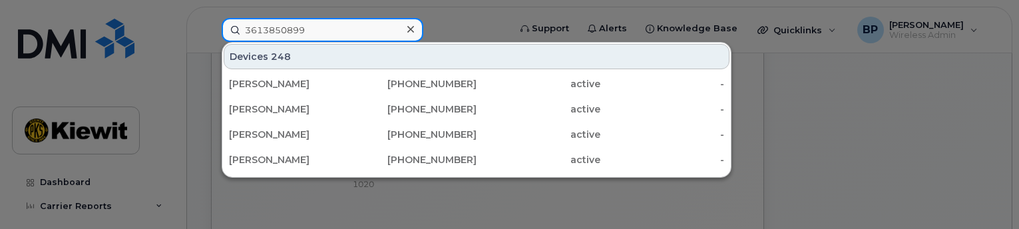
type input "3613850899"
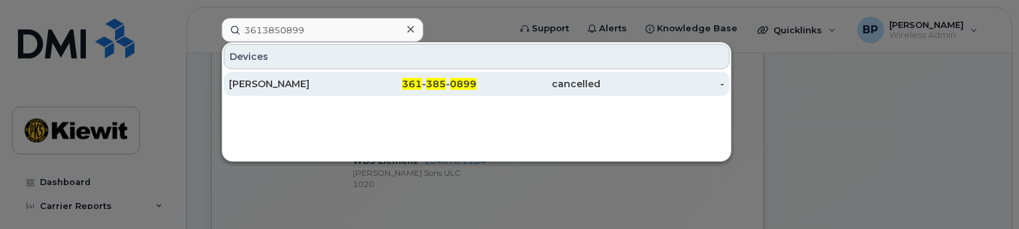
click at [282, 81] on div "BRANDON ERNZEN" at bounding box center [291, 83] width 124 height 13
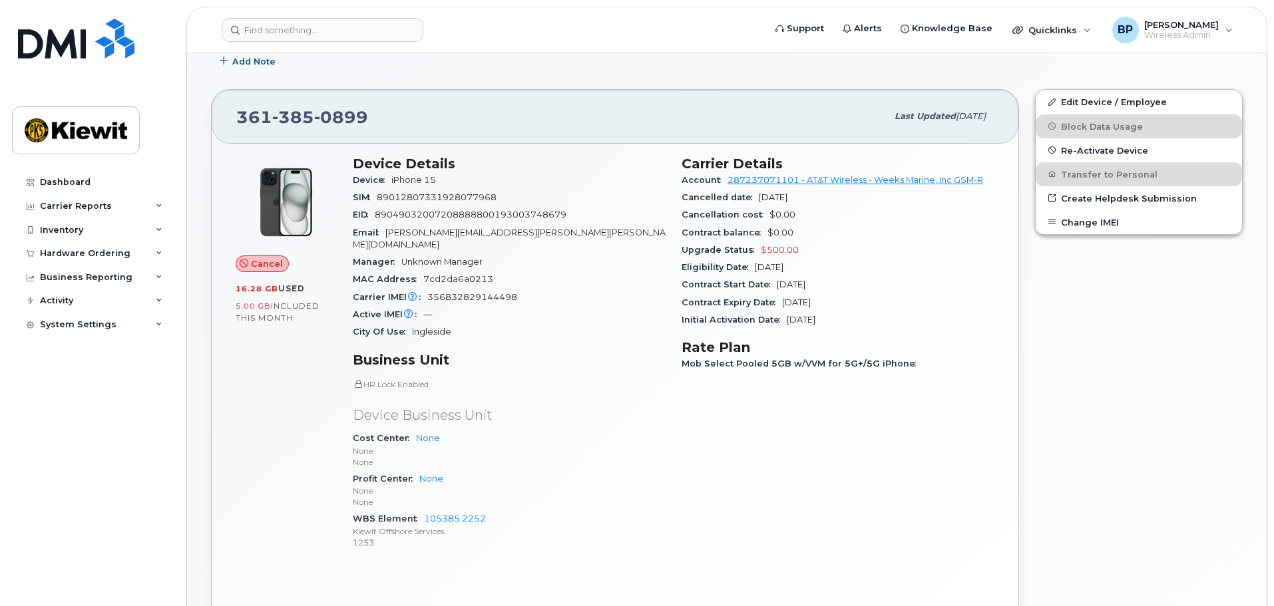
scroll to position [200, 0]
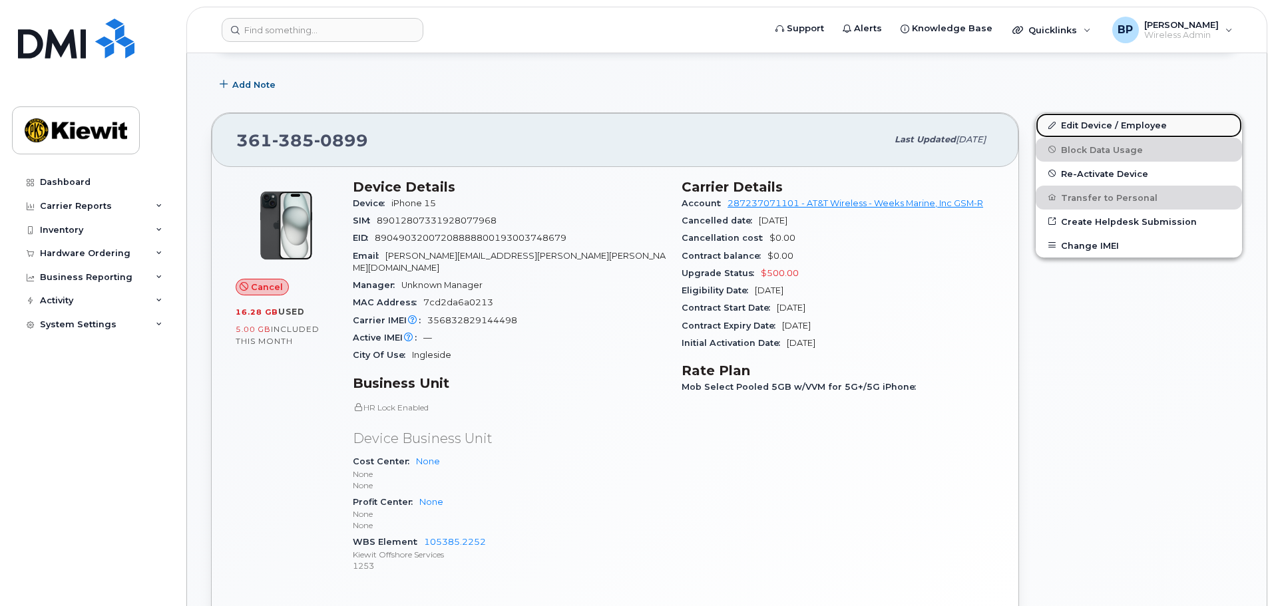
click at [1019, 126] on link "Edit Device / Employee" at bounding box center [1139, 125] width 206 height 24
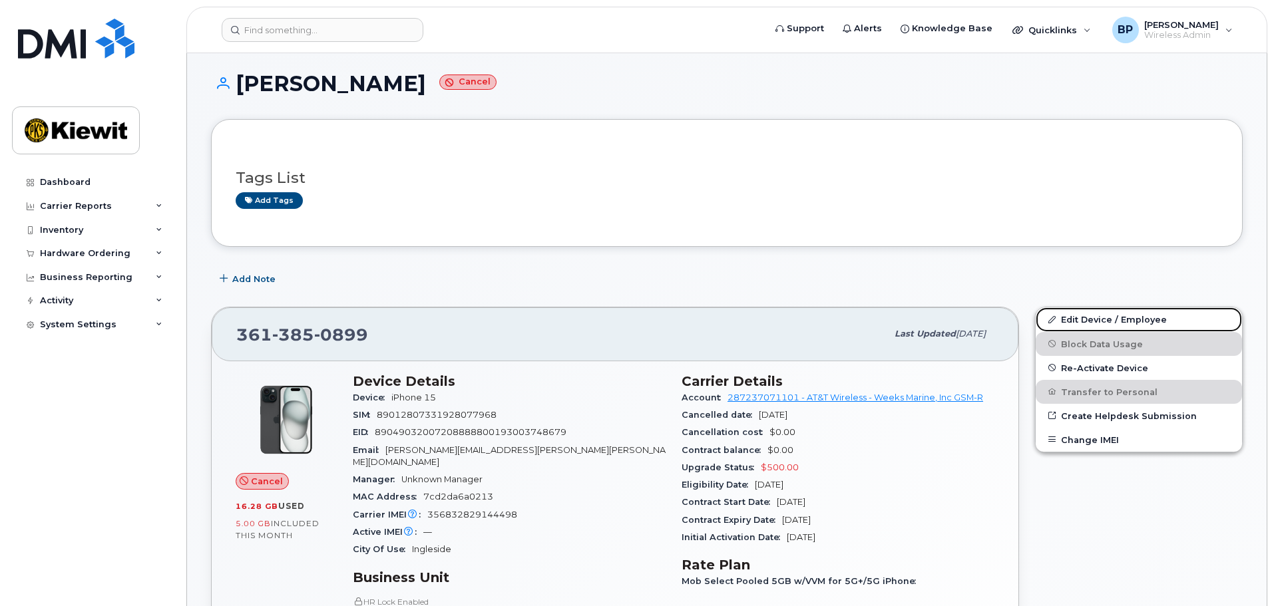
scroll to position [0, 0]
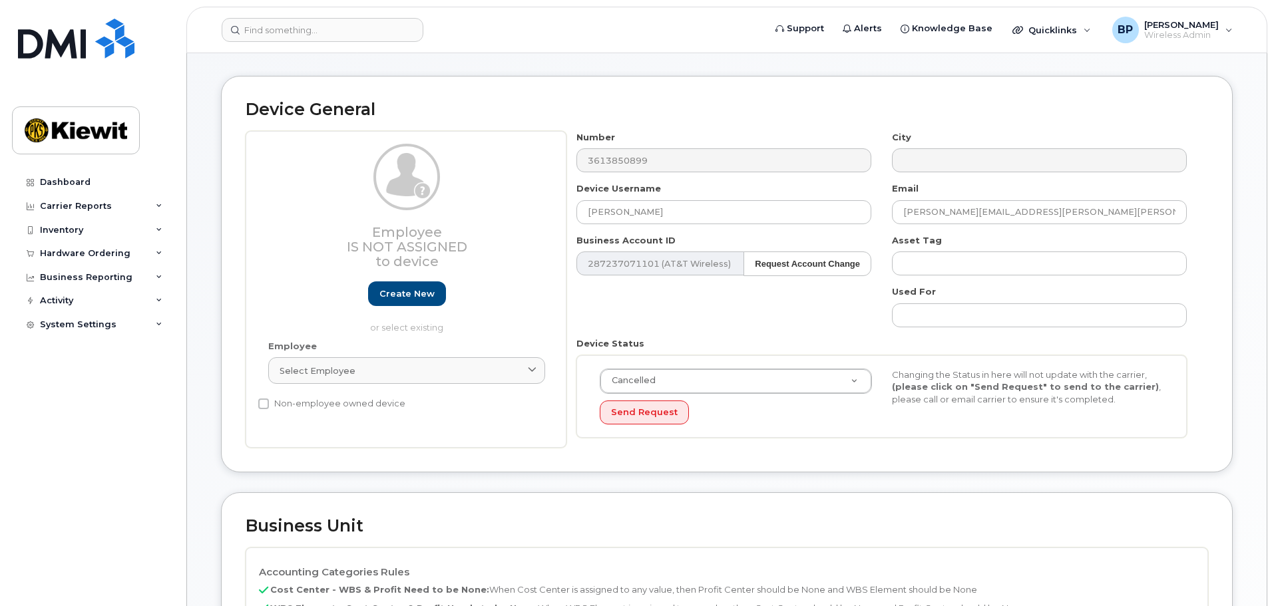
scroll to position [67, 0]
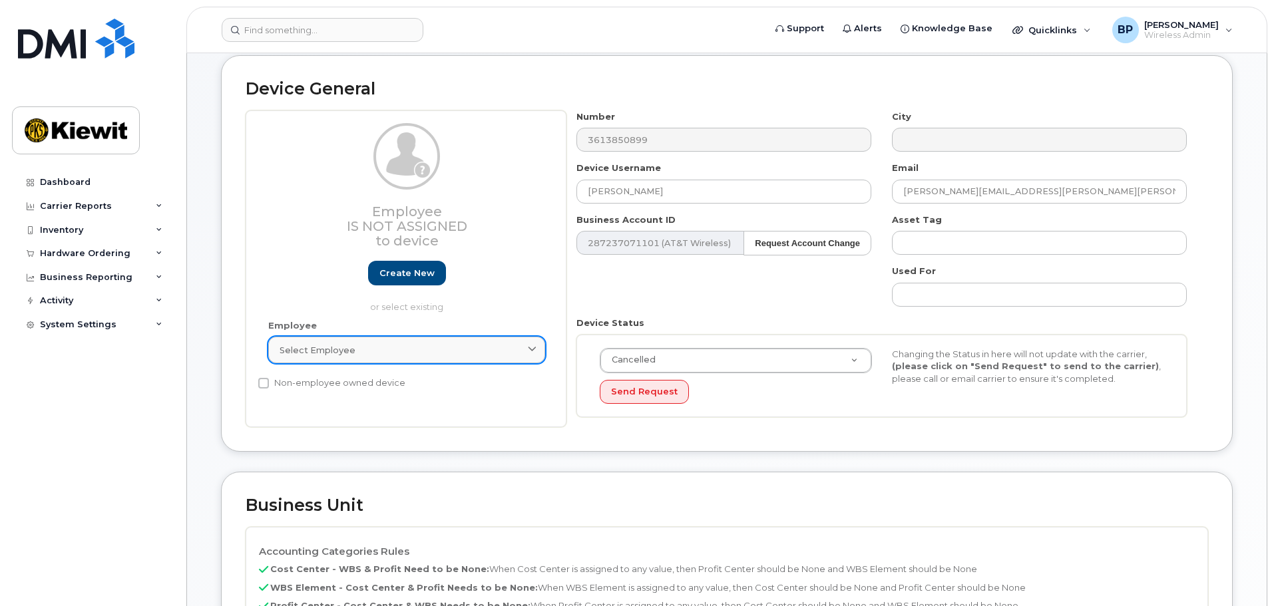
click at [537, 349] on icon at bounding box center [532, 350] width 9 height 9
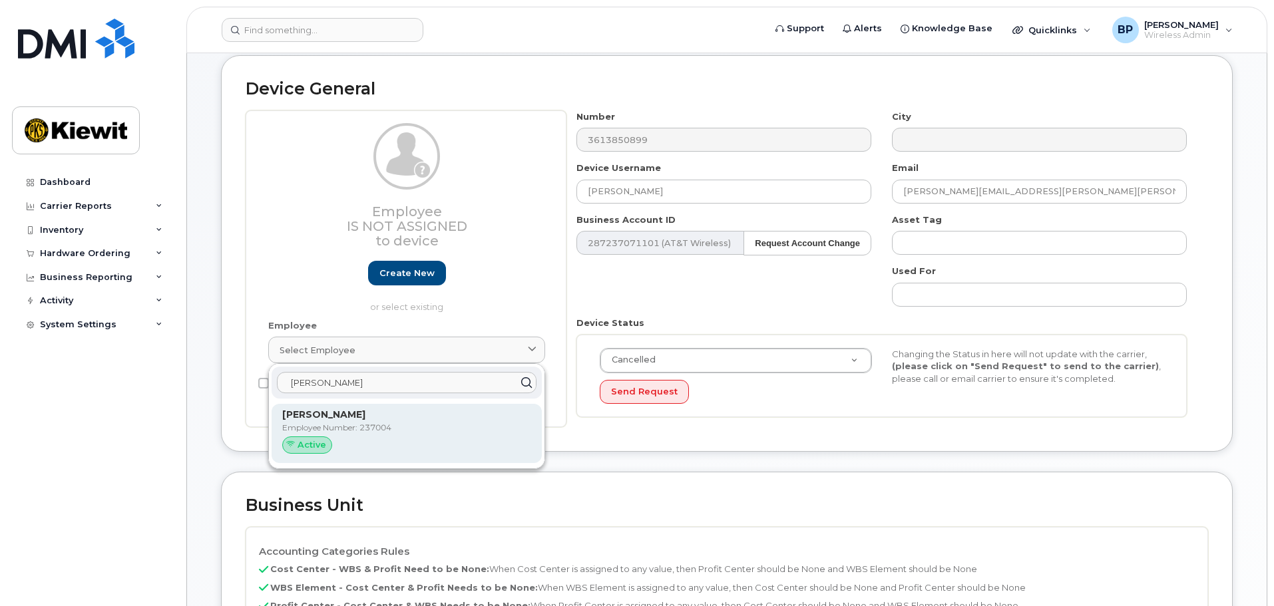
type input "[PERSON_NAME]"
click at [308, 445] on span "Active" at bounding box center [312, 445] width 29 height 13
click at [303, 448] on span "Active" at bounding box center [312, 445] width 29 height 13
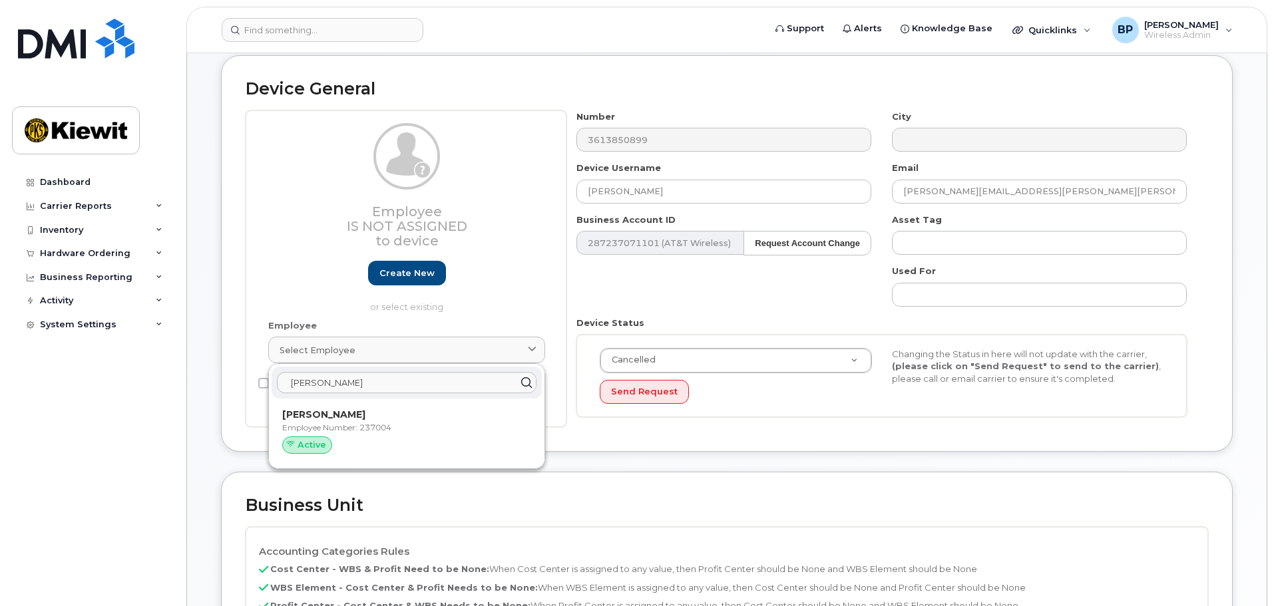
click at [491, 273] on div "Employee Is not assigned to device Create new or select existing" at bounding box center [406, 218] width 277 height 190
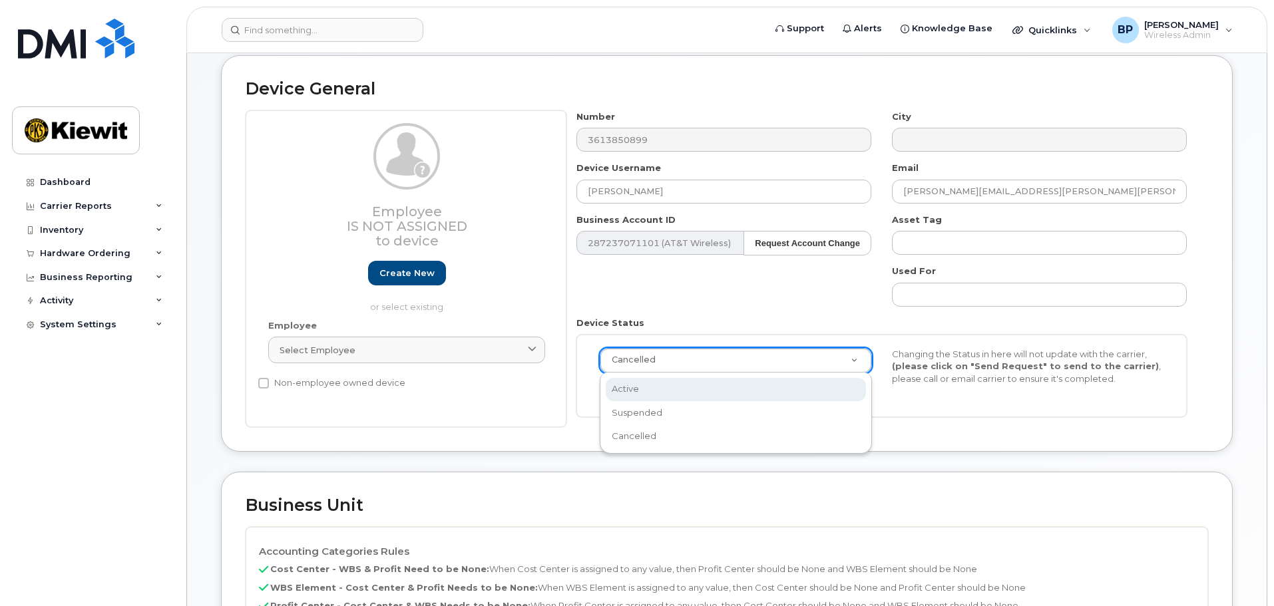
select select "active"
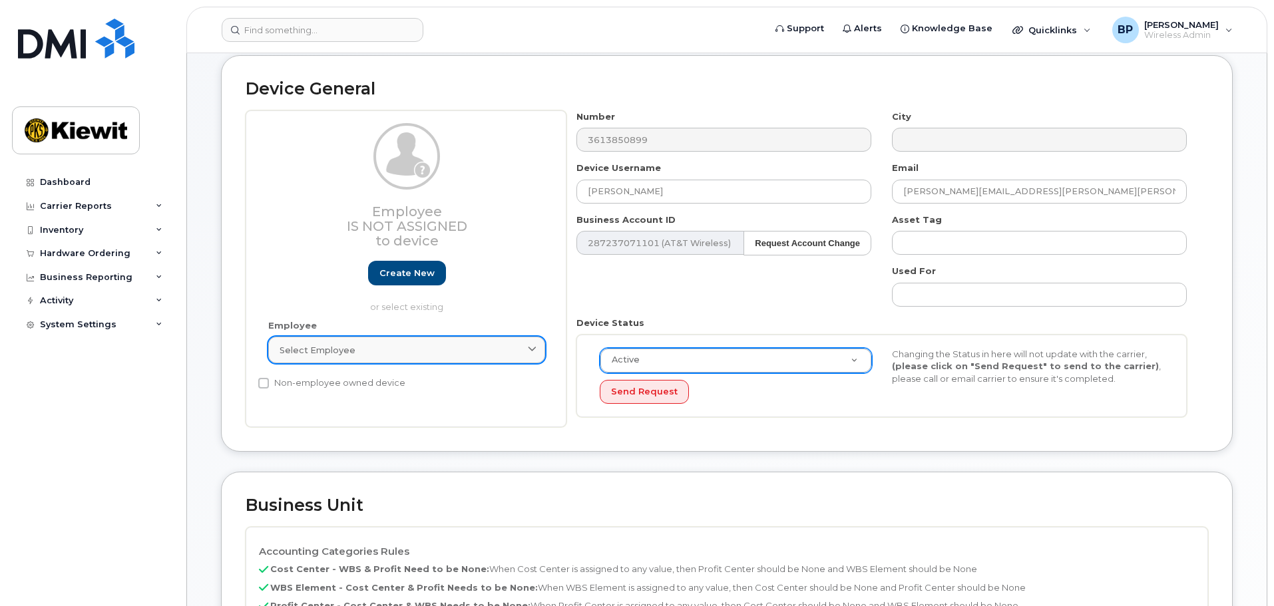
click at [533, 349] on icon at bounding box center [532, 350] width 9 height 9
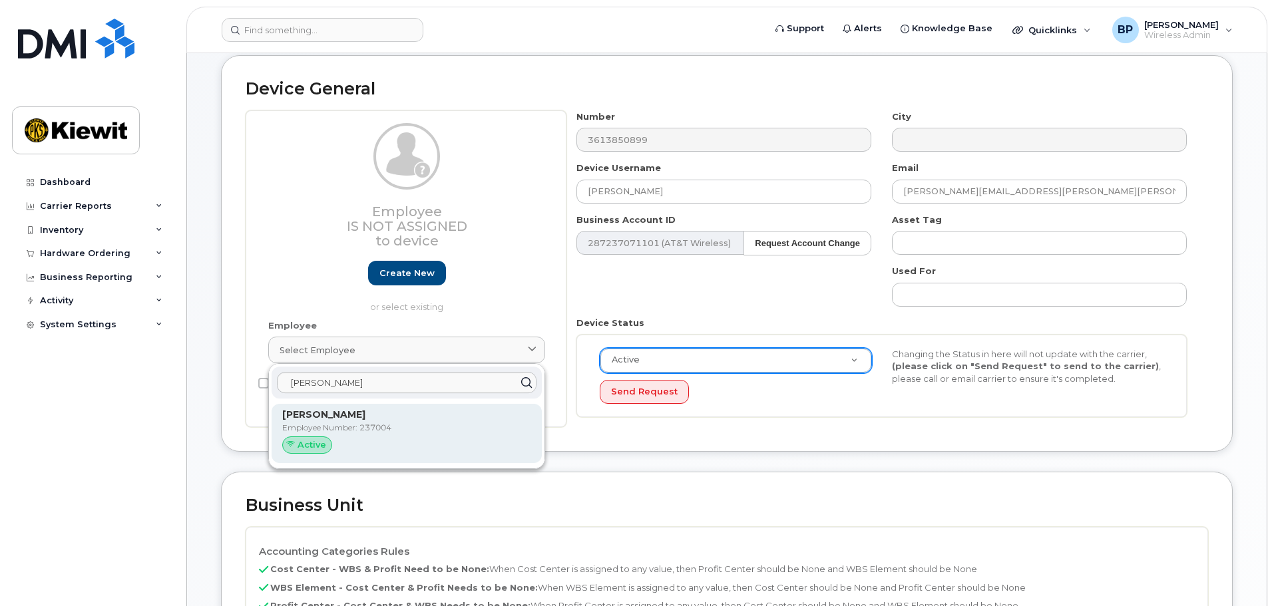
click at [312, 443] on span "Active" at bounding box center [312, 445] width 29 height 13
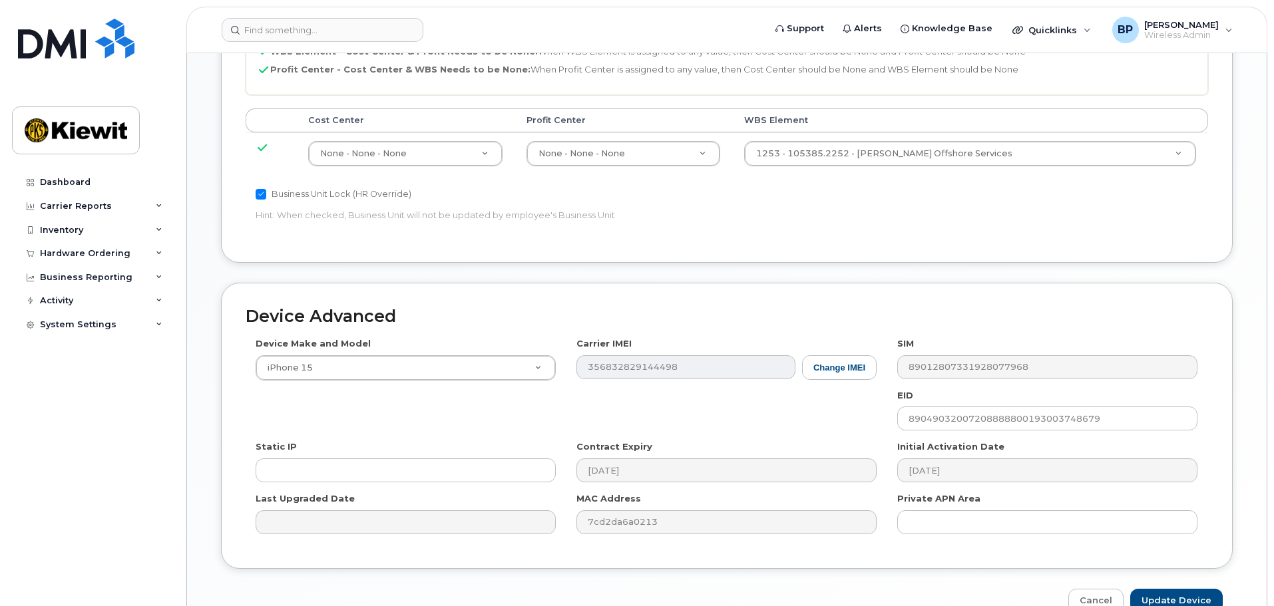
scroll to position [676, 0]
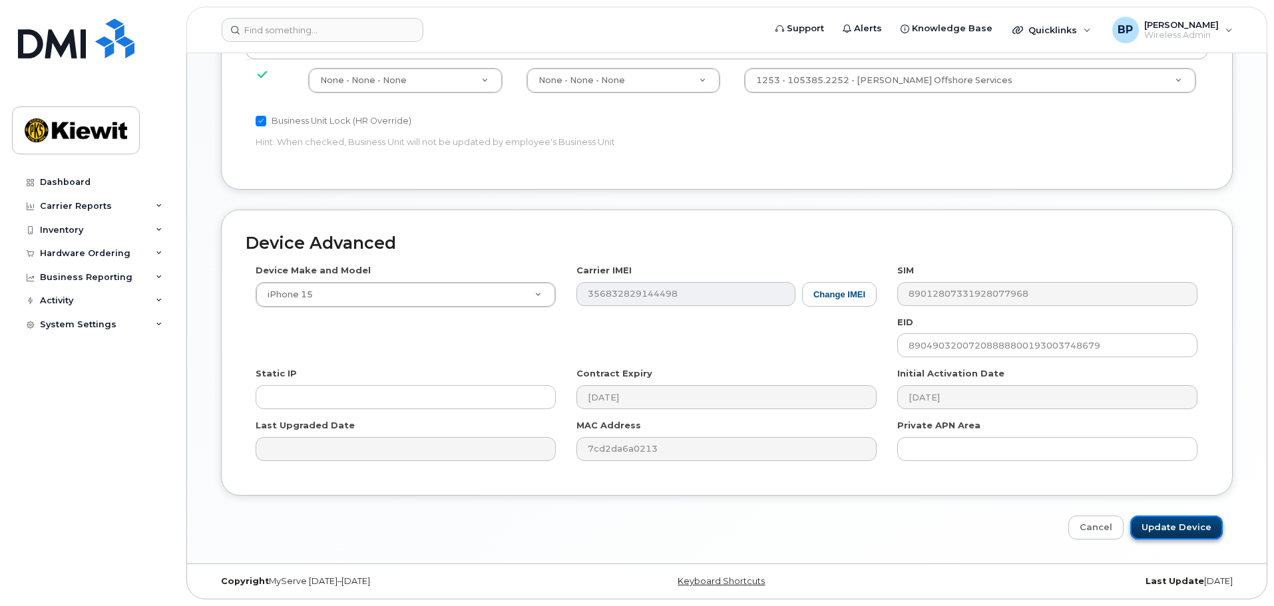
click at [1161, 524] on input "Update Device" at bounding box center [1176, 528] width 93 height 25
type input "Saving..."
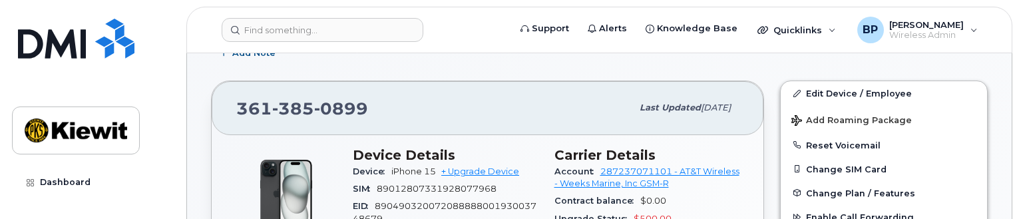
scroll to position [200, 0]
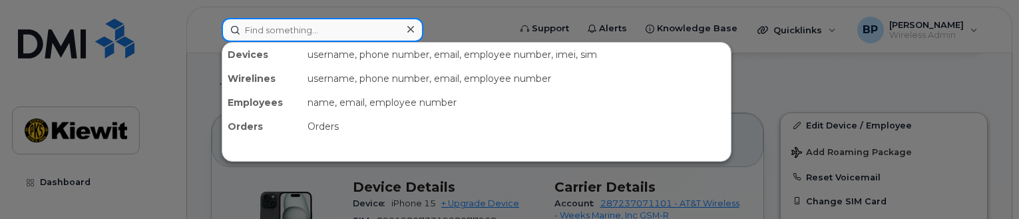
click at [332, 29] on input at bounding box center [323, 30] width 202 height 24
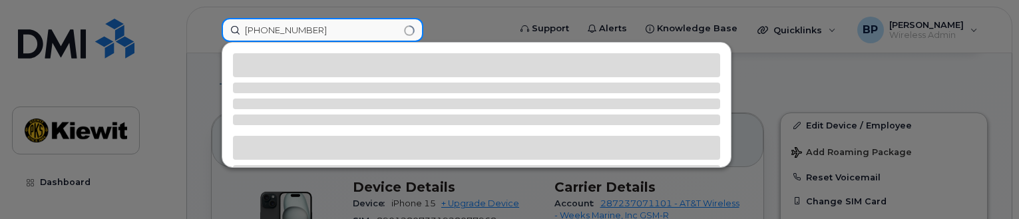
type input "361-385-6013"
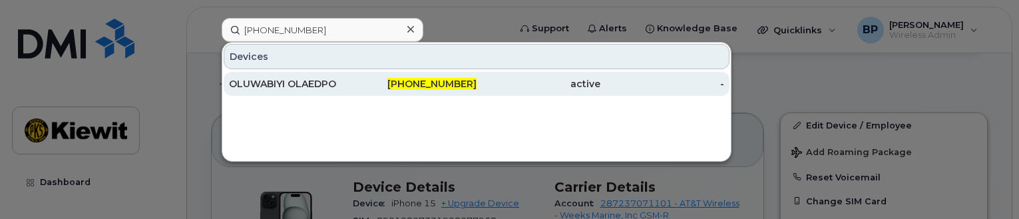
click at [310, 86] on div "OLUWABIYI OLAEDPO" at bounding box center [291, 83] width 124 height 13
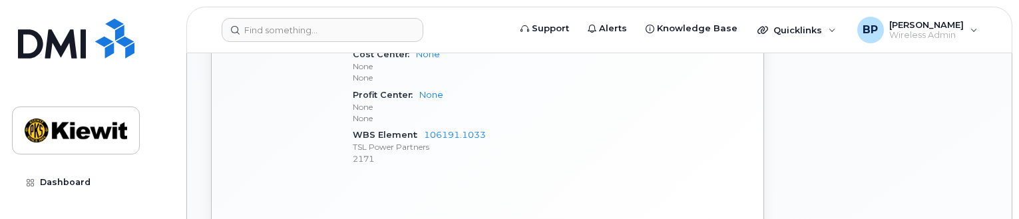
scroll to position [732, 0]
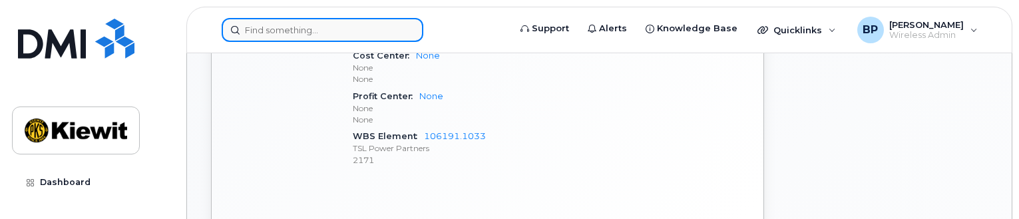
click at [298, 30] on input at bounding box center [323, 30] width 202 height 24
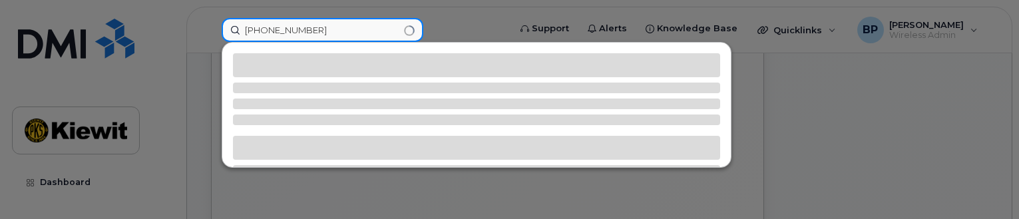
type input "[PHONE_NUMBER]"
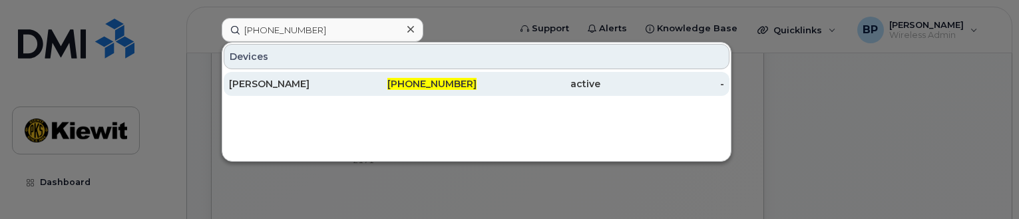
click at [294, 81] on div "[PERSON_NAME]" at bounding box center [291, 83] width 124 height 13
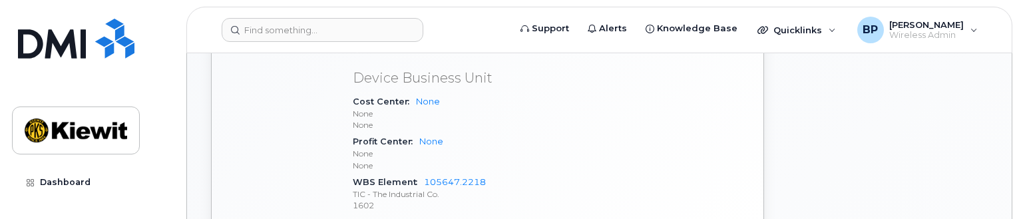
scroll to position [732, 0]
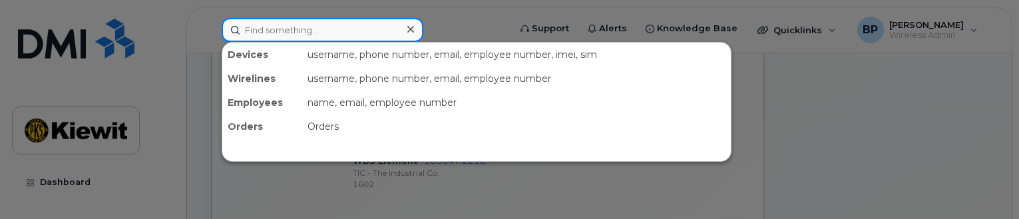
click at [284, 29] on input at bounding box center [323, 30] width 202 height 24
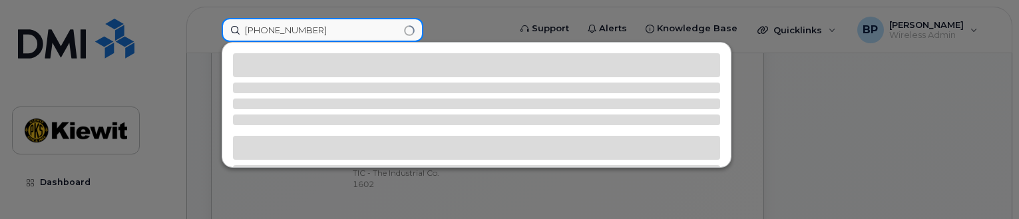
type input "361-385-0606"
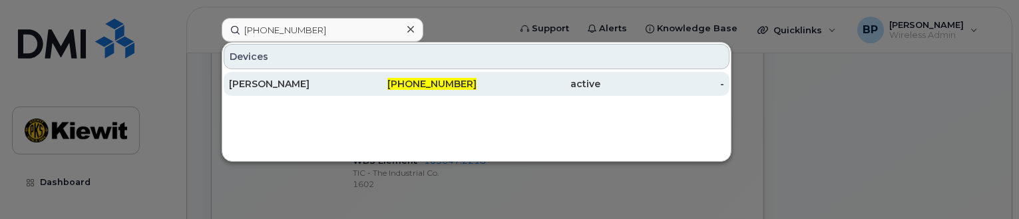
click at [289, 87] on div "MICHAEL BABINEAUX" at bounding box center [291, 83] width 124 height 13
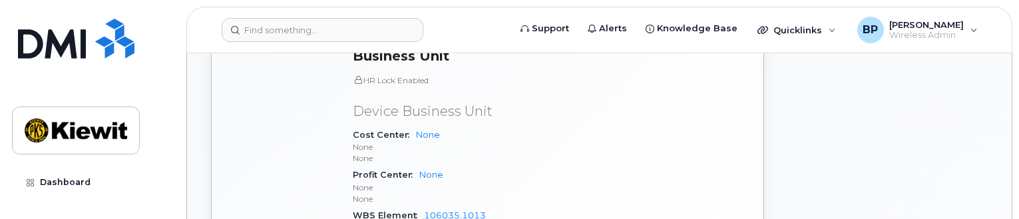
scroll to position [732, 0]
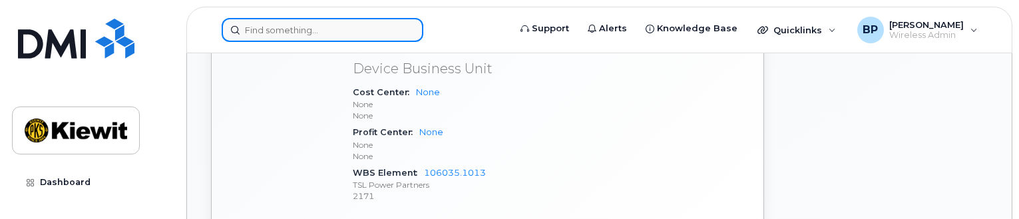
click at [329, 32] on input at bounding box center [323, 30] width 202 height 24
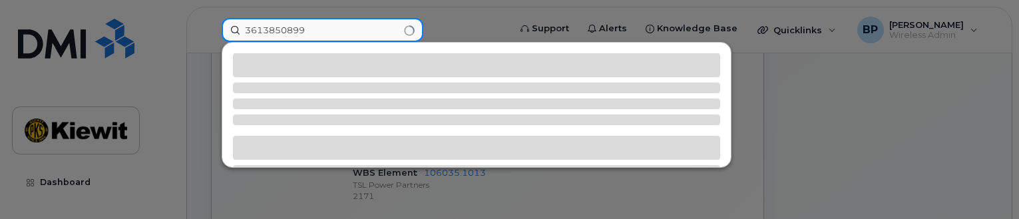
type input "3613850899"
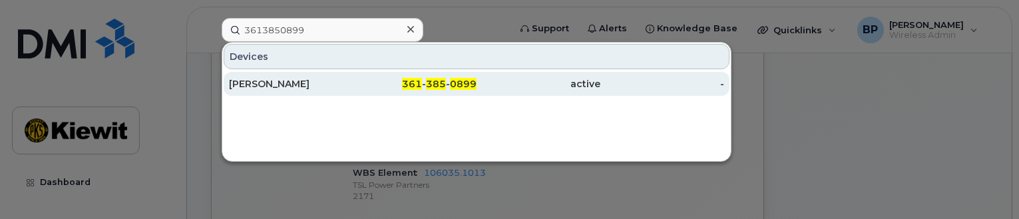
click at [318, 83] on div "[PERSON_NAME]" at bounding box center [291, 83] width 124 height 13
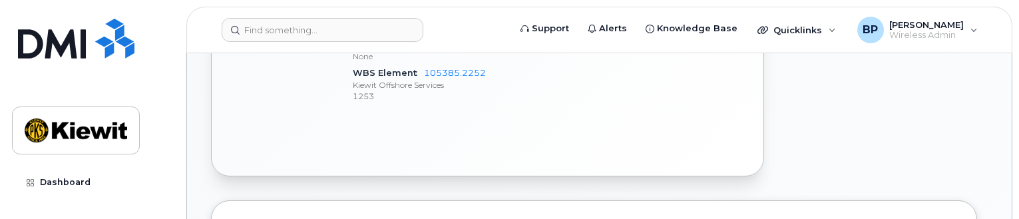
scroll to position [588, 0]
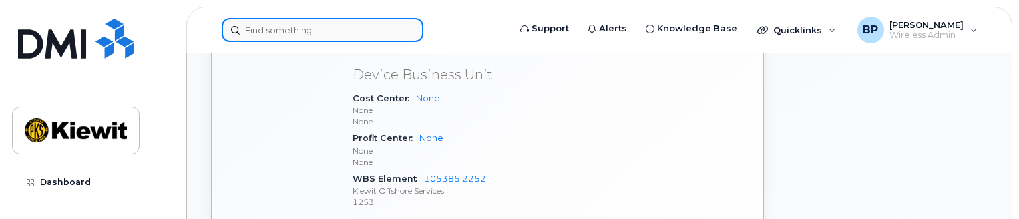
click at [325, 25] on input at bounding box center [323, 30] width 202 height 24
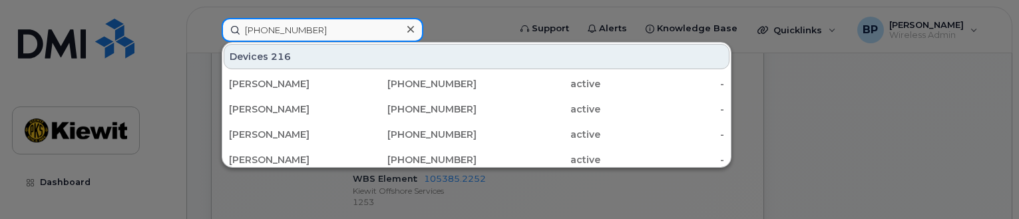
type input "[PHONE_NUMBER]"
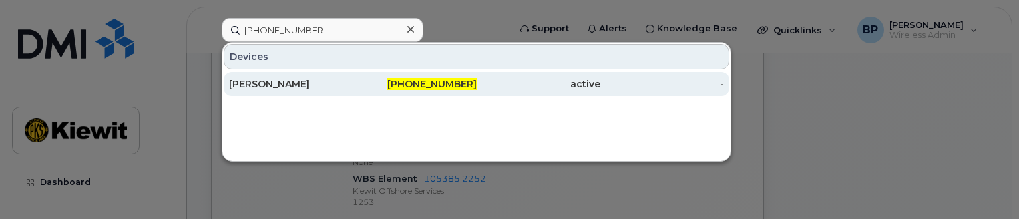
click at [292, 83] on div "[PERSON_NAME]" at bounding box center [291, 83] width 124 height 13
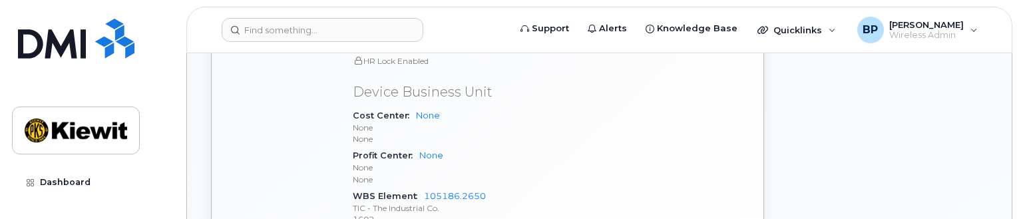
scroll to position [720, 0]
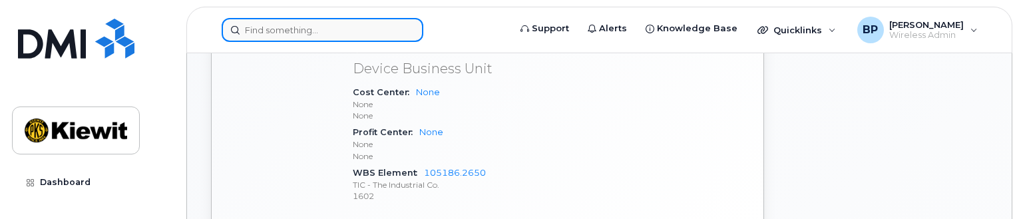
click at [315, 33] on input at bounding box center [323, 30] width 202 height 24
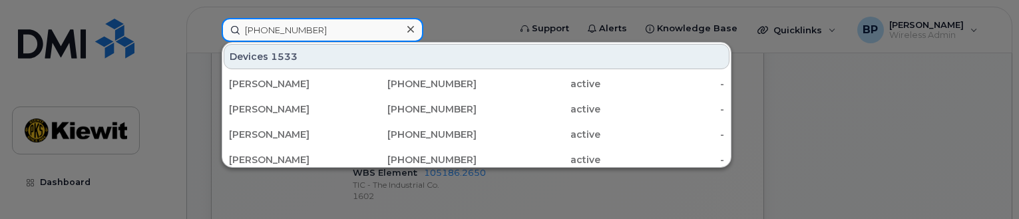
type input "[PHONE_NUMBER]"
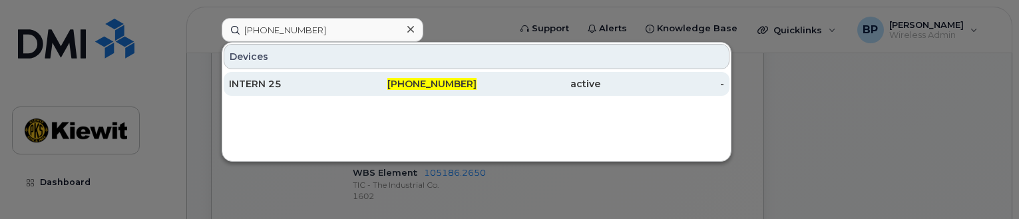
click at [269, 80] on div "INTERN 25" at bounding box center [291, 83] width 124 height 13
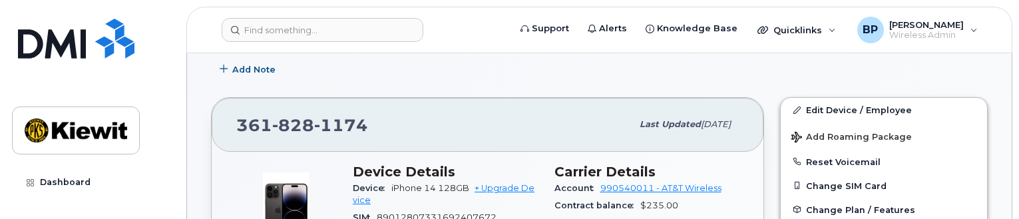
scroll to position [200, 0]
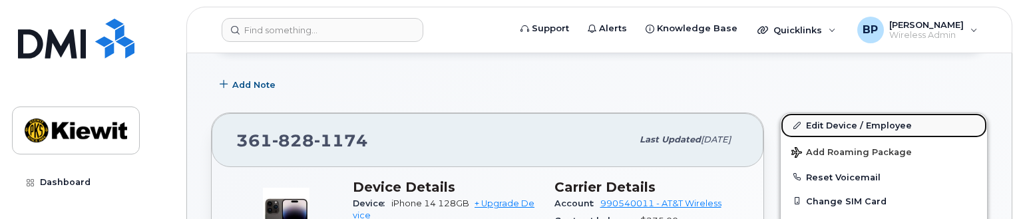
click at [843, 125] on link "Edit Device / Employee" at bounding box center [884, 125] width 206 height 24
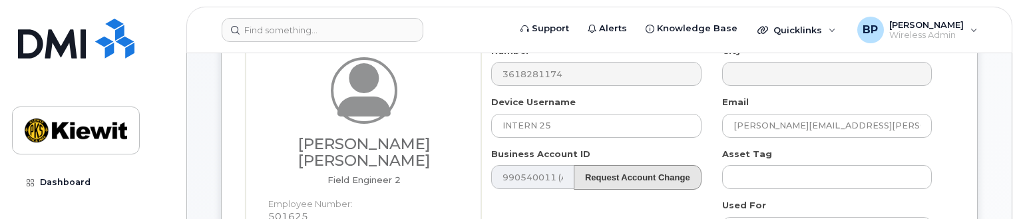
scroll to position [133, 0]
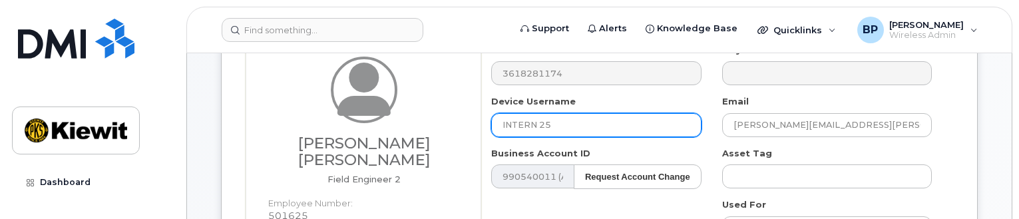
drag, startPoint x: 567, startPoint y: 124, endPoint x: 457, endPoint y: 124, distance: 110.5
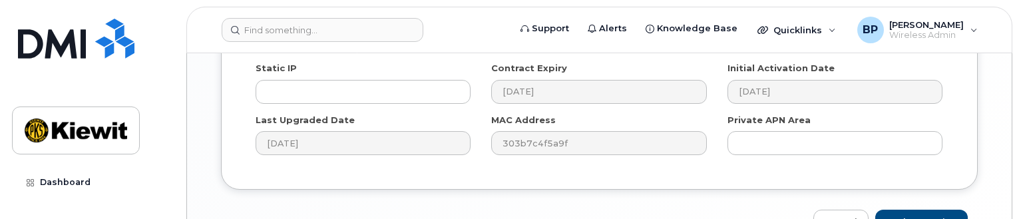
scroll to position [1198, 0]
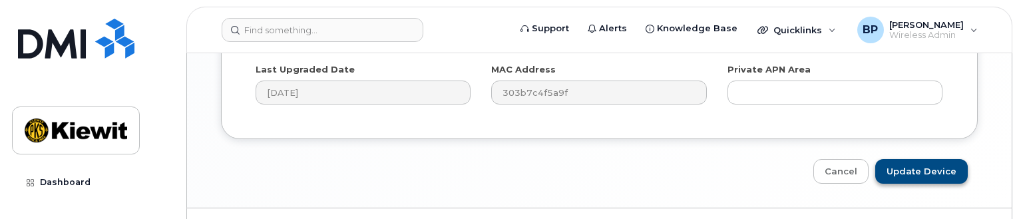
type input "Jessica Arends"
click at [913, 159] on input "Update Device" at bounding box center [921, 171] width 93 height 25
type input "Saving..."
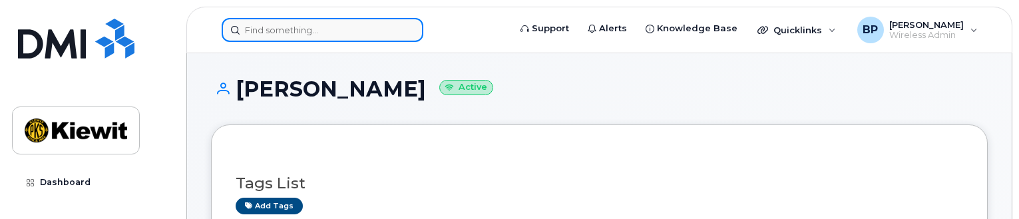
click at [283, 35] on input at bounding box center [323, 30] width 202 height 24
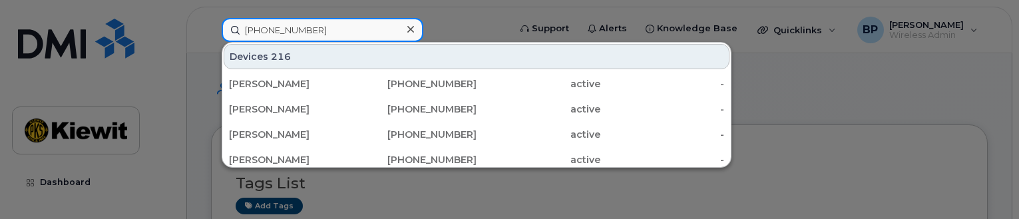
type input "361-238-3847"
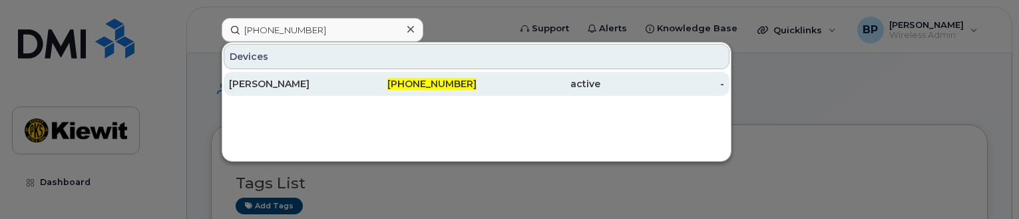
click at [286, 83] on div "ALFRED JARDINE" at bounding box center [291, 83] width 124 height 13
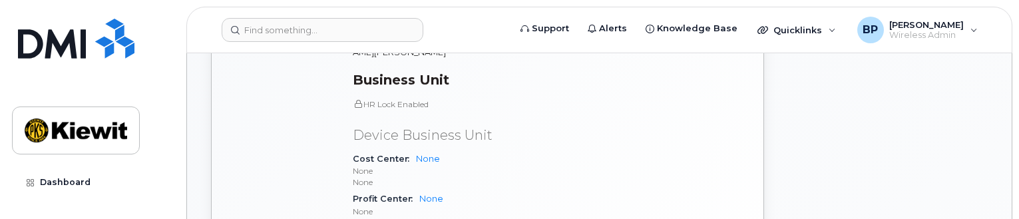
scroll to position [732, 0]
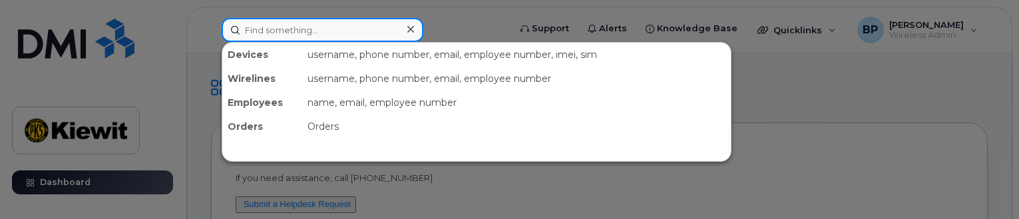
click at [292, 31] on input at bounding box center [323, 30] width 202 height 24
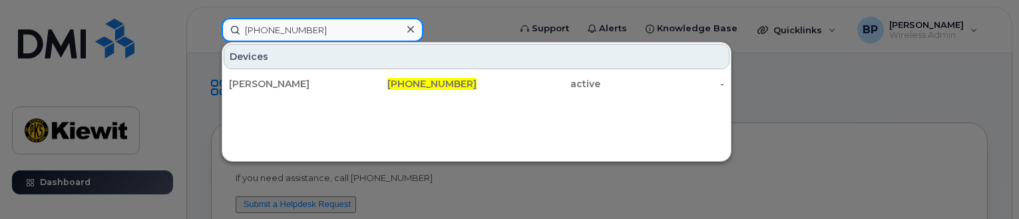
type input "361-563-6759"
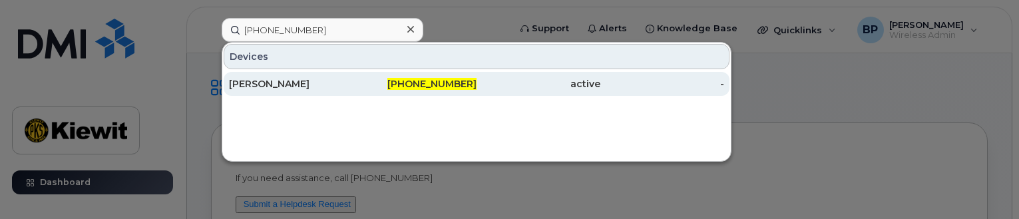
click at [304, 80] on div "[PERSON_NAME]" at bounding box center [291, 83] width 124 height 13
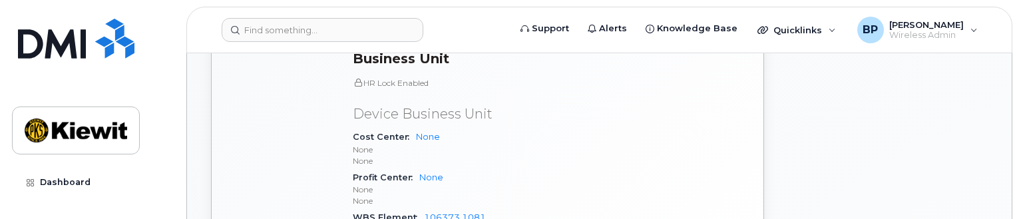
scroll to position [720, 0]
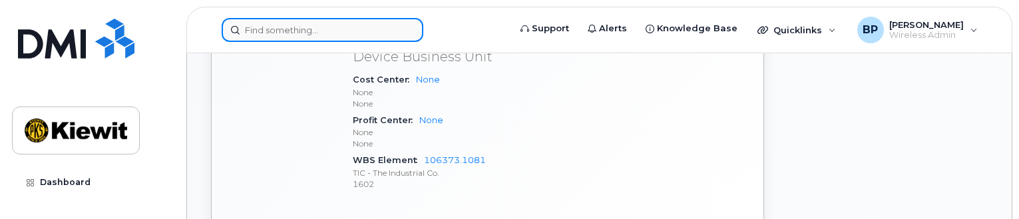
click at [274, 21] on input at bounding box center [323, 30] width 202 height 24
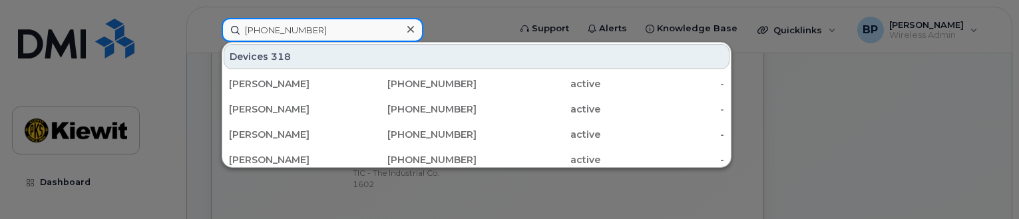
type input "[PHONE_NUMBER]"
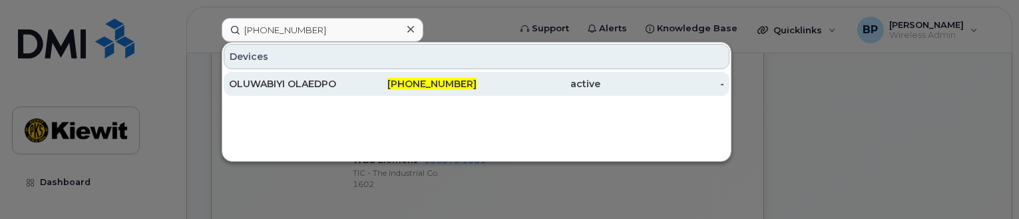
click at [325, 78] on div "OLUWABIYI OLAEDPO" at bounding box center [291, 83] width 124 height 13
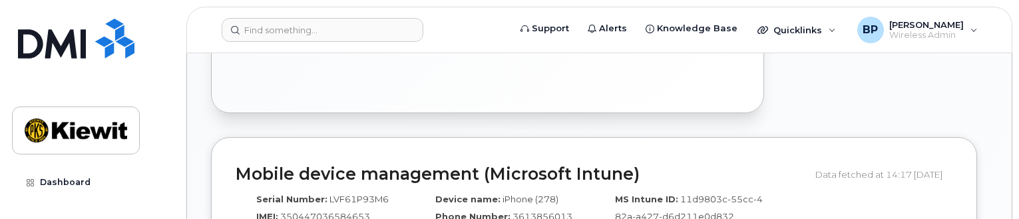
scroll to position [732, 0]
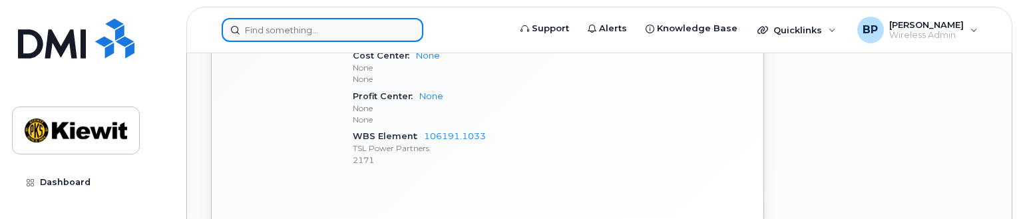
click at [284, 32] on input at bounding box center [323, 30] width 202 height 24
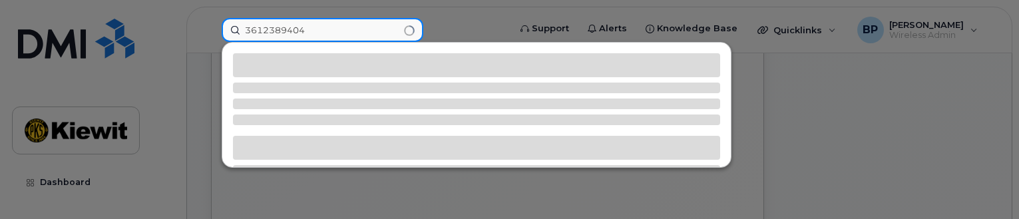
type input "3612389404"
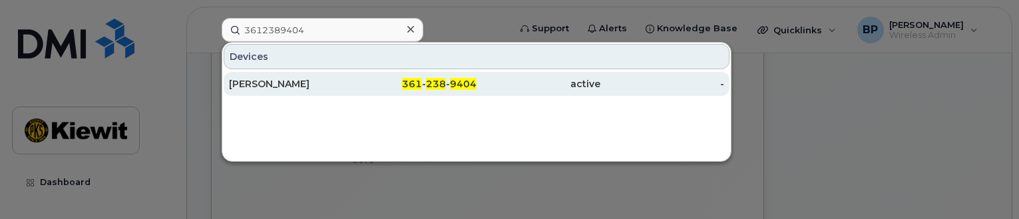
click at [260, 81] on div "[PERSON_NAME]" at bounding box center [291, 83] width 124 height 13
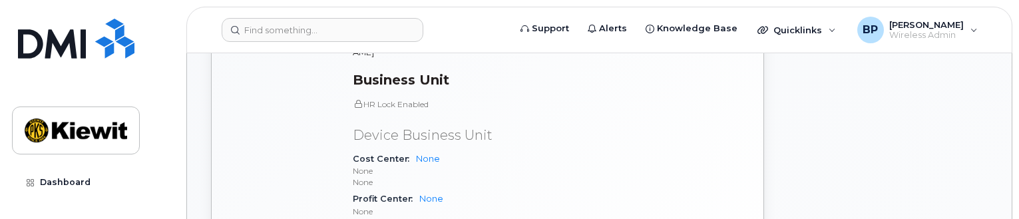
scroll to position [732, 0]
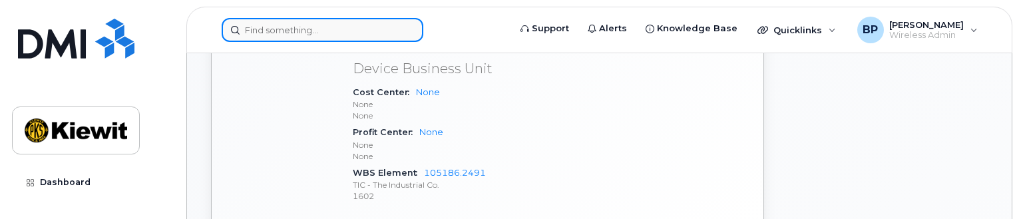
click at [328, 29] on input at bounding box center [323, 30] width 202 height 24
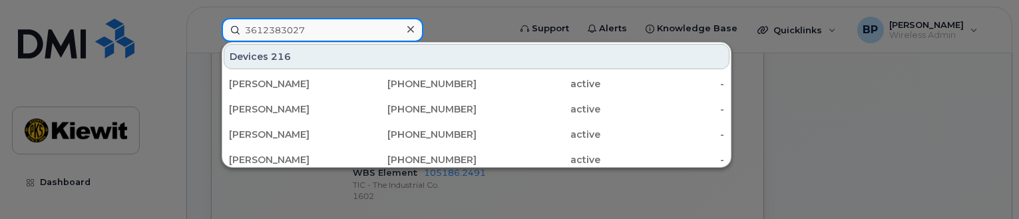
type input "3612383027"
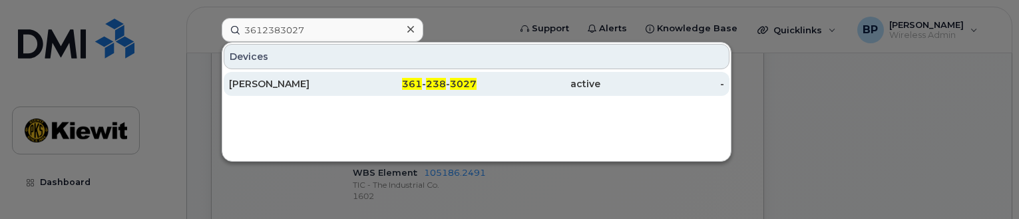
click at [294, 86] on div "[PERSON_NAME]" at bounding box center [291, 83] width 124 height 13
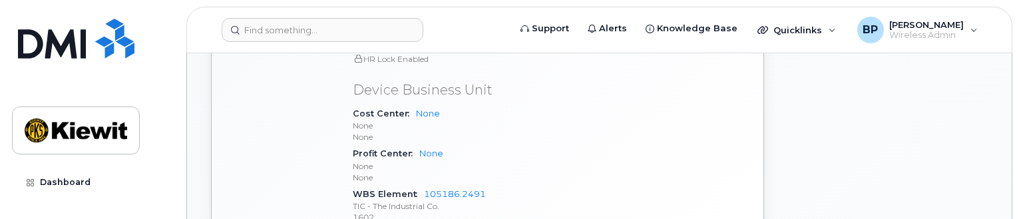
scroll to position [732, 0]
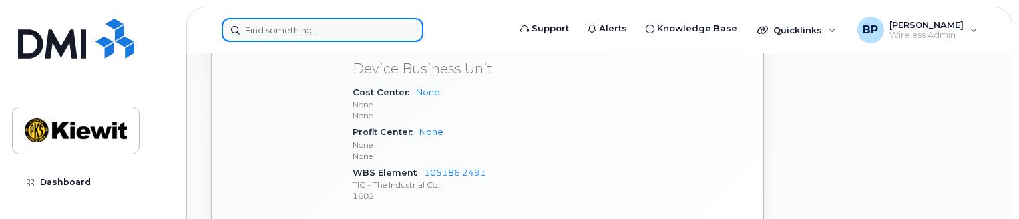
click at [345, 24] on input at bounding box center [323, 30] width 202 height 24
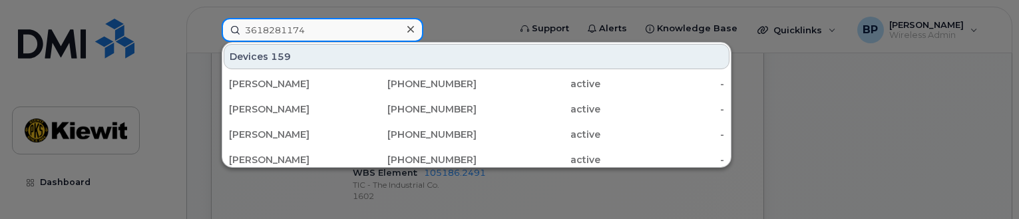
type input "3618281174"
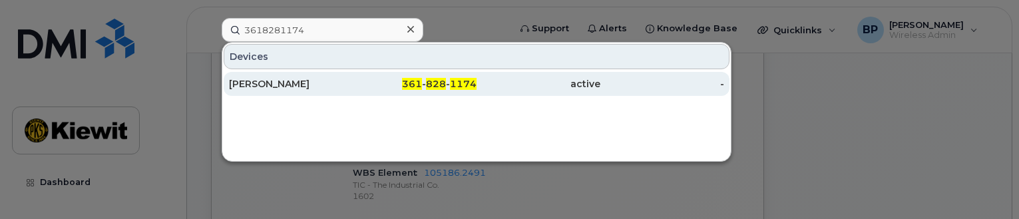
click at [248, 76] on div "[PERSON_NAME]" at bounding box center [291, 84] width 124 height 24
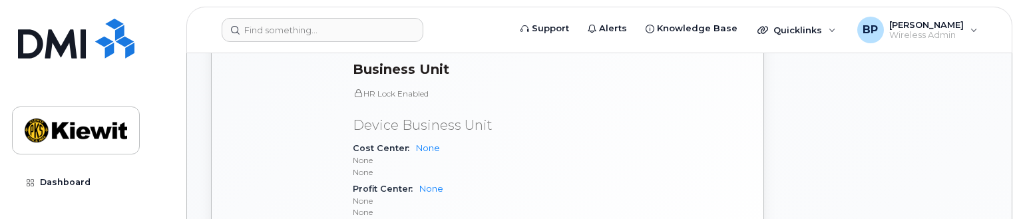
scroll to position [720, 0]
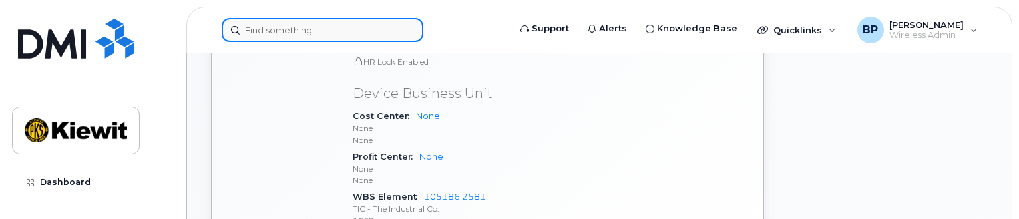
click at [248, 28] on input at bounding box center [323, 30] width 202 height 24
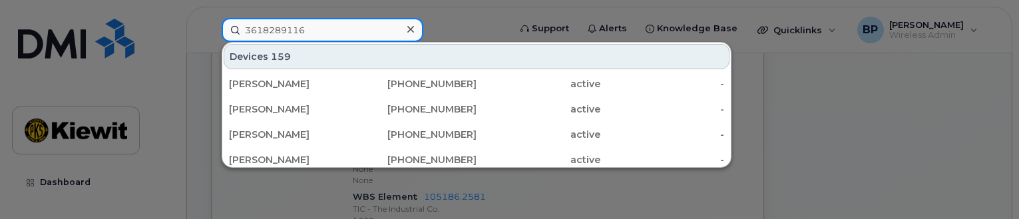
type input "3618289116"
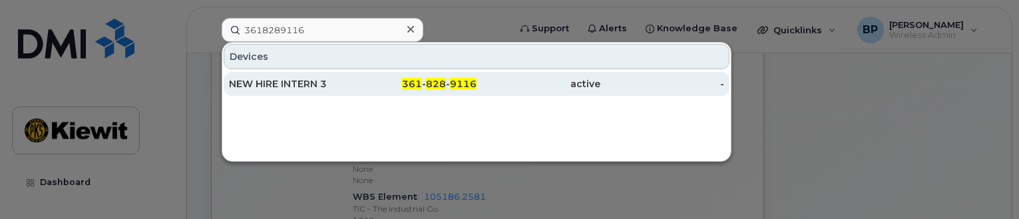
click at [291, 83] on div "NEW HIRE INTERN 3" at bounding box center [291, 83] width 124 height 13
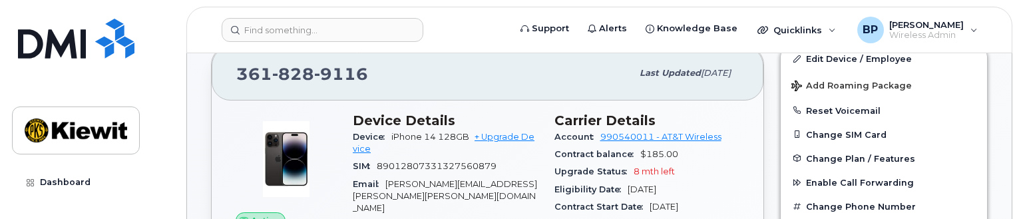
scroll to position [200, 0]
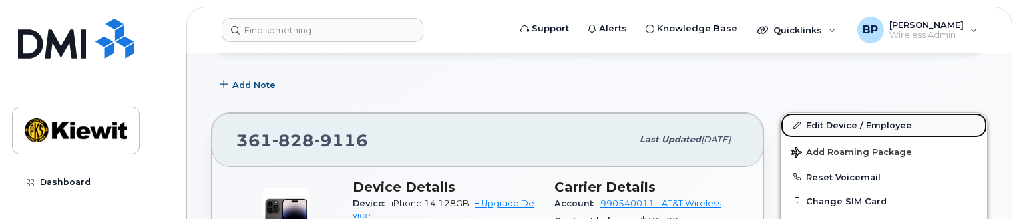
click at [840, 123] on link "Edit Device / Employee" at bounding box center [884, 125] width 206 height 24
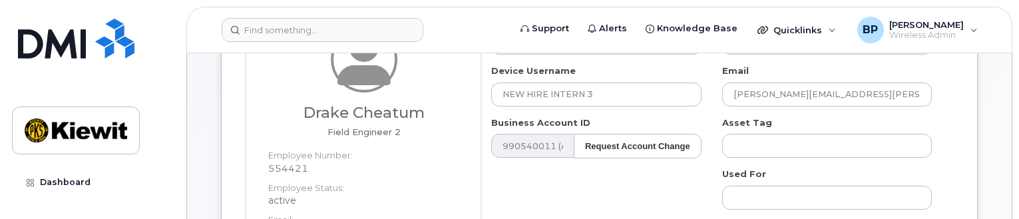
scroll to position [133, 0]
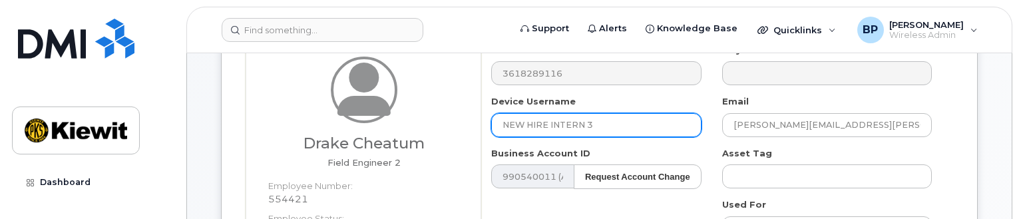
drag, startPoint x: 599, startPoint y: 126, endPoint x: 448, endPoint y: 125, distance: 151.1
type input "F"
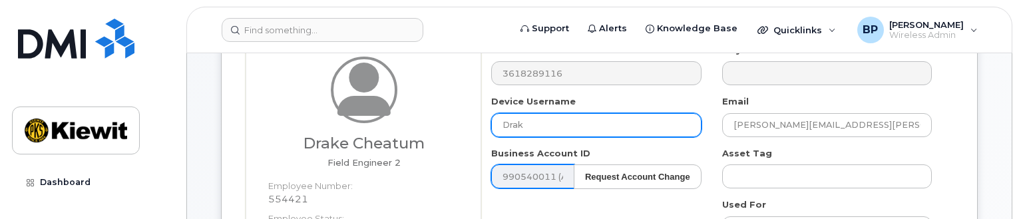
type input "Drake Cheatum"
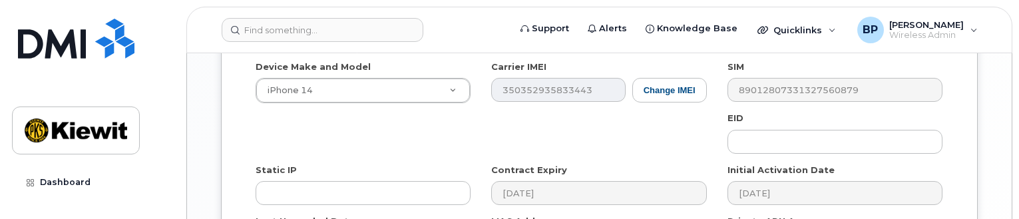
scroll to position [1186, 0]
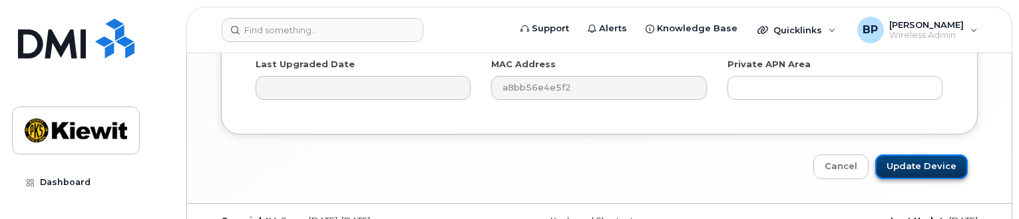
click at [922, 154] on input "Update Device" at bounding box center [921, 166] width 93 height 25
type input "Saving..."
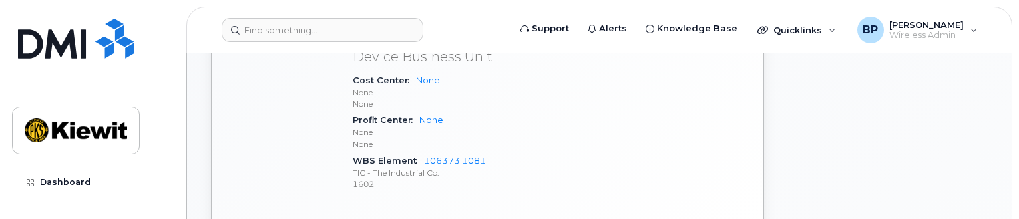
scroll to position [799, 0]
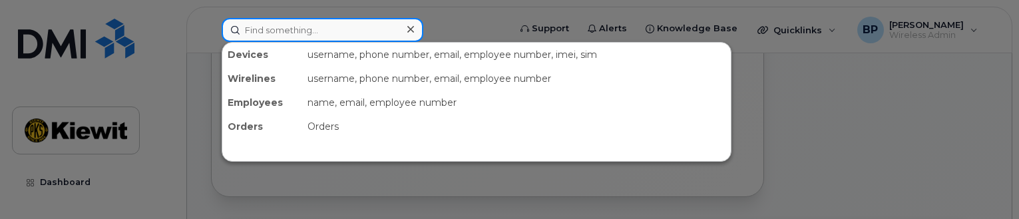
click at [268, 26] on input at bounding box center [323, 30] width 202 height 24
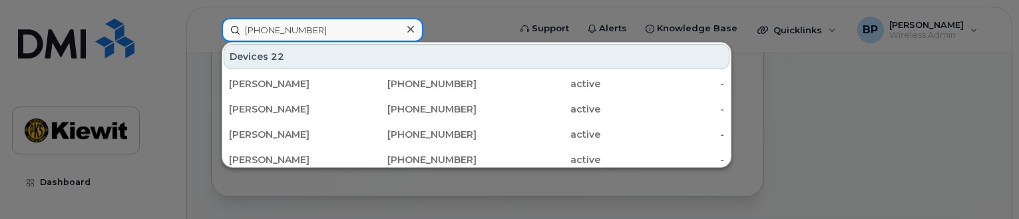
type input "361-484-1608"
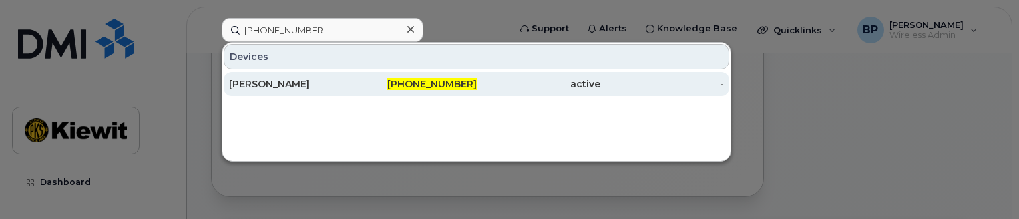
click at [273, 81] on div "ANDREW BEATTIE" at bounding box center [291, 83] width 124 height 13
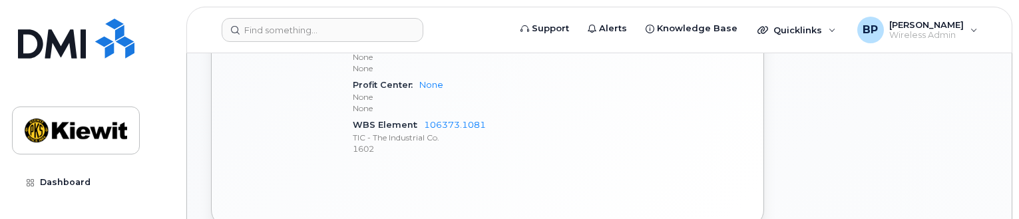
scroll to position [732, 0]
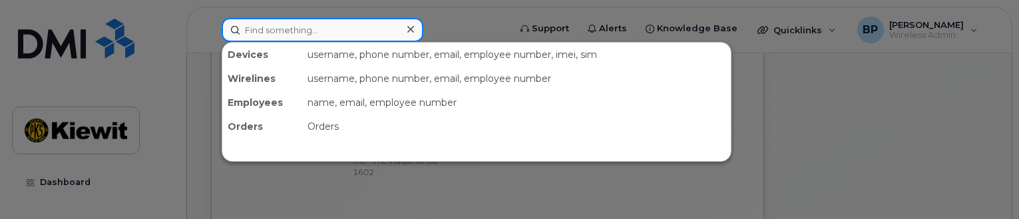
click at [277, 31] on input at bounding box center [323, 30] width 202 height 24
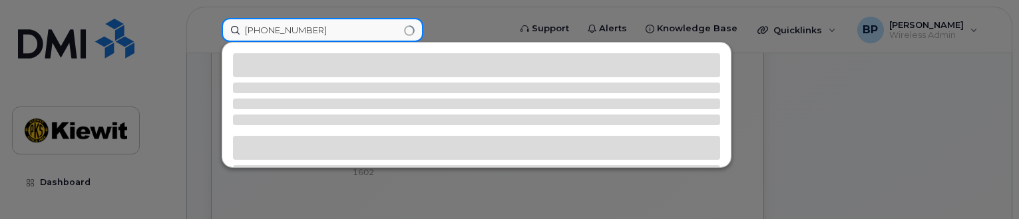
type input "361-238-9293"
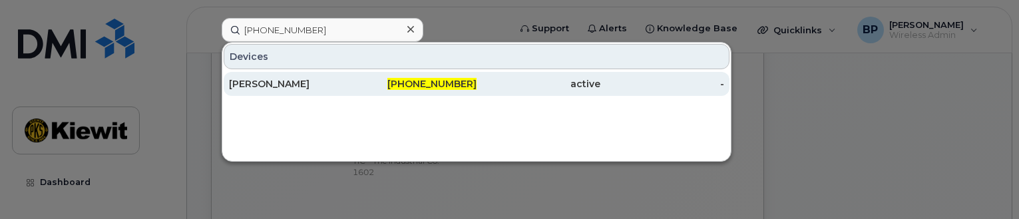
click at [244, 79] on div "SAMUEL PRATT" at bounding box center [291, 83] width 124 height 13
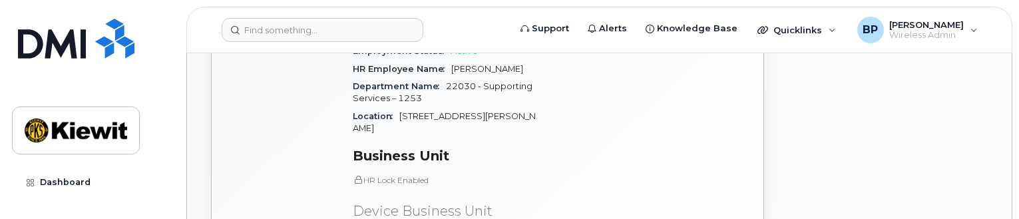
scroll to position [799, 0]
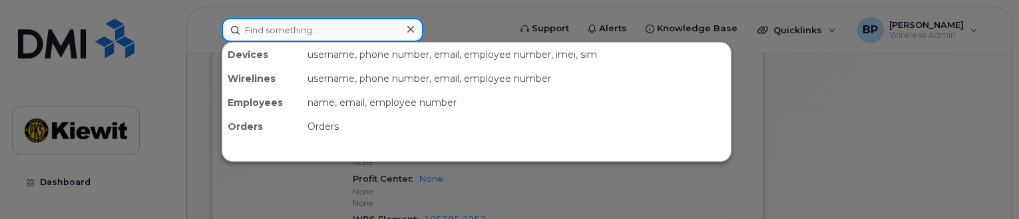
click at [313, 29] on input at bounding box center [323, 30] width 202 height 24
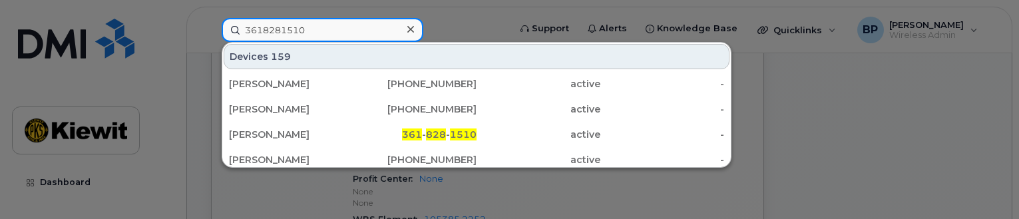
type input "3618281510"
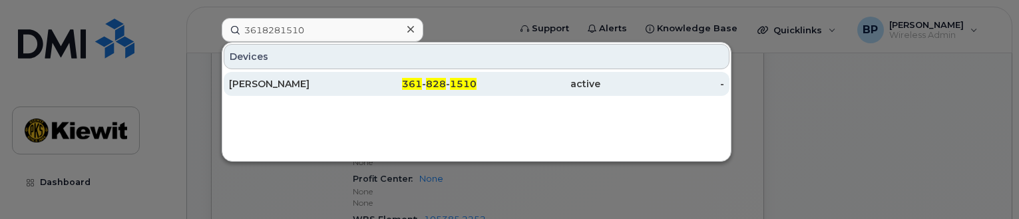
click at [280, 86] on div "[PERSON_NAME]" at bounding box center [291, 83] width 124 height 13
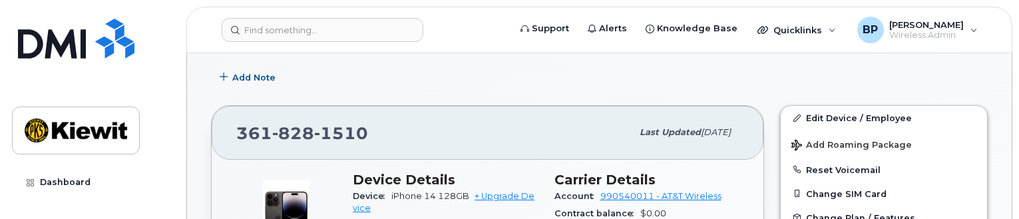
scroll to position [200, 0]
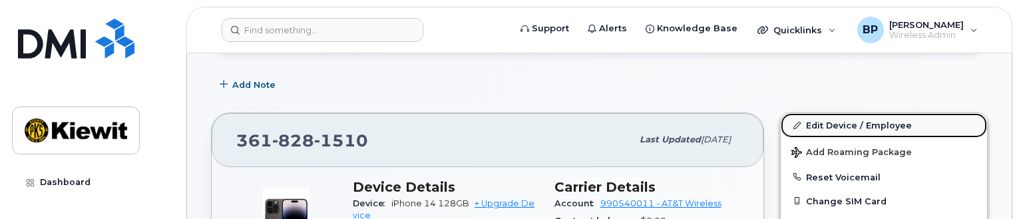
click at [827, 123] on link "Edit Device / Employee" at bounding box center [884, 125] width 206 height 24
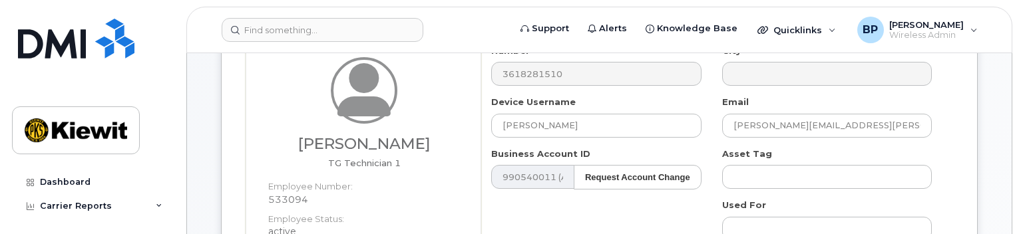
scroll to position [133, 0]
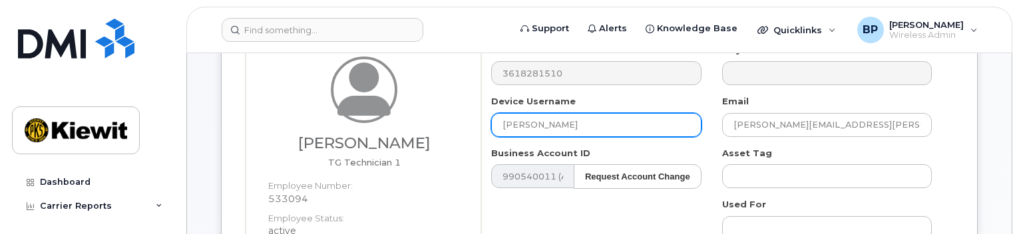
drag, startPoint x: 585, startPoint y: 124, endPoint x: 422, endPoint y: 100, distance: 164.9
type input "r"
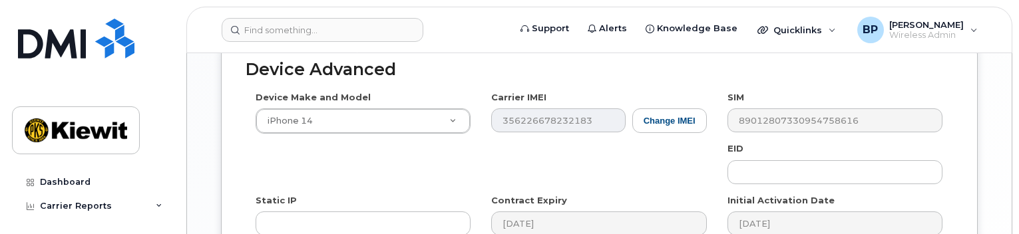
scroll to position [1171, 0]
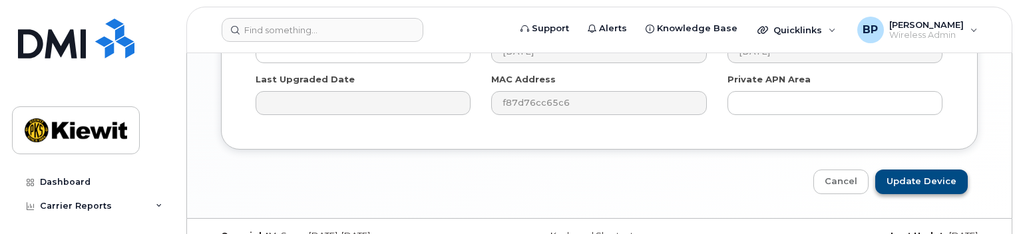
type input "Ruben Gonzalez"
click at [904, 170] on input "Update Device" at bounding box center [921, 182] width 93 height 25
type input "Saving..."
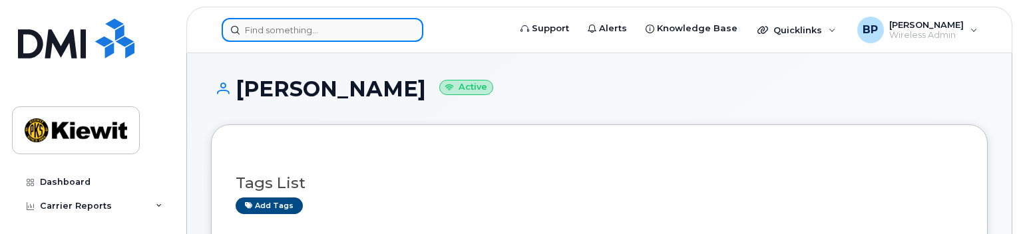
click at [299, 29] on input at bounding box center [323, 30] width 202 height 24
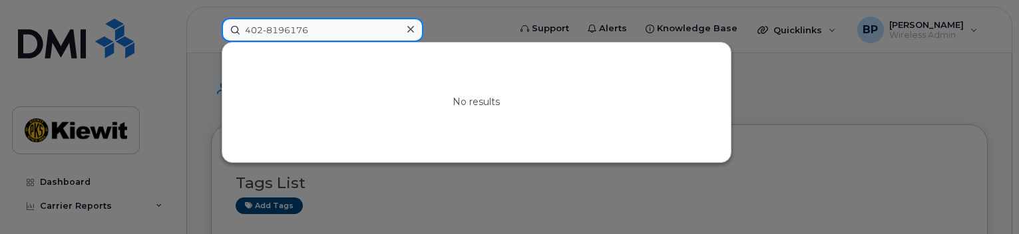
click at [283, 31] on input "402-8196176" at bounding box center [323, 30] width 202 height 24
drag, startPoint x: 328, startPoint y: 27, endPoint x: 205, endPoint y: 14, distance: 123.8
click at [211, 18] on div "[PHONE_NUMBER] No results" at bounding box center [361, 30] width 300 height 24
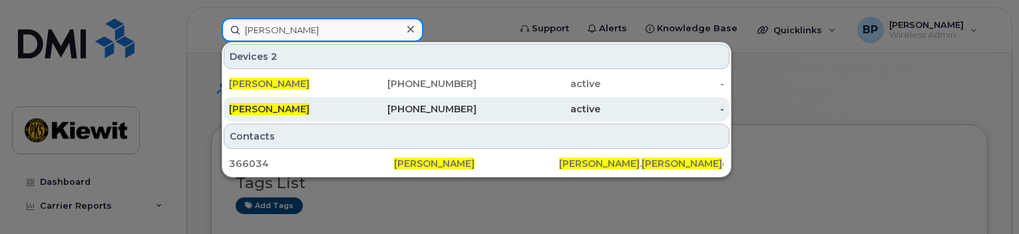
type input "[PERSON_NAME]"
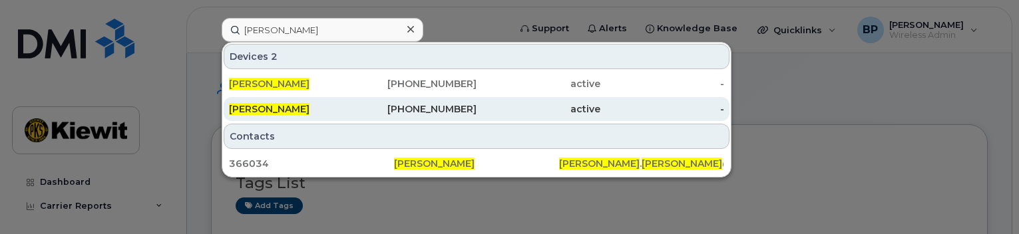
click at [257, 113] on span "TYLER WHITNEY" at bounding box center [269, 109] width 81 height 12
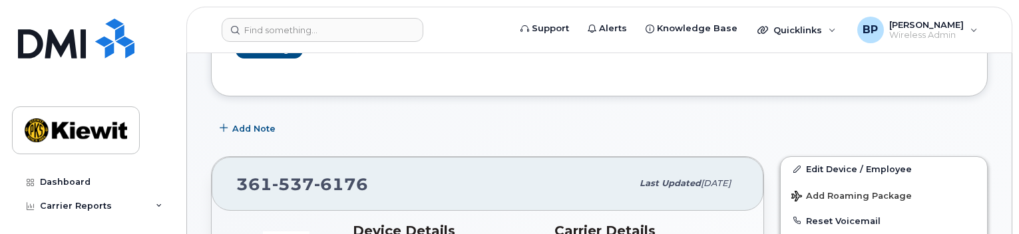
scroll to position [266, 0]
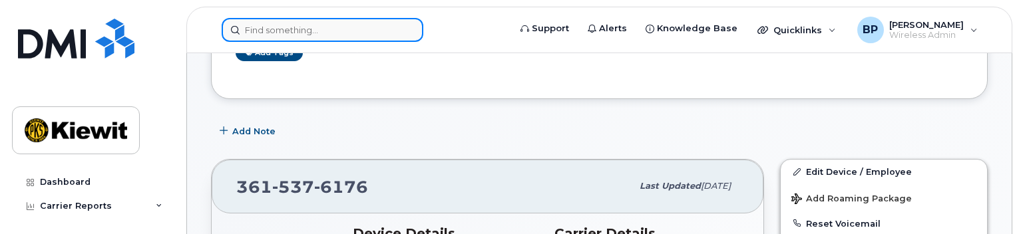
click at [323, 21] on input at bounding box center [323, 30] width 202 height 24
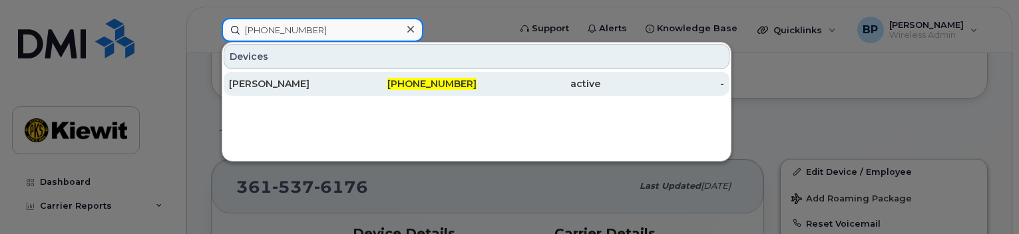
type input "[PHONE_NUMBER]"
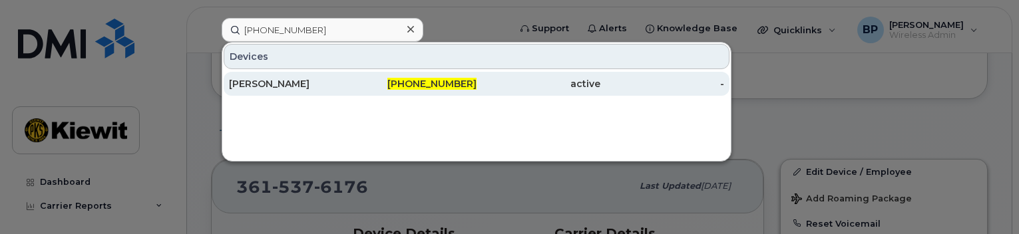
click at [275, 85] on div "[PERSON_NAME]" at bounding box center [291, 83] width 124 height 13
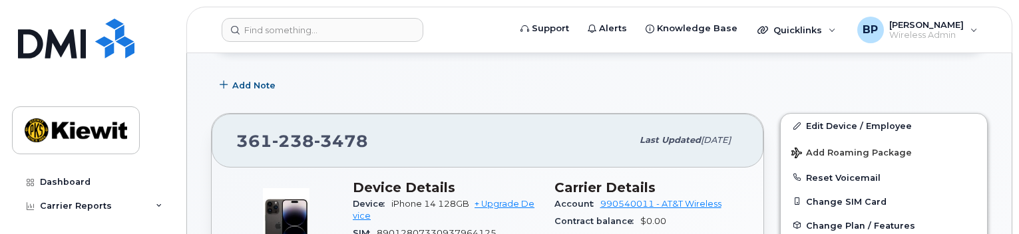
scroll to position [200, 0]
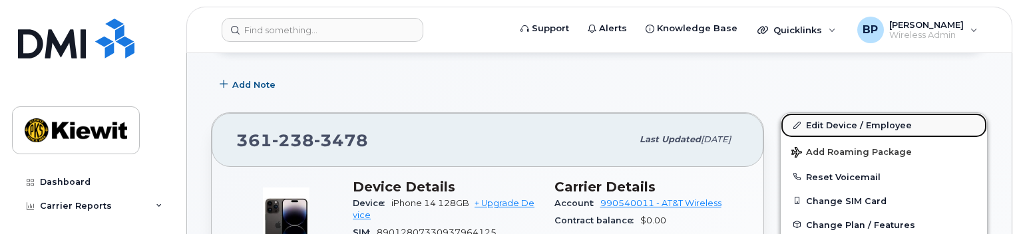
click at [816, 125] on link "Edit Device / Employee" at bounding box center [884, 125] width 206 height 24
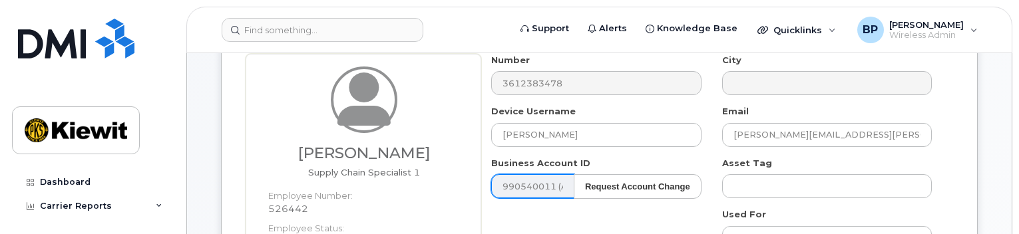
scroll to position [133, 0]
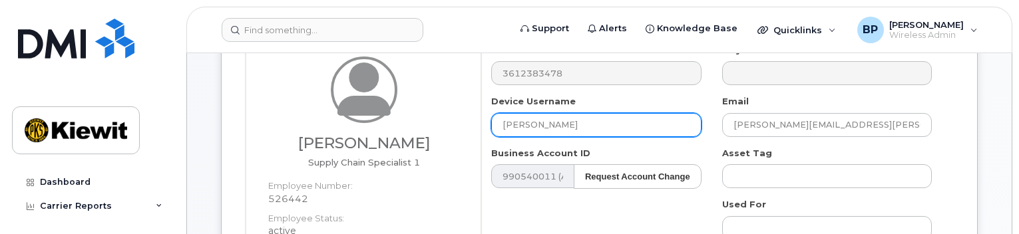
drag, startPoint x: 585, startPoint y: 124, endPoint x: 448, endPoint y: 117, distance: 137.3
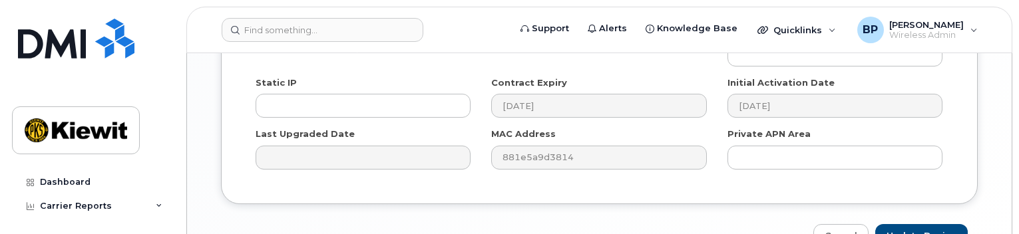
scroll to position [1171, 0]
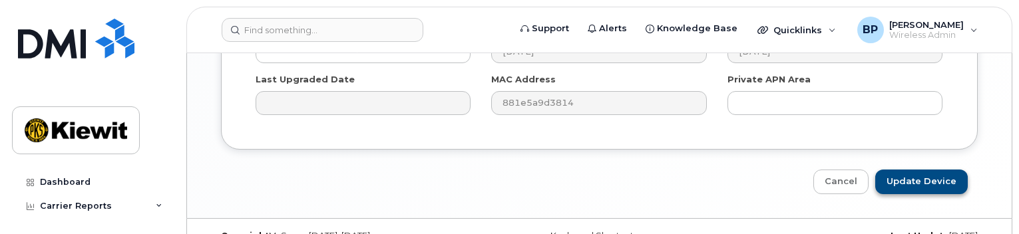
type input "Paul Aguilar"
click at [911, 170] on input "Update Device" at bounding box center [921, 182] width 93 height 25
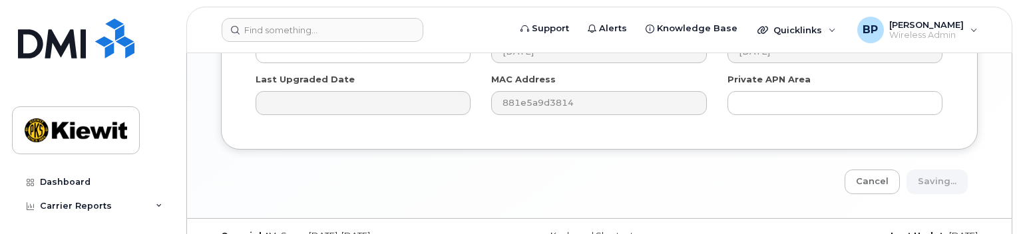
type input "Saving..."
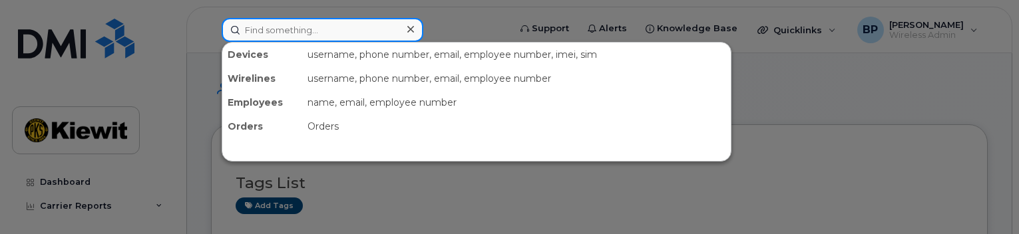
click at [338, 27] on input at bounding box center [323, 30] width 202 height 24
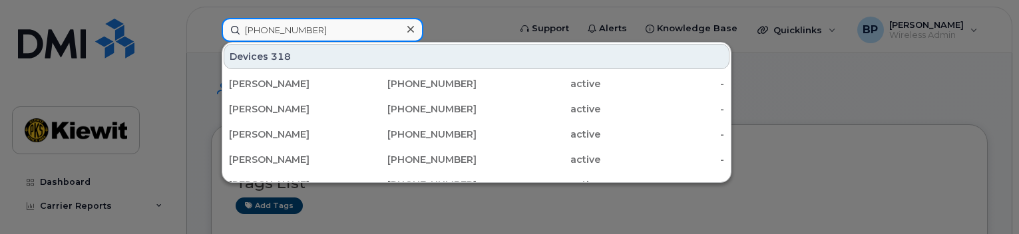
type input "[PHONE_NUMBER]"
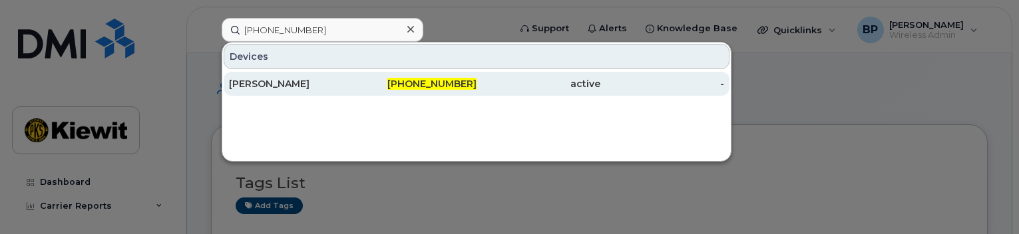
click at [285, 83] on div "[PERSON_NAME]" at bounding box center [291, 83] width 124 height 13
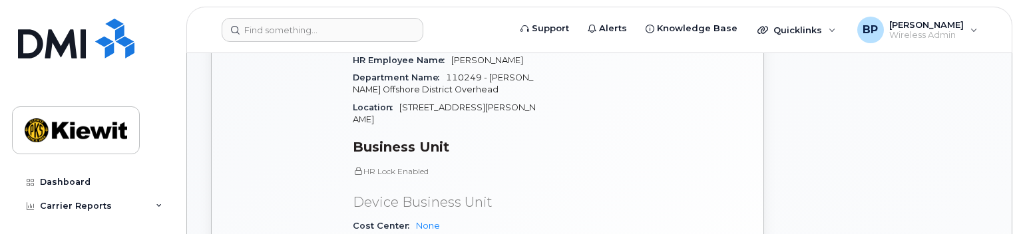
scroll to position [666, 0]
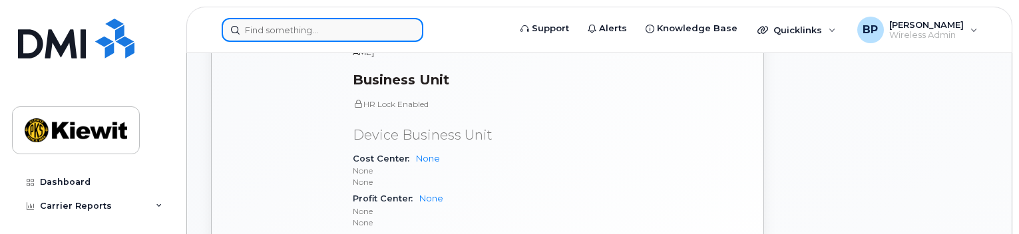
click at [300, 23] on input at bounding box center [323, 30] width 202 height 24
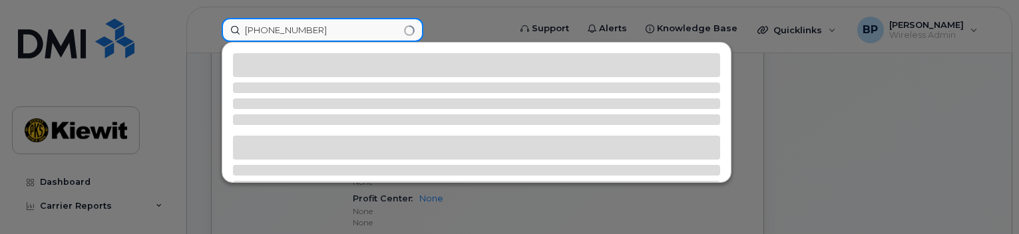
type input "[PHONE_NUMBER]"
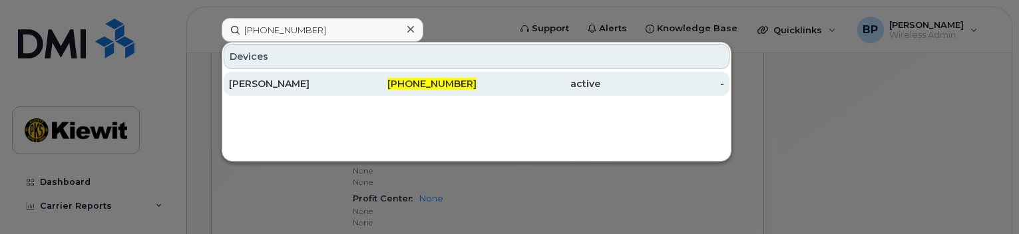
click at [275, 82] on div "[PERSON_NAME]" at bounding box center [291, 83] width 124 height 13
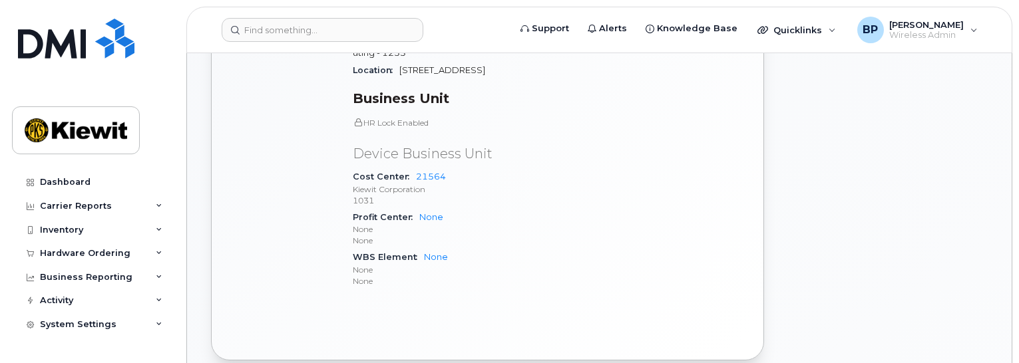
scroll to position [599, 0]
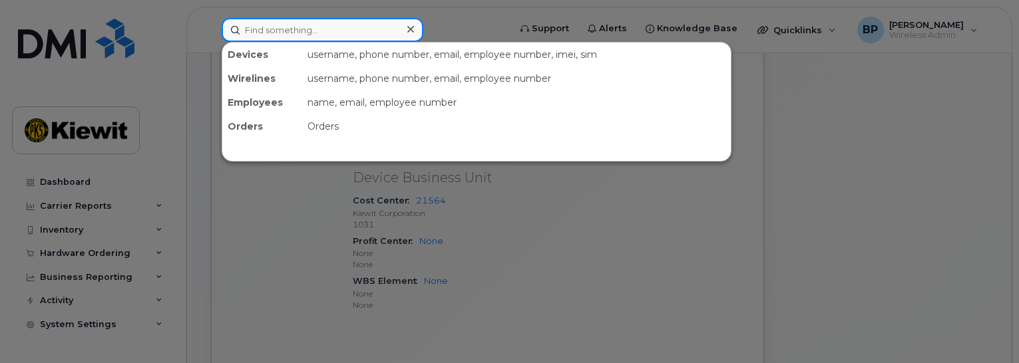
click at [272, 31] on input at bounding box center [323, 30] width 202 height 24
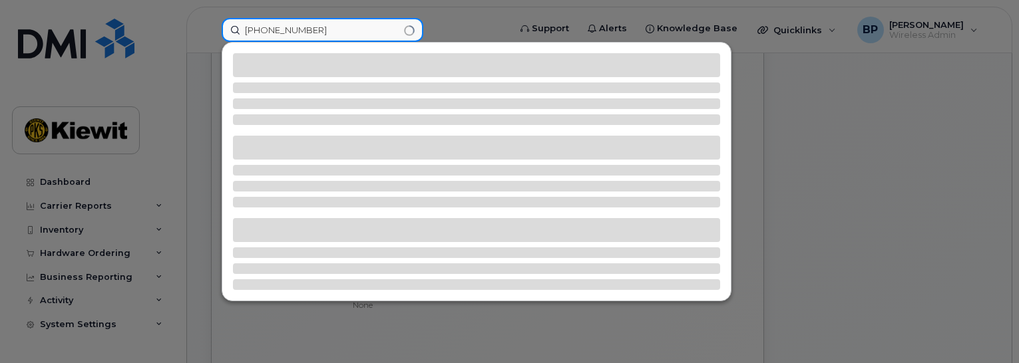
type input "[PHONE_NUMBER]"
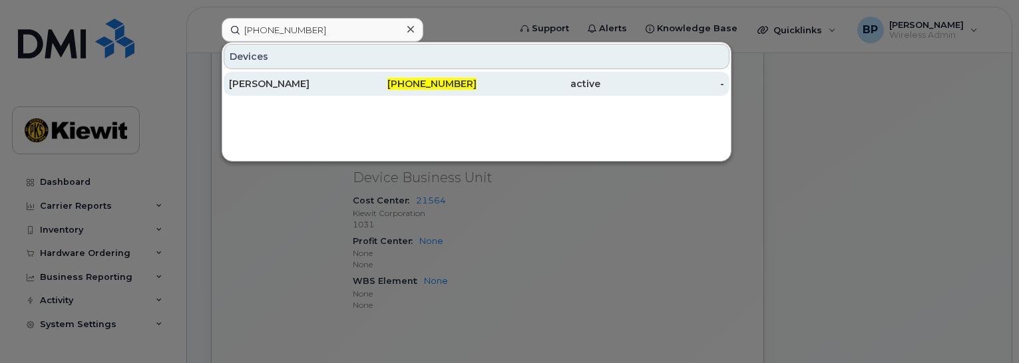
click at [287, 87] on div "[PERSON_NAME]" at bounding box center [291, 83] width 124 height 13
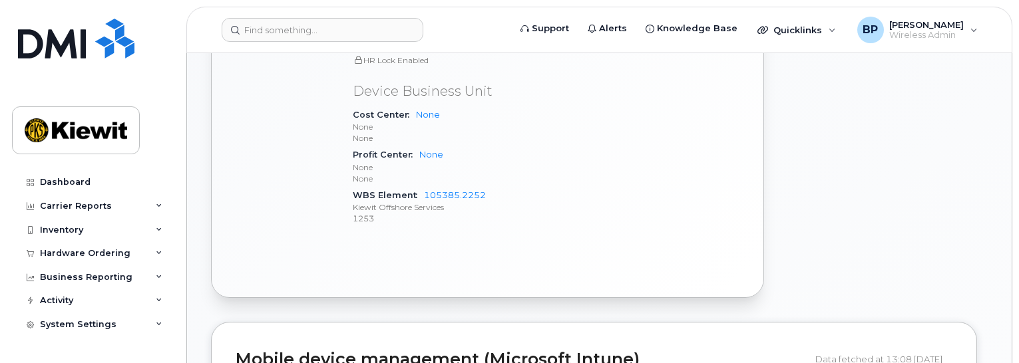
scroll to position [799, 0]
